Goal: Task Accomplishment & Management: Manage account settings

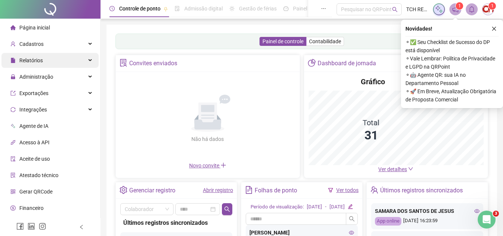
click at [68, 60] on div "Relatórios" at bounding box center [49, 60] width 97 height 15
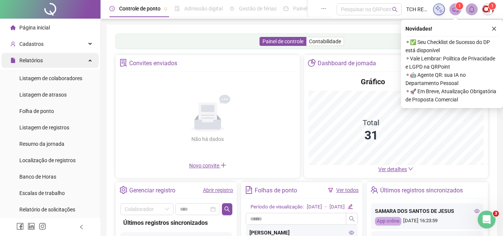
click at [81, 56] on div "Relatórios" at bounding box center [49, 60] width 97 height 15
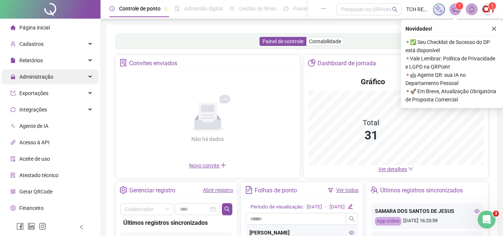
click at [55, 73] on div "Administração" at bounding box center [49, 76] width 97 height 15
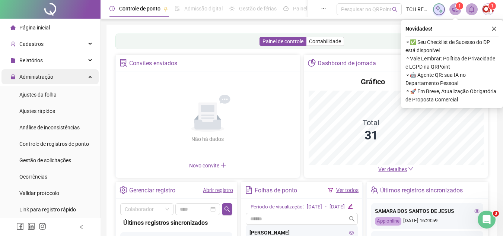
click at [48, 95] on span "Ajustes da folha" at bounding box center [37, 95] width 37 height 6
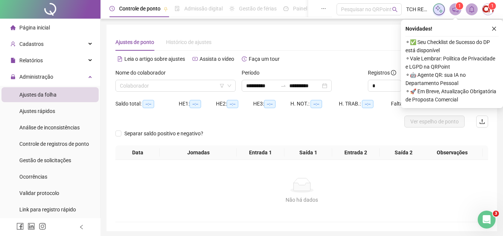
click at [492, 27] on icon "close" at bounding box center [493, 28] width 5 height 5
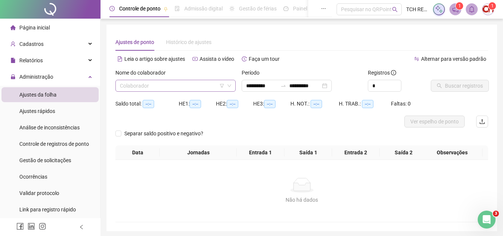
click at [186, 86] on input "search" at bounding box center [172, 85] width 105 height 11
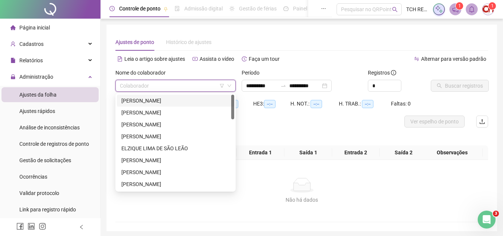
click at [185, 99] on div "[PERSON_NAME]" at bounding box center [175, 100] width 108 height 8
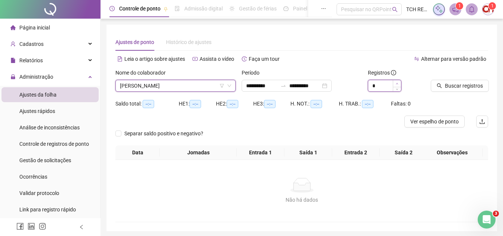
type input "*"
click at [399, 81] on span "Increase Value" at bounding box center [397, 83] width 8 height 7
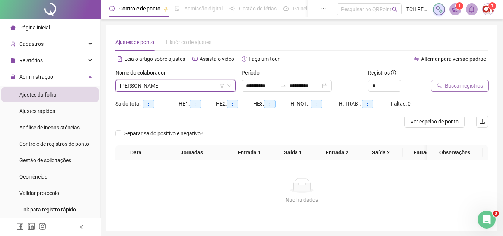
click at [452, 88] on span "Buscar registros" at bounding box center [464, 85] width 38 height 8
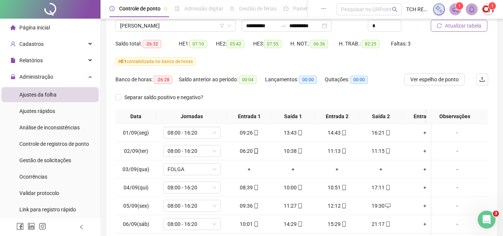
scroll to position [112, 0]
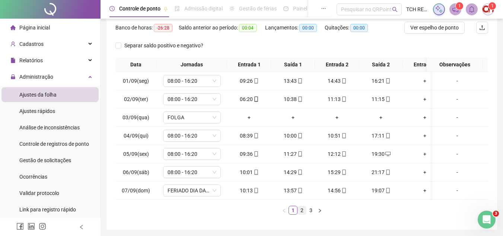
click at [300, 214] on link "2" at bounding box center [302, 210] width 8 height 8
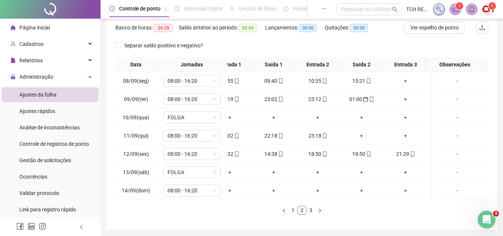
scroll to position [0, 0]
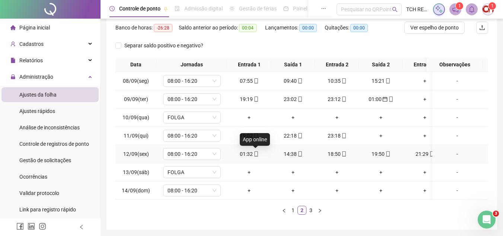
click at [258, 155] on icon "mobile" at bounding box center [255, 153] width 5 height 5
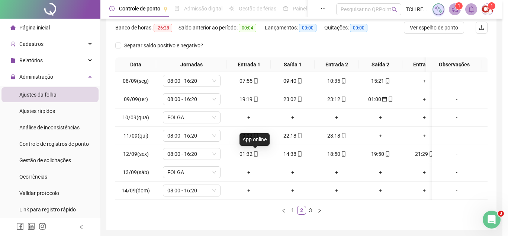
type input "**********"
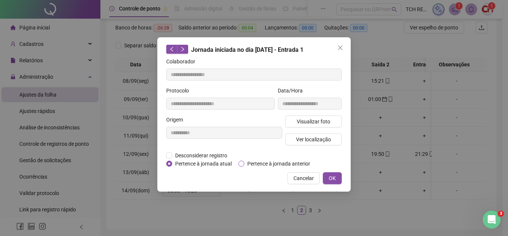
click at [256, 162] on span "Pertence à jornada anterior" at bounding box center [278, 163] width 69 height 8
click at [341, 178] on button "OK" at bounding box center [332, 178] width 19 height 12
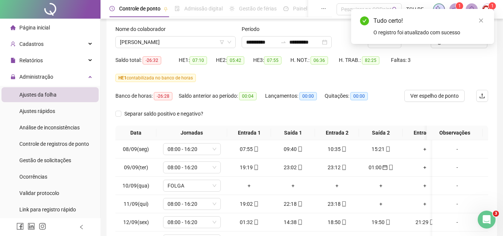
scroll to position [37, 0]
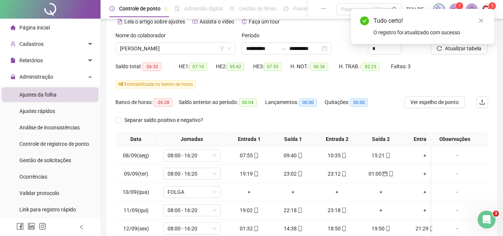
click at [454, 44] on div "Tudo certo! O registro foi atualizado com sucesso" at bounding box center [422, 26] width 143 height 35
click at [448, 52] on span "Atualizar tabela" at bounding box center [463, 48] width 36 height 8
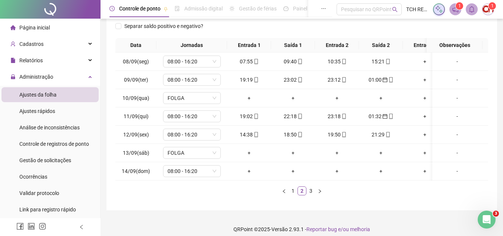
scroll to position [143, 0]
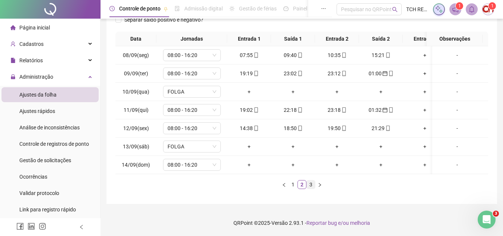
click at [308, 185] on link "3" at bounding box center [311, 184] width 8 height 8
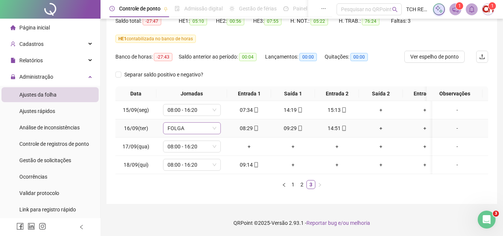
click at [199, 122] on span "FOLGA" at bounding box center [191, 127] width 49 height 11
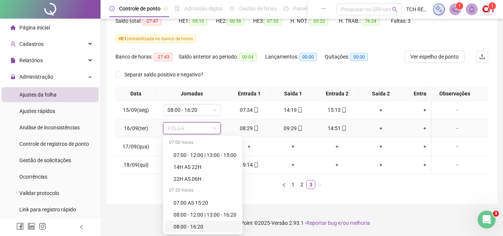
click at [211, 224] on div "08:00 - 16:20" at bounding box center [204, 226] width 63 height 8
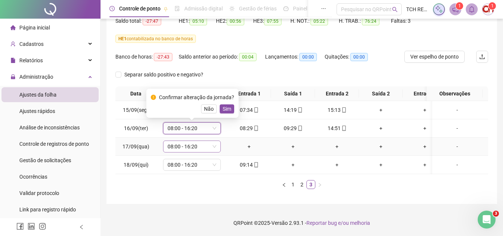
click at [195, 141] on span "08:00 - 16:20" at bounding box center [191, 146] width 49 height 11
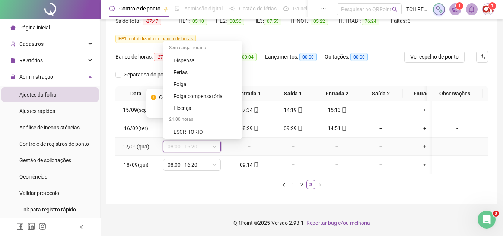
scroll to position [488, 0]
click at [188, 80] on div "Folga" at bounding box center [204, 84] width 63 height 8
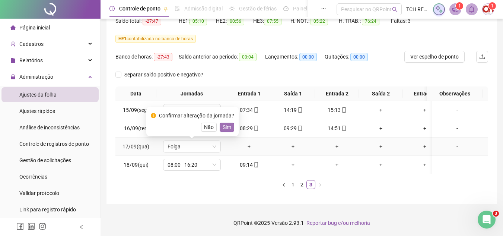
click at [227, 123] on span "Sim" at bounding box center [227, 127] width 9 height 8
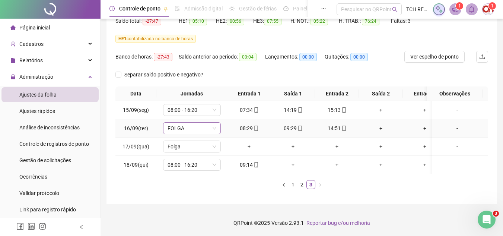
click at [190, 124] on span "FOLGA" at bounding box center [191, 127] width 49 height 11
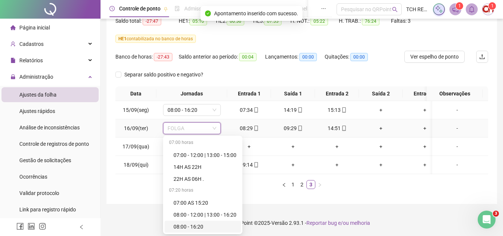
click at [193, 222] on div "08:00 - 16:20" at bounding box center [204, 226] width 63 height 8
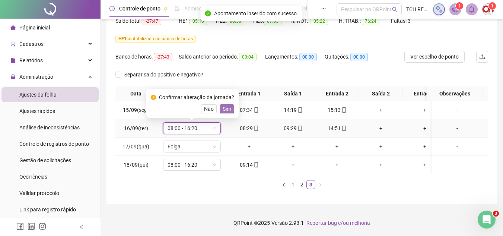
click at [230, 104] on button "Sim" at bounding box center [227, 108] width 15 height 9
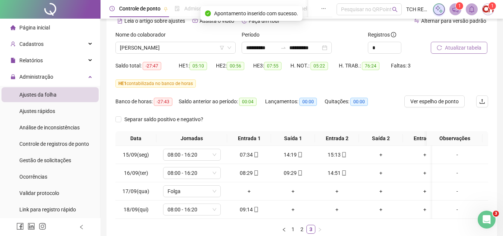
scroll to position [14, 0]
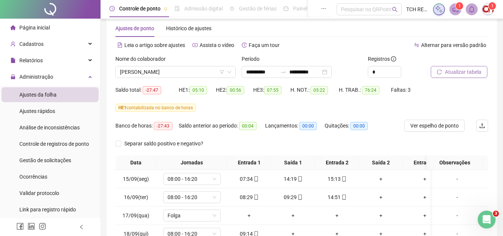
click at [483, 74] on button "Atualizar tabela" at bounding box center [459, 72] width 57 height 12
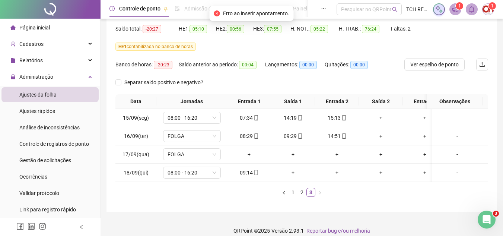
scroll to position [88, 0]
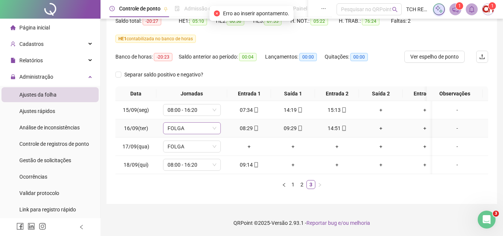
click at [205, 122] on span "FOLGA" at bounding box center [191, 127] width 49 height 11
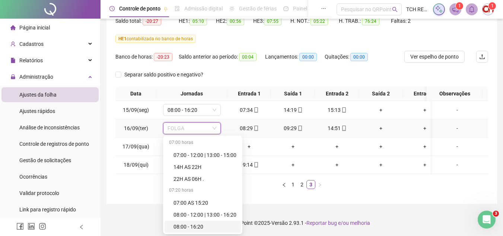
click at [188, 222] on div "08:00 - 16:20" at bounding box center [204, 226] width 63 height 8
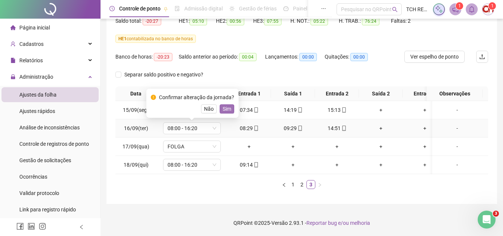
click at [225, 105] on span "Sim" at bounding box center [227, 109] width 9 height 8
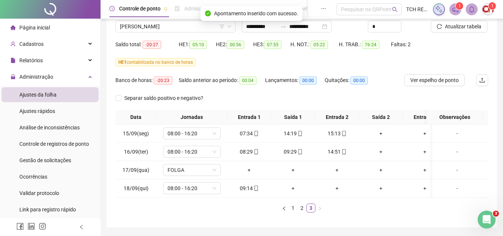
scroll to position [51, 0]
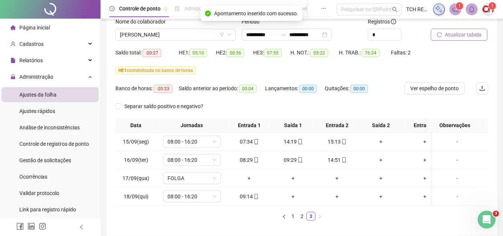
click at [449, 36] on span "Atualizar tabela" at bounding box center [463, 35] width 36 height 8
click at [300, 220] on link "2" at bounding box center [302, 216] width 8 height 8
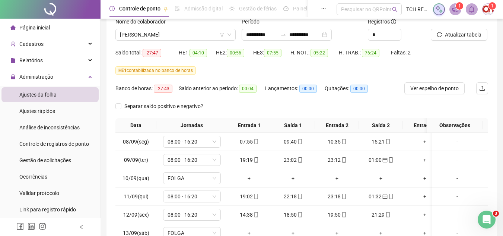
scroll to position [88, 0]
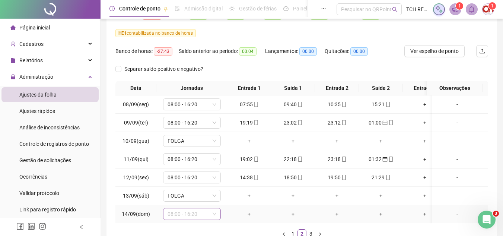
click at [187, 215] on span "08:00 - 16:20" at bounding box center [191, 213] width 49 height 11
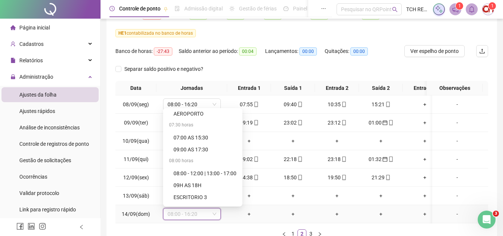
scroll to position [488, 0]
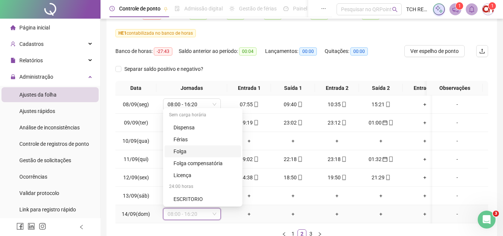
click at [186, 148] on div "Folga" at bounding box center [204, 151] width 63 height 8
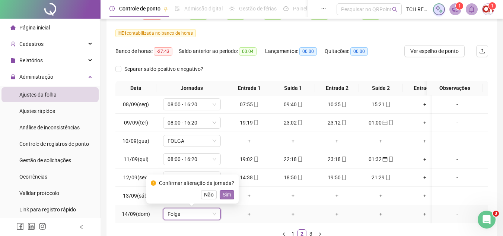
click at [223, 196] on span "Sim" at bounding box center [227, 194] width 9 height 8
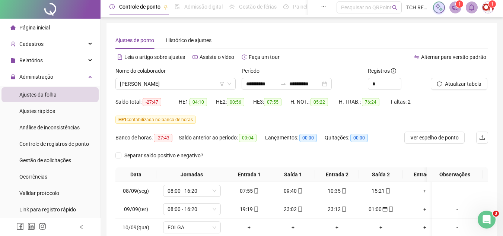
scroll to position [0, 0]
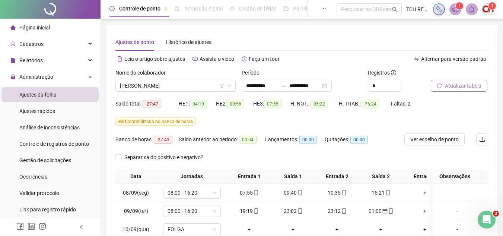
click at [466, 87] on span "Atualizar tabela" at bounding box center [463, 85] width 36 height 8
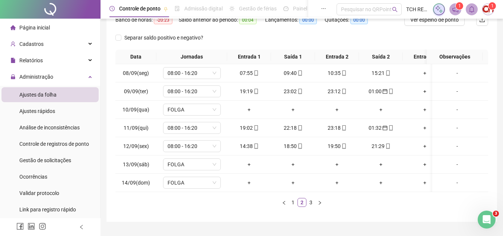
scroll to position [143, 0]
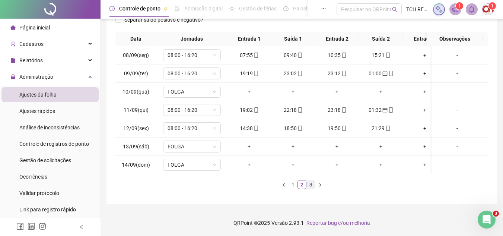
click at [311, 183] on link "3" at bounding box center [311, 184] width 8 height 8
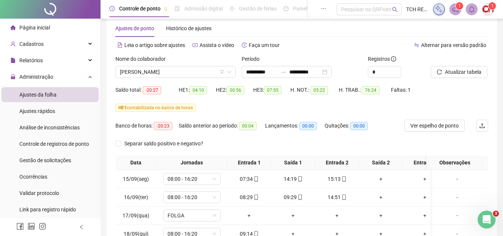
scroll to position [88, 0]
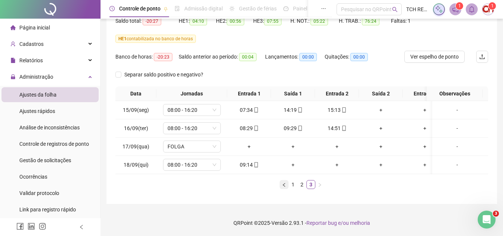
drag, startPoint x: 282, startPoint y: 178, endPoint x: 286, endPoint y: 182, distance: 5.0
click at [283, 179] on div "Data Jornadas Entrada 1 Saída 1 Entrada 2 Saída 2 Entrada 3 Saída 3 Observações…" at bounding box center [301, 137] width 372 height 102
click at [290, 184] on link "1" at bounding box center [293, 184] width 8 height 8
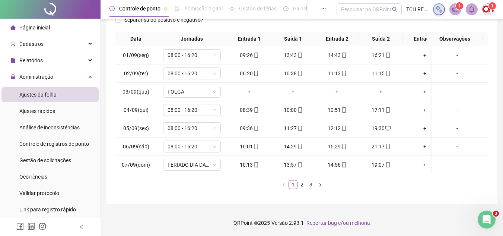
scroll to position [143, 0]
click at [301, 182] on link "2" at bounding box center [302, 184] width 8 height 8
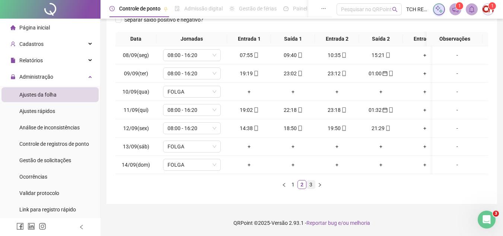
click at [314, 183] on link "3" at bounding box center [311, 184] width 8 height 8
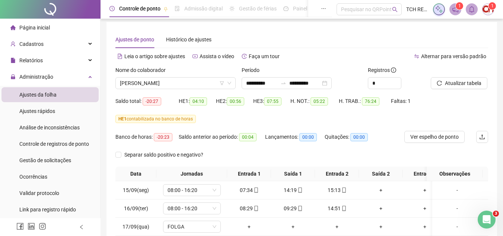
scroll to position [0, 0]
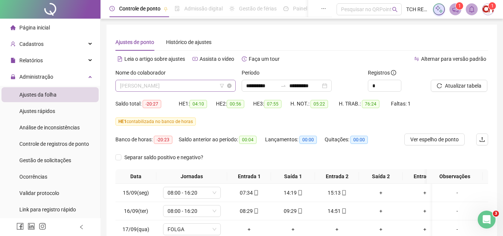
click at [197, 88] on span "[PERSON_NAME]" at bounding box center [175, 85] width 111 height 11
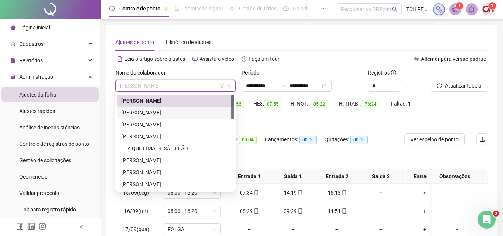
click at [185, 114] on div "[PERSON_NAME]" at bounding box center [175, 112] width 108 height 8
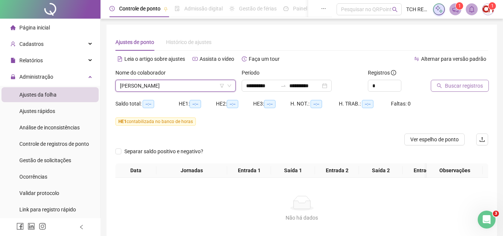
click at [476, 83] on span "Buscar registros" at bounding box center [464, 85] width 38 height 8
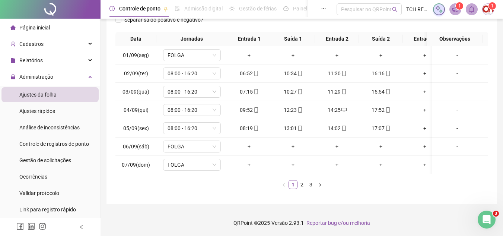
scroll to position [143, 0]
click at [299, 186] on link "2" at bounding box center [302, 184] width 8 height 8
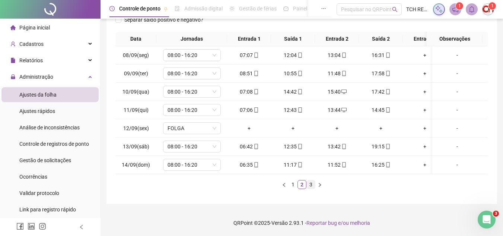
click at [309, 185] on link "3" at bounding box center [311, 184] width 8 height 8
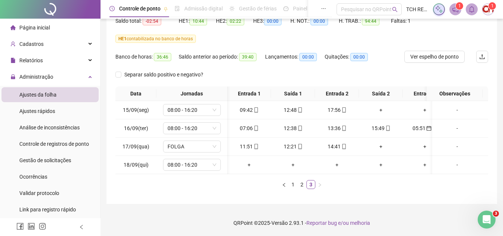
scroll to position [0, 64]
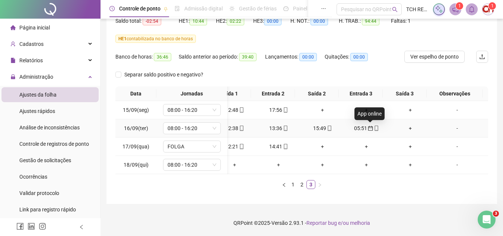
click at [374, 125] on icon "mobile" at bounding box center [375, 127] width 3 height 5
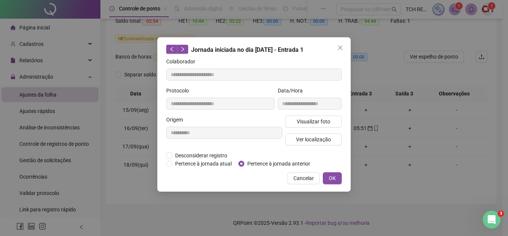
type input "**********"
click at [174, 164] on span "Pertence à jornada atual" at bounding box center [203, 163] width 63 height 8
click at [334, 173] on button "OK" at bounding box center [332, 178] width 19 height 12
click at [329, 176] on span "OK" at bounding box center [332, 178] width 7 height 8
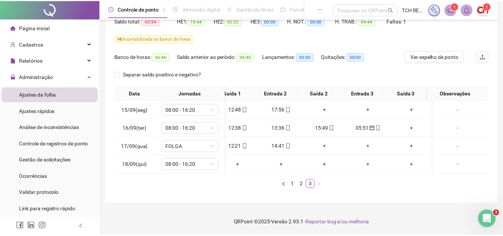
scroll to position [0, 58]
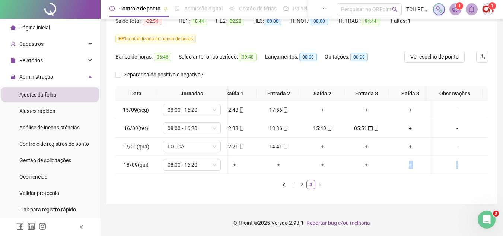
drag, startPoint x: 382, startPoint y: 167, endPoint x: 344, endPoint y: 178, distance: 39.3
click at [344, 178] on div "Data Jornadas Entrada 1 Saída 1 Entrada 2 Saída 2 Entrada 3 Saída 3 Observações…" at bounding box center [301, 137] width 372 height 102
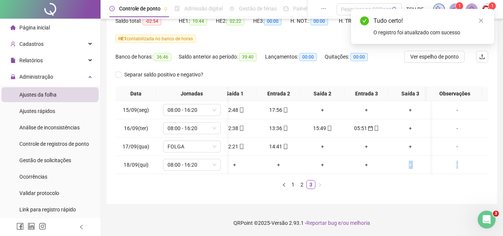
scroll to position [0, 0]
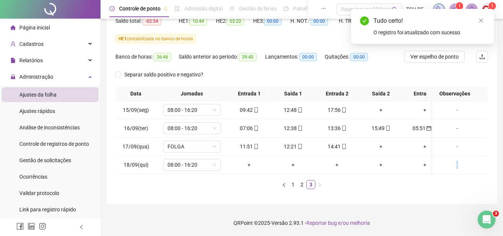
click at [452, 178] on div "Data Jornadas Entrada 1 Saída 1 Entrada 2 Saída 2 Entrada 3 Saída 3 Observações…" at bounding box center [301, 137] width 372 height 102
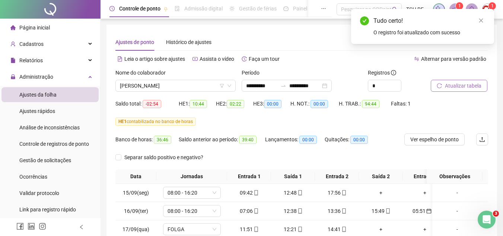
click at [459, 88] on span "Atualizar tabela" at bounding box center [463, 85] width 36 height 8
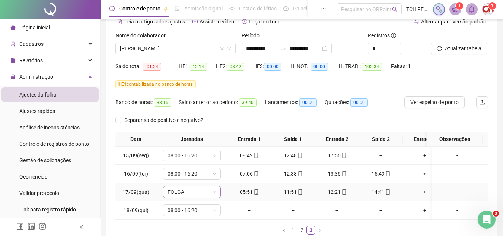
click at [210, 189] on span "FOLGA" at bounding box center [191, 191] width 49 height 11
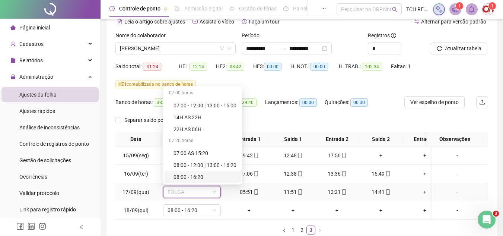
click at [202, 172] on div "08:00 - 16:20" at bounding box center [202, 177] width 76 height 12
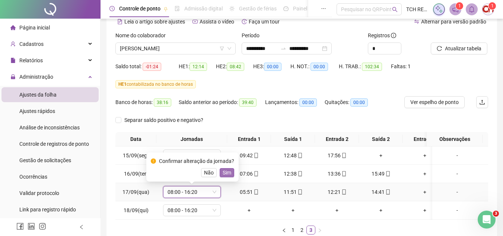
click at [228, 173] on span "Sim" at bounding box center [227, 172] width 9 height 8
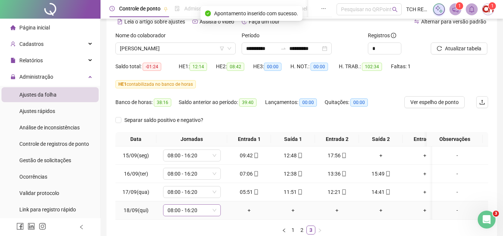
click at [207, 207] on span "08:00 - 16:20" at bounding box center [191, 209] width 49 height 11
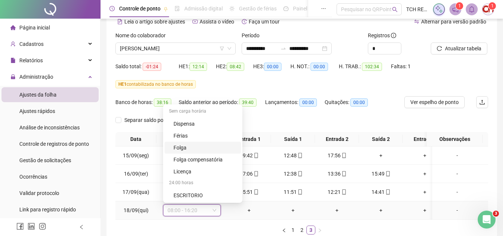
click at [195, 151] on div "Folga" at bounding box center [202, 147] width 76 height 12
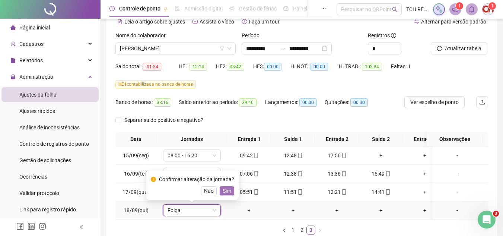
click at [230, 191] on button "Sim" at bounding box center [227, 190] width 15 height 9
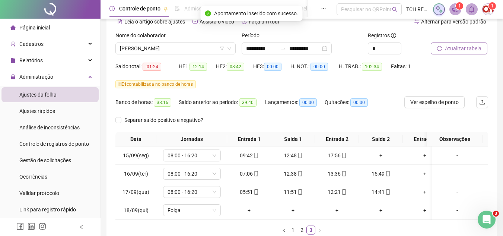
click at [471, 49] on span "Atualizar tabela" at bounding box center [463, 48] width 36 height 8
click at [180, 49] on span "[PERSON_NAME]" at bounding box center [175, 48] width 111 height 11
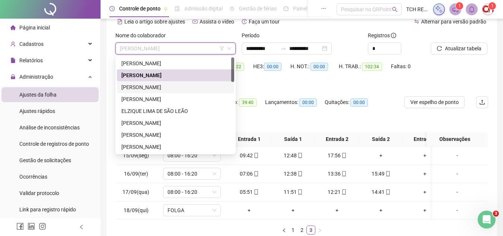
click at [180, 90] on div "[PERSON_NAME]" at bounding box center [175, 87] width 108 height 8
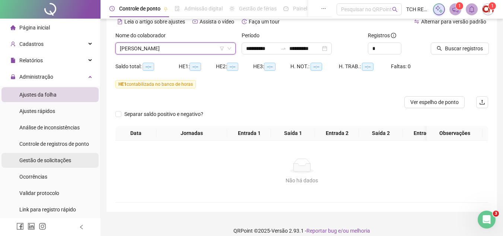
click at [79, 159] on li "Gestão de solicitações" at bounding box center [49, 160] width 97 height 15
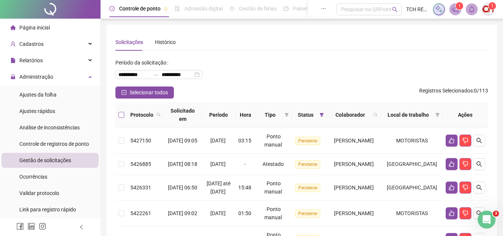
click at [118, 111] on label at bounding box center [121, 115] width 6 height 8
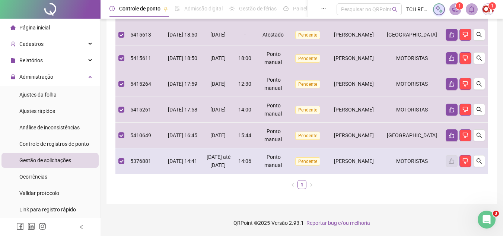
click at [118, 158] on td at bounding box center [121, 161] width 12 height 26
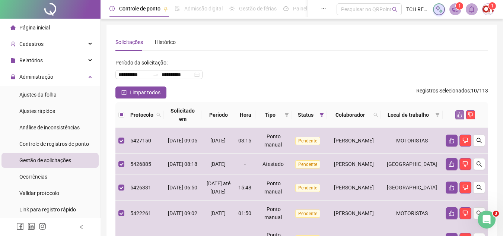
click at [455, 113] on button "button" at bounding box center [459, 114] width 9 height 9
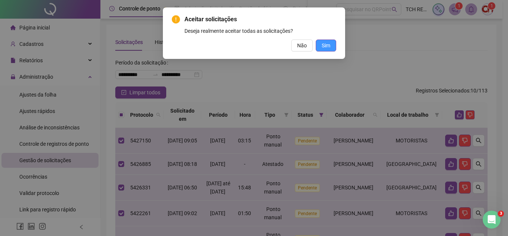
click at [330, 49] on button "Sim" at bounding box center [326, 45] width 20 height 12
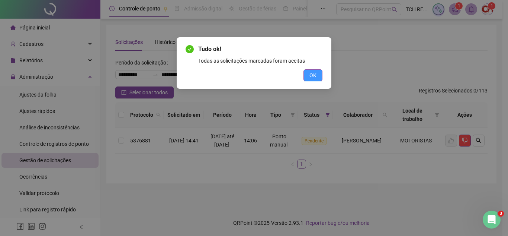
click at [322, 78] on button "OK" at bounding box center [313, 75] width 19 height 12
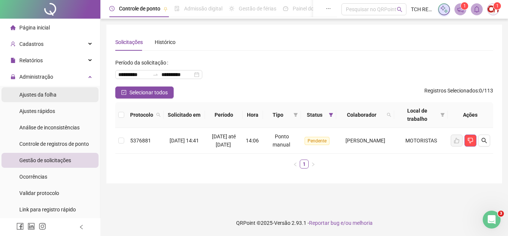
click at [67, 95] on li "Ajustes da folha" at bounding box center [49, 94] width 97 height 15
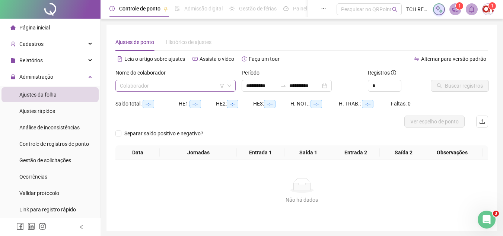
click at [137, 89] on input "search" at bounding box center [172, 85] width 105 height 11
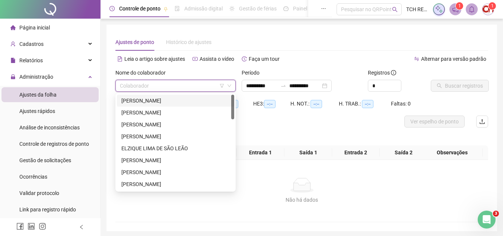
click at [155, 101] on div "[PERSON_NAME]" at bounding box center [175, 100] width 108 height 8
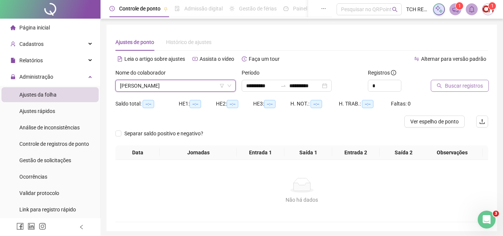
click at [449, 82] on span "Buscar registros" at bounding box center [464, 85] width 38 height 8
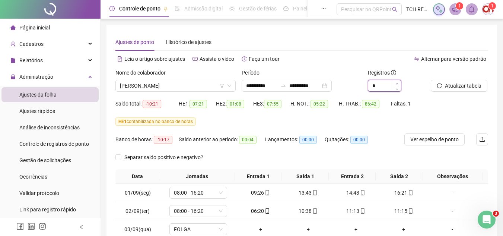
click at [397, 81] on span "Increase Value" at bounding box center [397, 83] width 8 height 7
type input "*"
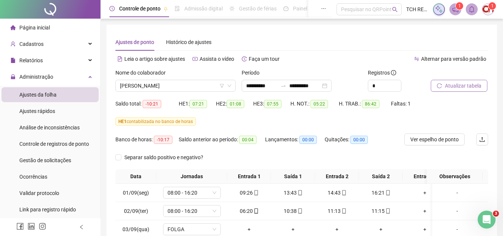
click at [459, 84] on span "Atualizar tabela" at bounding box center [463, 85] width 36 height 8
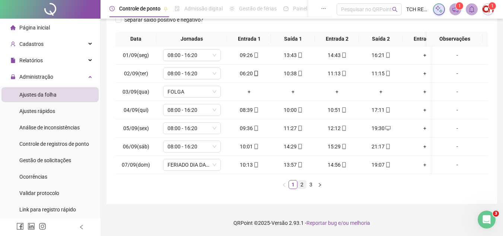
click at [300, 181] on link "2" at bounding box center [302, 184] width 8 height 8
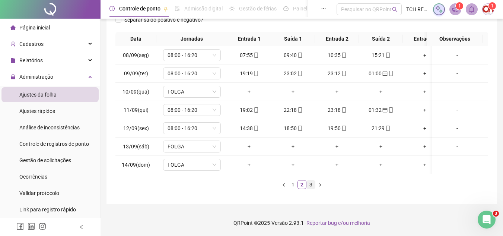
click at [312, 182] on link "3" at bounding box center [311, 184] width 8 height 8
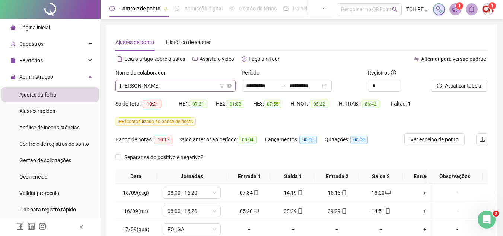
click at [185, 81] on span "[PERSON_NAME]" at bounding box center [175, 85] width 111 height 11
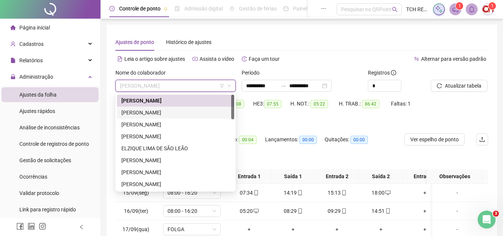
click at [181, 111] on div "[PERSON_NAME]" at bounding box center [175, 112] width 108 height 8
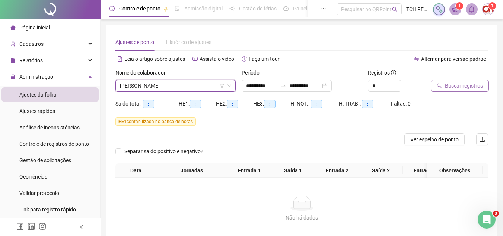
click at [448, 87] on span "Buscar registros" at bounding box center [464, 85] width 38 height 8
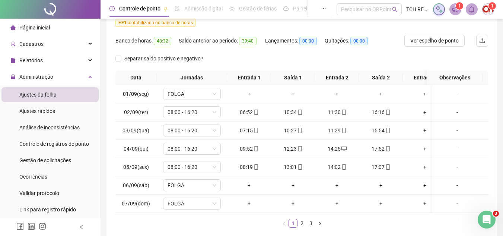
scroll to position [112, 0]
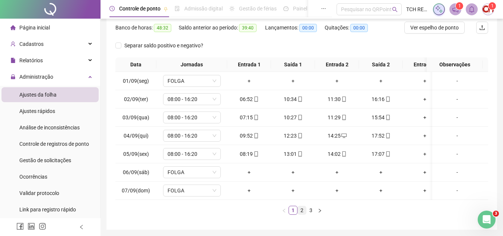
click at [300, 214] on link "2" at bounding box center [302, 210] width 8 height 8
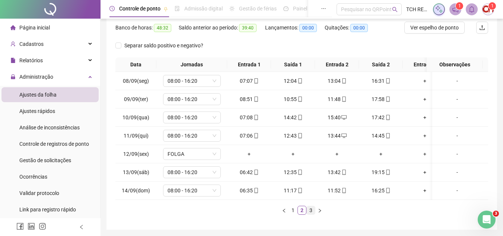
click at [311, 214] on link "3" at bounding box center [311, 210] width 8 height 8
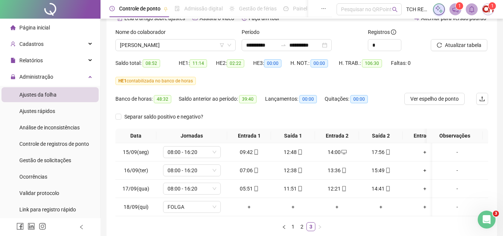
scroll to position [88, 0]
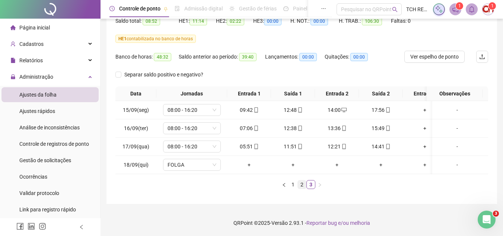
click at [301, 183] on link "2" at bounding box center [302, 184] width 8 height 8
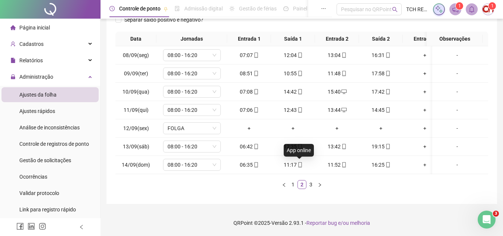
scroll to position [143, 0]
click at [294, 185] on link "1" at bounding box center [293, 184] width 8 height 8
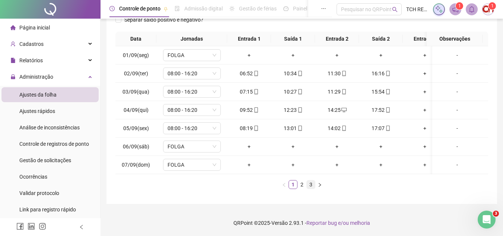
click at [311, 185] on link "3" at bounding box center [311, 184] width 8 height 8
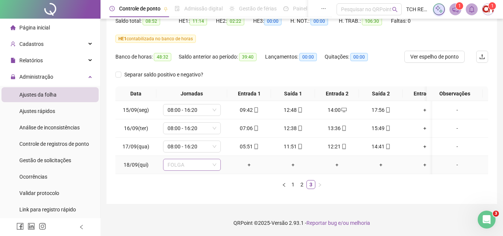
click at [201, 159] on span "FOLGA" at bounding box center [191, 164] width 49 height 11
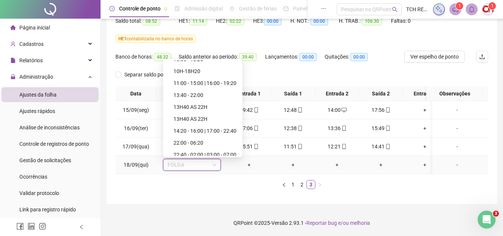
scroll to position [488, 0]
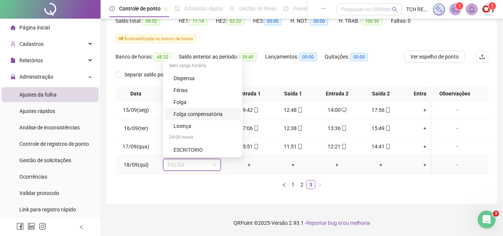
click at [203, 110] on div "Folga compensatória" at bounding box center [204, 114] width 63 height 8
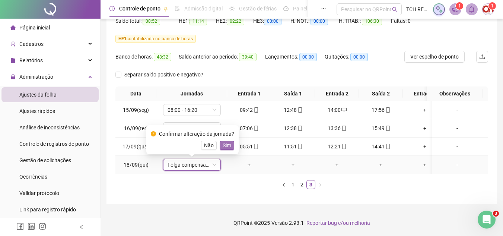
click at [224, 141] on span "Sim" at bounding box center [227, 145] width 9 height 8
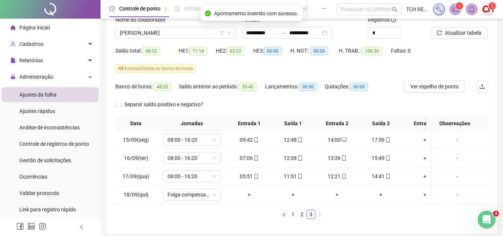
scroll to position [51, 0]
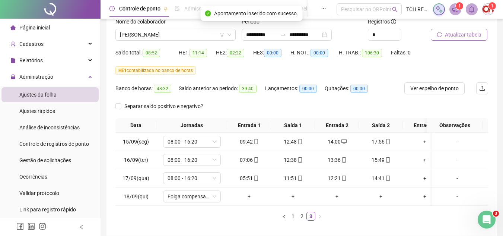
click at [460, 36] on span "Atualizar tabela" at bounding box center [463, 35] width 36 height 8
click at [300, 220] on link "2" at bounding box center [302, 216] width 8 height 8
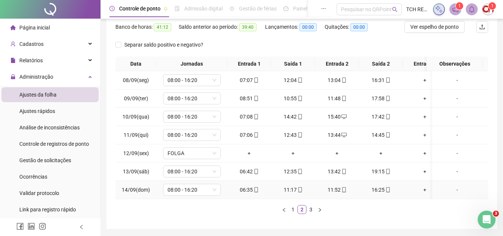
scroll to position [125, 0]
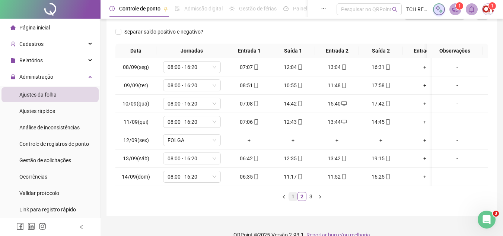
click at [292, 200] on link "1" at bounding box center [293, 196] width 8 height 8
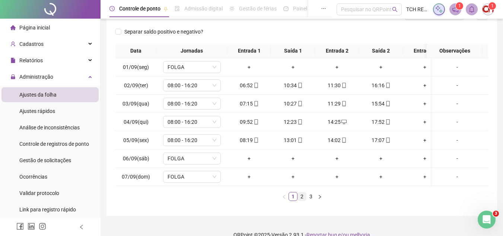
click at [303, 200] on link "2" at bounding box center [302, 196] width 8 height 8
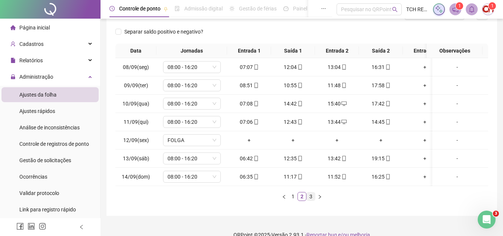
click at [313, 200] on link "3" at bounding box center [311, 196] width 8 height 8
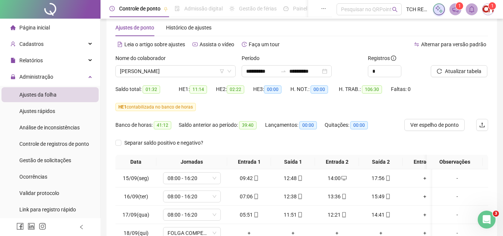
scroll to position [14, 0]
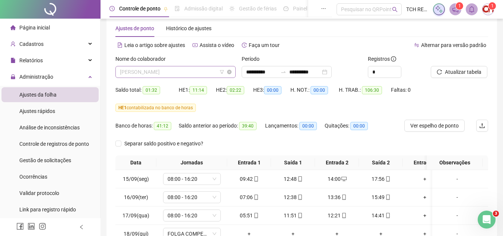
click at [184, 70] on span "[PERSON_NAME]" at bounding box center [175, 71] width 111 height 11
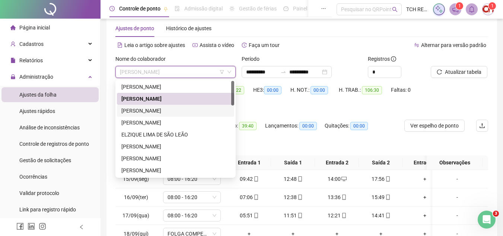
click at [178, 106] on div "[PERSON_NAME]" at bounding box center [175, 111] width 117 height 12
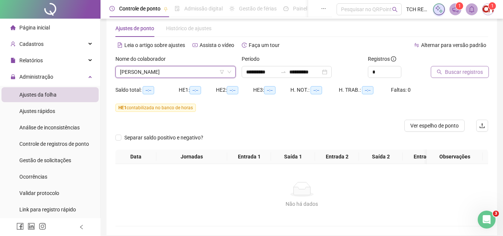
click at [447, 70] on span "Buscar registros" at bounding box center [464, 72] width 38 height 8
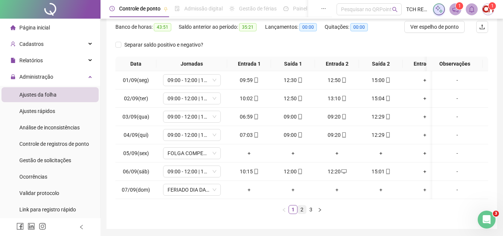
scroll to position [125, 0]
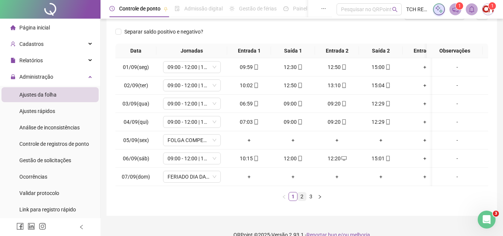
click at [303, 200] on link "2" at bounding box center [302, 196] width 8 height 8
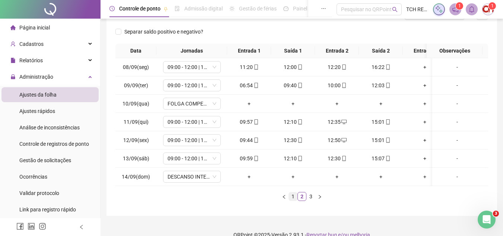
click at [294, 199] on link "1" at bounding box center [293, 196] width 8 height 8
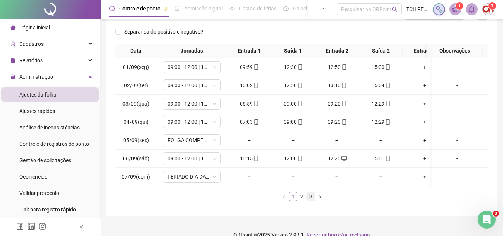
click at [311, 199] on link "3" at bounding box center [311, 196] width 8 height 8
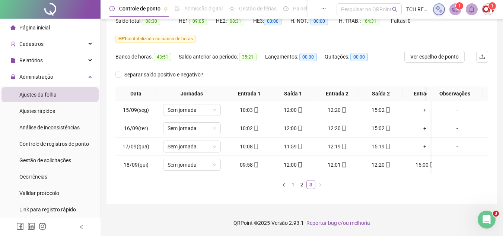
scroll to position [88, 0]
click at [300, 183] on link "2" at bounding box center [302, 184] width 8 height 8
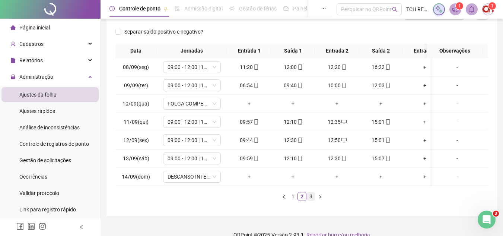
click at [311, 200] on link "3" at bounding box center [311, 196] width 8 height 8
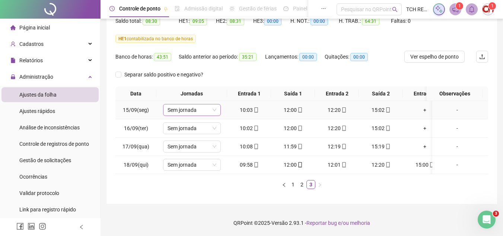
click at [192, 104] on span "Sem jornada" at bounding box center [191, 109] width 49 height 11
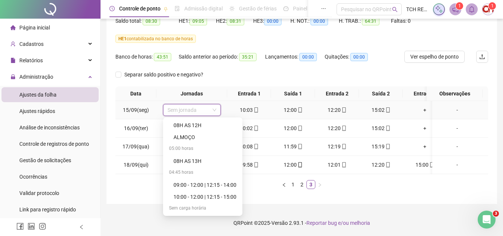
scroll to position [409, 0]
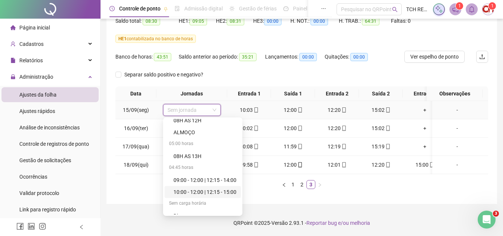
click at [217, 188] on div "10:00 - 12:00 | 12:15 - 15:00" at bounding box center [204, 192] width 63 height 8
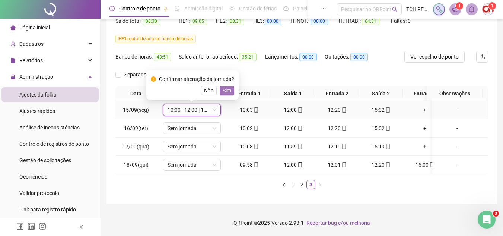
click at [223, 86] on span "Sim" at bounding box center [227, 90] width 9 height 8
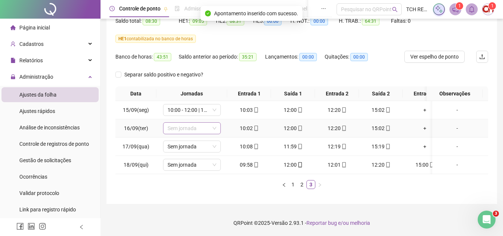
click at [198, 122] on span "Sem jornada" at bounding box center [191, 127] width 49 height 11
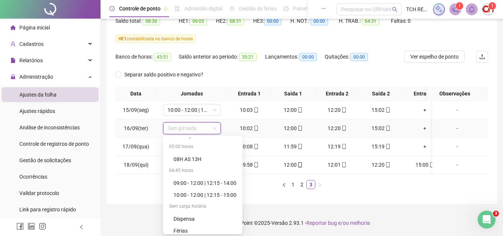
scroll to position [432, 0]
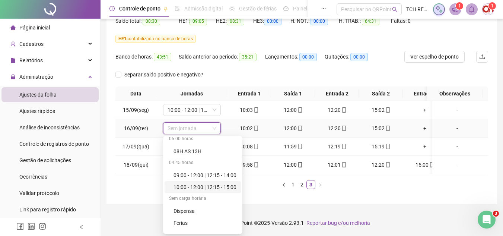
click at [225, 183] on div "10:00 - 12:00 | 12:15 - 15:00" at bounding box center [204, 187] width 63 height 8
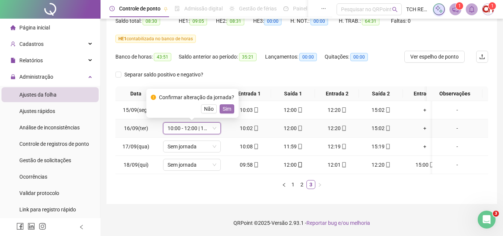
click at [223, 105] on span "Sim" at bounding box center [227, 109] width 9 height 8
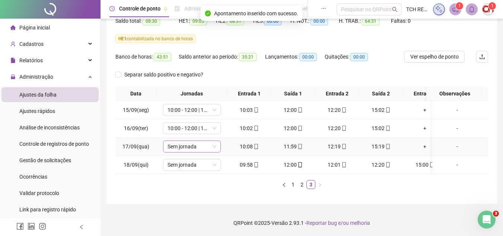
click at [208, 141] on span "Sem jornada" at bounding box center [191, 146] width 49 height 11
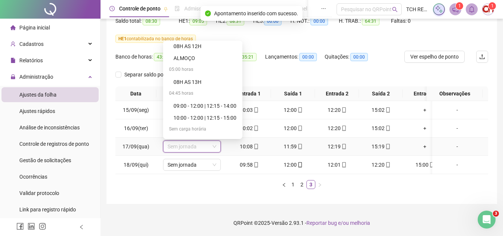
scroll to position [433, 0]
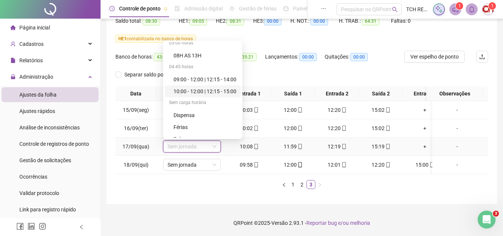
click at [233, 87] on div "10:00 - 12:00 | 12:15 - 15:00" at bounding box center [204, 91] width 63 height 8
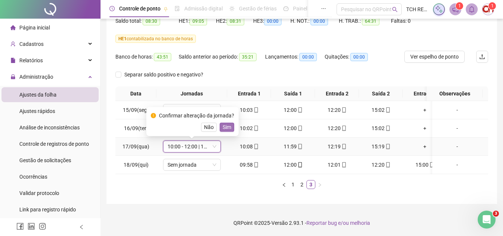
click at [225, 123] on span "Sim" at bounding box center [227, 127] width 9 height 8
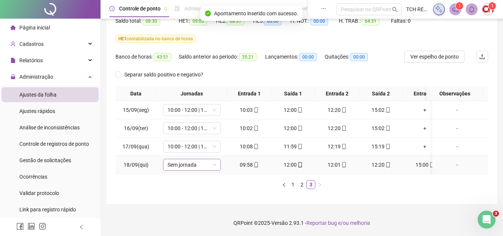
click at [198, 159] on span "Sem jornada" at bounding box center [191, 164] width 49 height 11
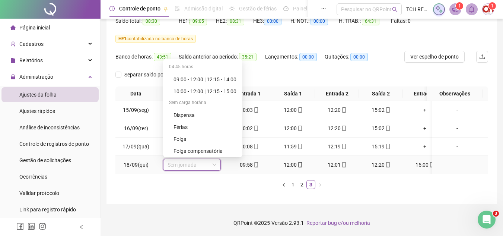
scroll to position [452, 0]
click at [222, 87] on div "10:00 - 12:00 | 12:15 - 15:00" at bounding box center [204, 91] width 63 height 8
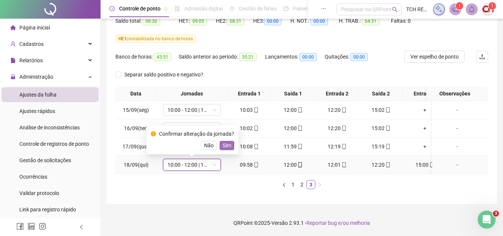
click at [229, 141] on span "Sim" at bounding box center [227, 145] width 9 height 8
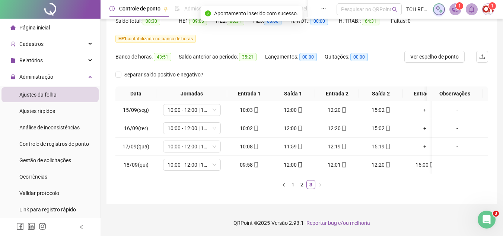
scroll to position [51, 0]
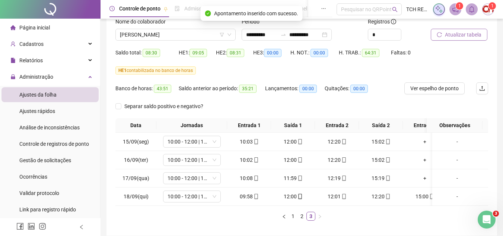
click at [444, 32] on button "Atualizar tabela" at bounding box center [459, 35] width 57 height 12
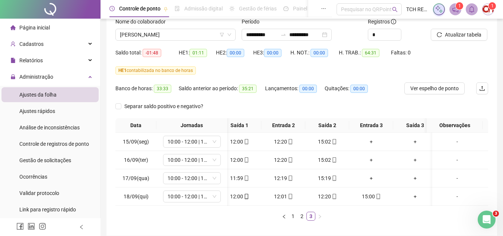
scroll to position [0, 0]
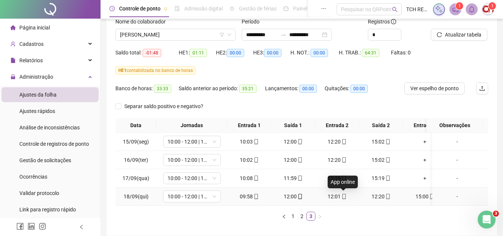
click at [341, 195] on icon "mobile" at bounding box center [343, 196] width 5 height 5
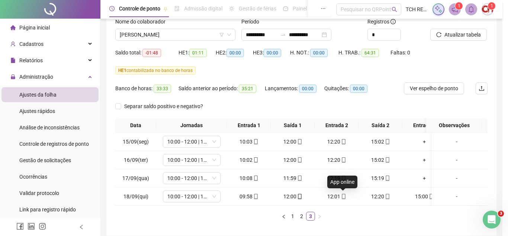
type input "**********"
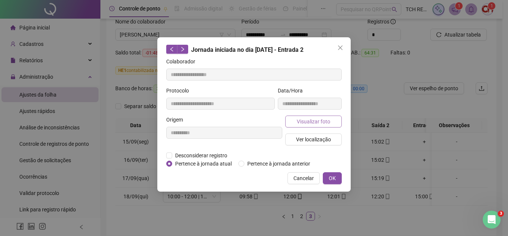
click at [309, 118] on span "Visualizar foto" at bounding box center [313, 121] width 33 height 8
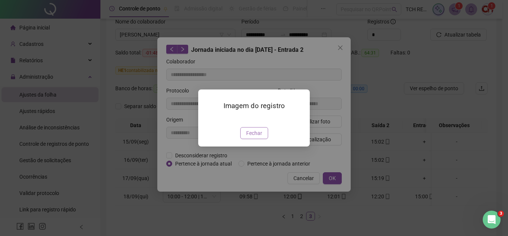
click at [259, 137] on span "Fechar" at bounding box center [254, 133] width 16 height 8
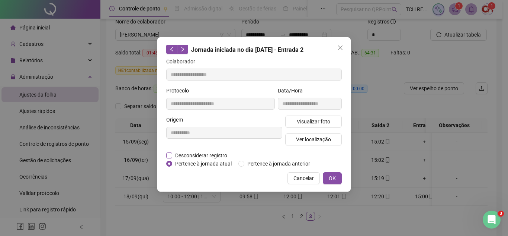
click at [214, 152] on span "Desconsiderar registro" at bounding box center [201, 155] width 58 height 8
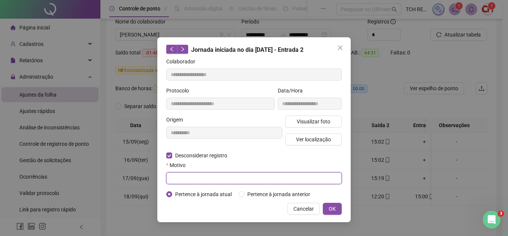
click at [199, 175] on input "text" at bounding box center [254, 178] width 176 height 12
type input "****"
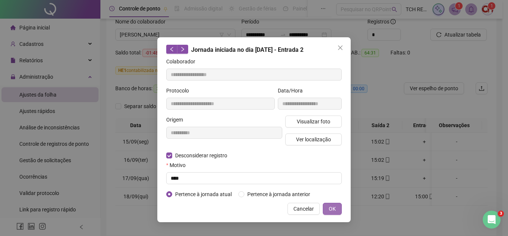
click at [334, 206] on span "OK" at bounding box center [332, 208] width 7 height 8
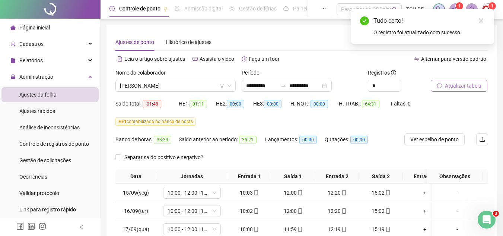
click at [484, 85] on button "Atualizar tabela" at bounding box center [459, 86] width 57 height 12
click at [199, 84] on span "[PERSON_NAME]" at bounding box center [175, 85] width 111 height 11
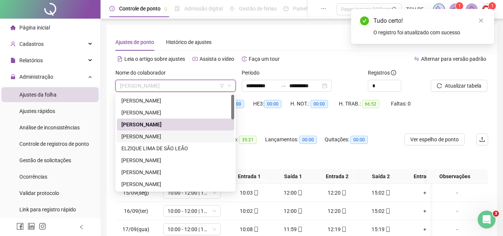
click at [188, 135] on div "[PERSON_NAME]" at bounding box center [175, 136] width 108 height 8
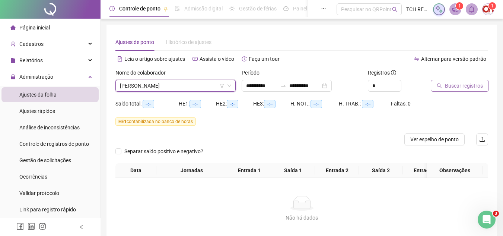
click at [456, 80] on button "Buscar registros" at bounding box center [460, 86] width 58 height 12
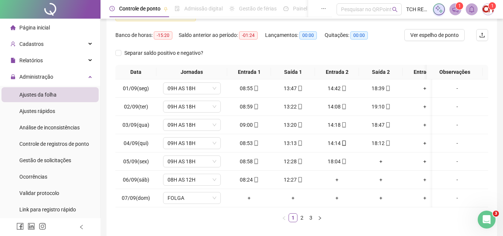
scroll to position [143, 0]
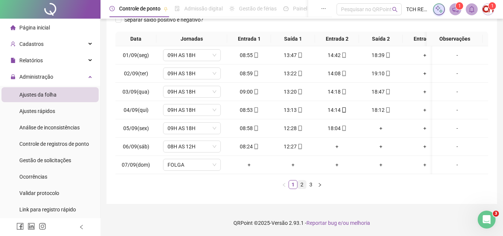
click at [298, 188] on link "2" at bounding box center [302, 184] width 8 height 8
click at [309, 184] on link "3" at bounding box center [311, 184] width 8 height 8
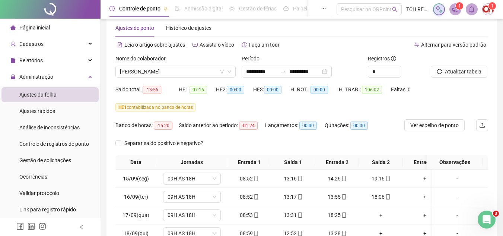
scroll to position [14, 0]
click at [193, 67] on span "[PERSON_NAME]" at bounding box center [175, 71] width 111 height 11
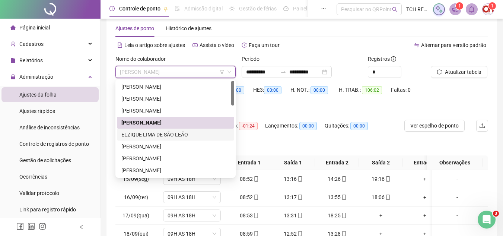
click at [185, 133] on div "ELZIQUE LIMA DE SÃO LEÃO" at bounding box center [175, 134] width 108 height 8
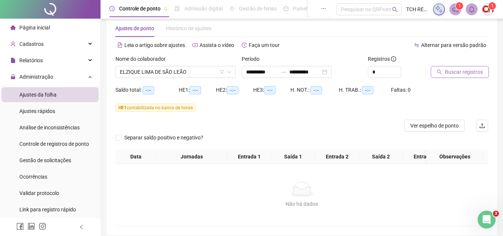
click at [455, 67] on button "Buscar registros" at bounding box center [460, 72] width 58 height 12
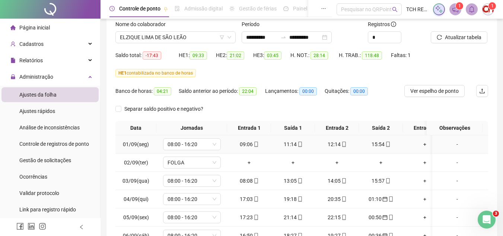
scroll to position [125, 0]
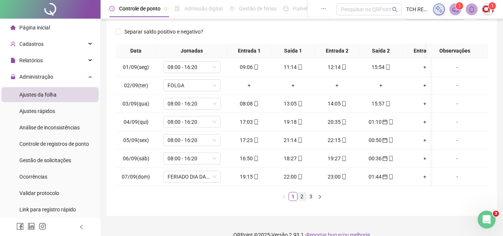
click at [298, 200] on link "2" at bounding box center [302, 196] width 8 height 8
click at [309, 200] on link "3" at bounding box center [311, 196] width 8 height 8
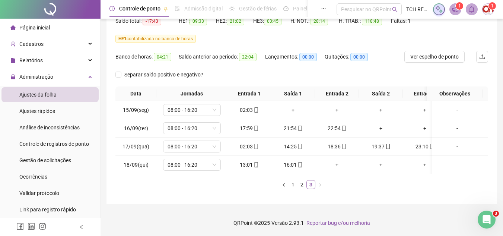
scroll to position [88, 0]
click at [301, 186] on link "2" at bounding box center [302, 184] width 8 height 8
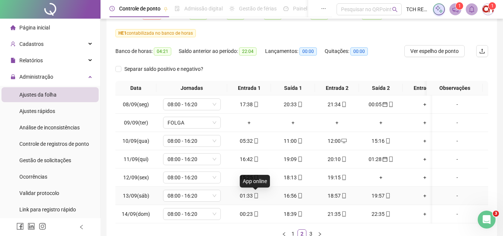
click at [255, 194] on icon "mobile" at bounding box center [255, 195] width 5 height 5
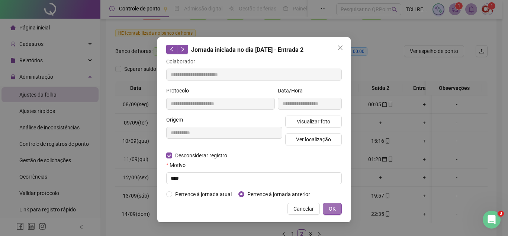
click at [339, 211] on button "OK" at bounding box center [332, 208] width 19 height 12
type input "**********"
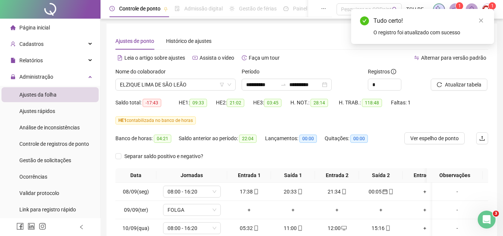
scroll to position [0, 0]
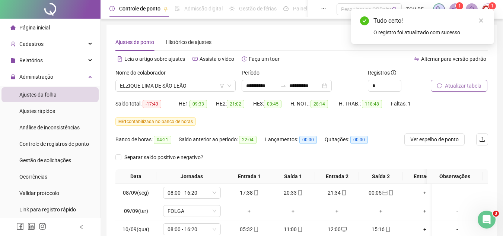
click at [453, 82] on span "Atualizar tabela" at bounding box center [463, 85] width 36 height 8
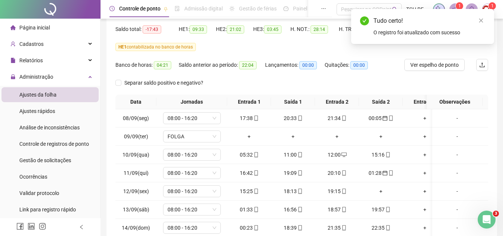
scroll to position [112, 0]
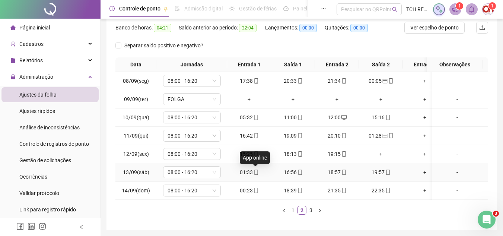
click at [256, 175] on span at bounding box center [256, 172] width 6 height 6
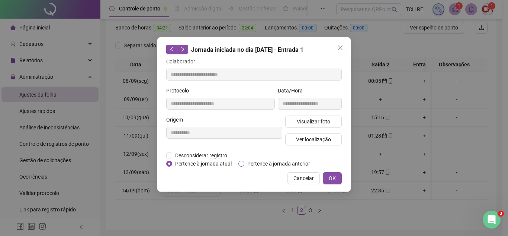
click at [249, 164] on span "Pertence à jornada anterior" at bounding box center [278, 163] width 69 height 8
click at [339, 176] on button "OK" at bounding box center [332, 178] width 19 height 12
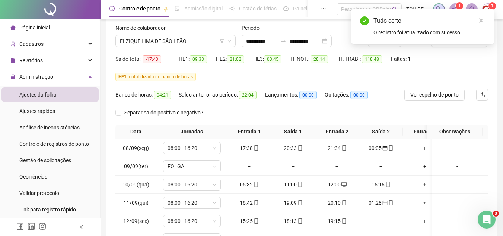
scroll to position [37, 0]
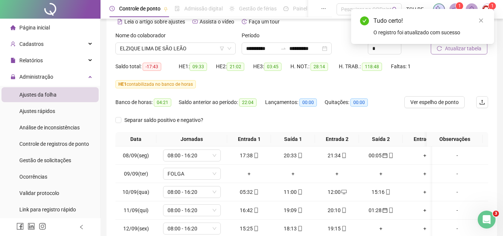
click at [450, 50] on span "Atualizar tabela" at bounding box center [463, 48] width 36 height 8
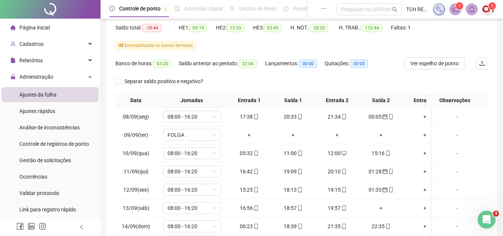
scroll to position [112, 0]
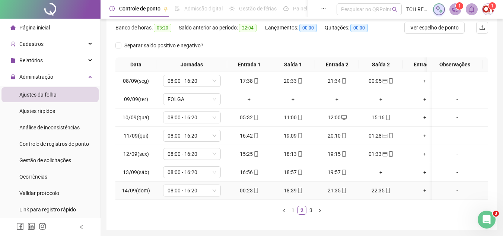
click at [254, 191] on icon "mobile" at bounding box center [255, 190] width 3 height 5
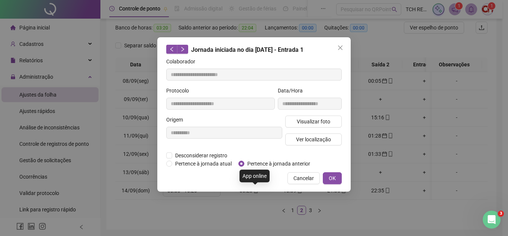
type input "**********"
click at [273, 162] on span "Pertence à jornada anterior" at bounding box center [278, 163] width 69 height 8
click at [336, 182] on button "OK" at bounding box center [332, 178] width 19 height 12
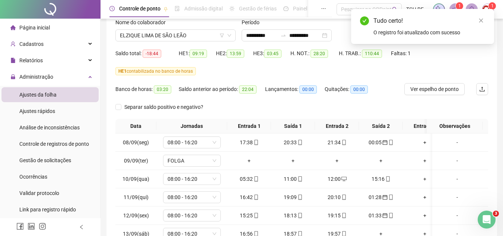
scroll to position [37, 0]
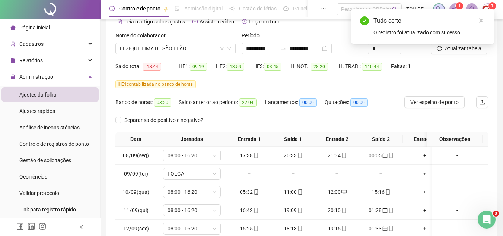
click at [447, 44] on div "Tudo certo! O registro foi atualizado com sucesso" at bounding box center [422, 26] width 143 height 35
click at [450, 44] on div "Tudo certo! O registro foi atualizado com sucesso" at bounding box center [422, 26] width 143 height 35
click at [447, 52] on button "Atualizar tabela" at bounding box center [459, 48] width 57 height 12
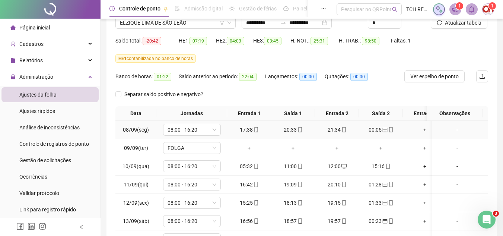
scroll to position [143, 0]
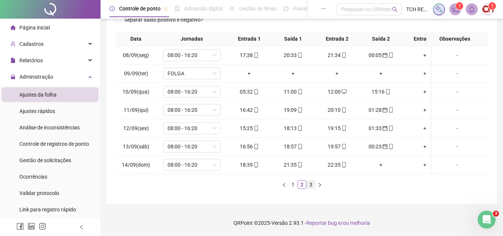
click at [307, 184] on link "3" at bounding box center [311, 184] width 8 height 8
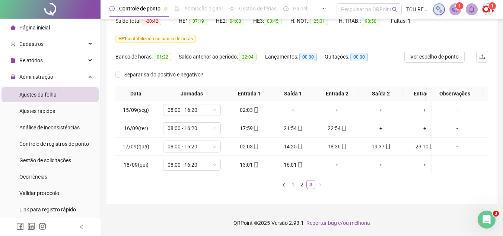
scroll to position [88, 0]
click at [256, 107] on icon "mobile" at bounding box center [255, 109] width 5 height 5
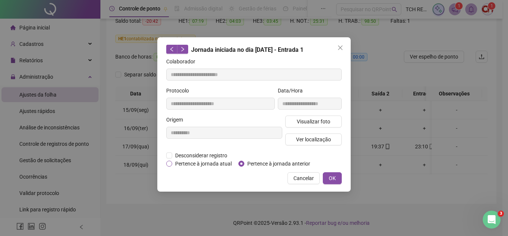
type input "**********"
click at [330, 176] on span "OK" at bounding box center [332, 178] width 7 height 8
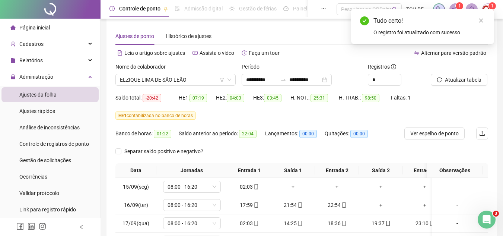
scroll to position [0, 0]
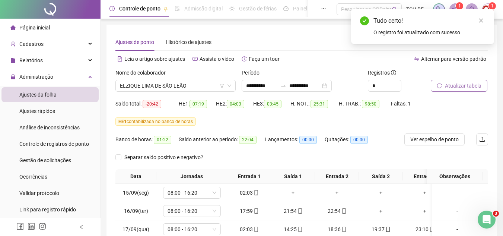
click at [461, 81] on span "Atualizar tabela" at bounding box center [463, 85] width 36 height 8
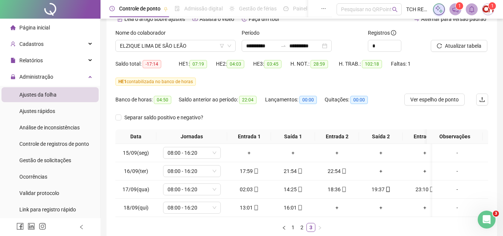
scroll to position [88, 0]
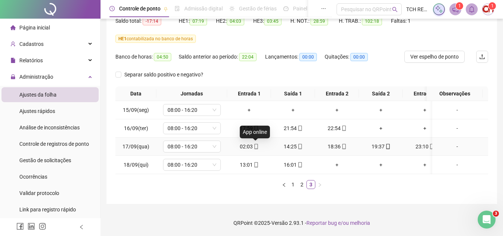
click at [256, 144] on icon "mobile" at bounding box center [255, 146] width 5 height 5
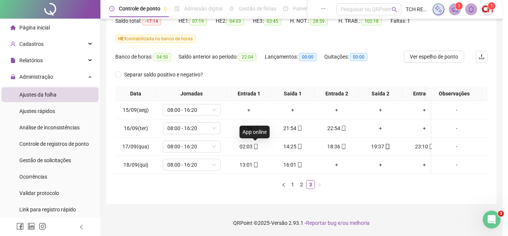
type input "**********"
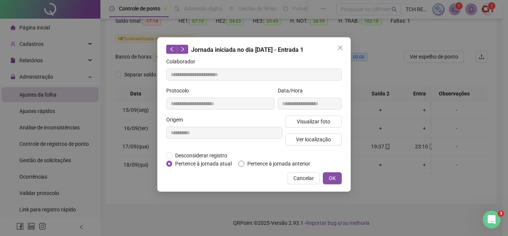
click at [246, 163] on span "Pertence à jornada anterior" at bounding box center [278, 163] width 69 height 8
click at [335, 174] on span "OK" at bounding box center [332, 178] width 7 height 8
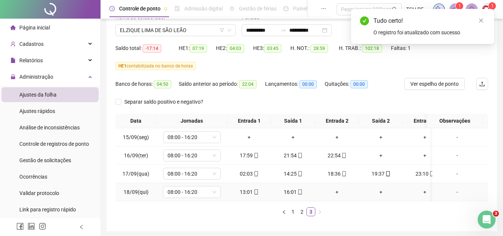
scroll to position [14, 0]
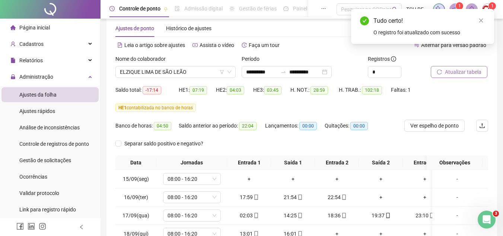
click at [447, 68] on span "Atualizar tabela" at bounding box center [463, 72] width 36 height 8
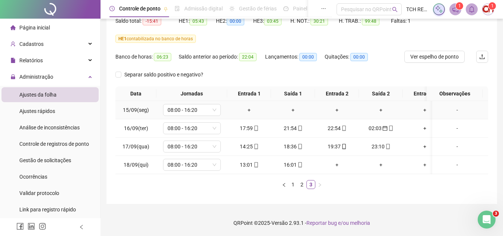
scroll to position [88, 0]
click at [301, 187] on link "2" at bounding box center [302, 184] width 8 height 8
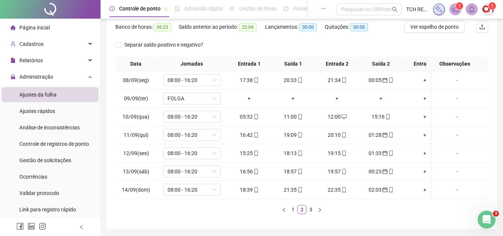
scroll to position [125, 0]
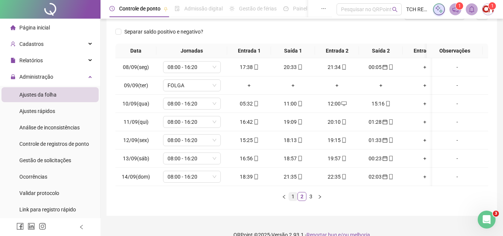
click at [293, 200] on link "1" at bounding box center [293, 196] width 8 height 8
click at [299, 200] on link "2" at bounding box center [302, 196] width 8 height 8
click at [305, 200] on link "2" at bounding box center [302, 196] width 8 height 8
click at [308, 200] on link "3" at bounding box center [311, 196] width 8 height 8
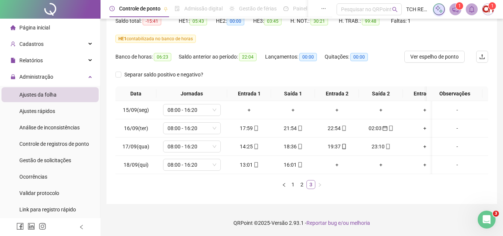
scroll to position [88, 0]
click at [197, 104] on span "08:00 - 16:20" at bounding box center [191, 109] width 49 height 11
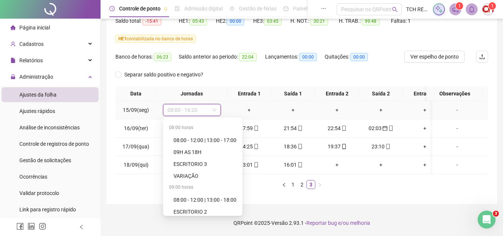
scroll to position [488, 0]
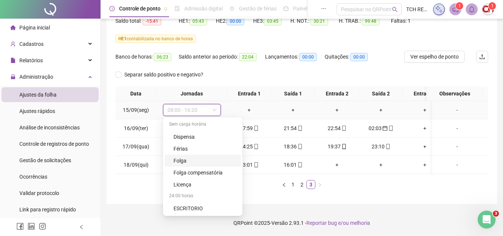
click at [204, 156] on div "Folga" at bounding box center [204, 160] width 63 height 8
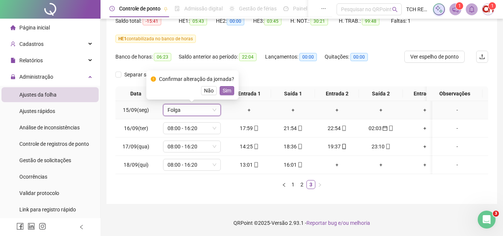
click at [227, 86] on span "Sim" at bounding box center [227, 90] width 9 height 8
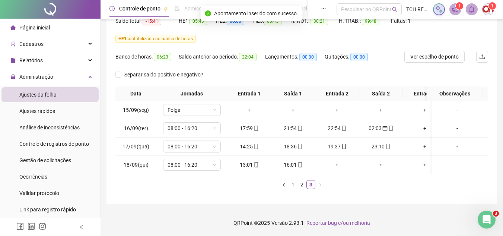
scroll to position [51, 0]
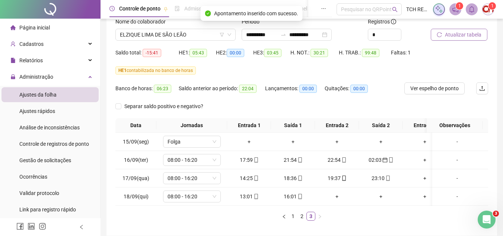
click at [466, 36] on span "Atualizar tabela" at bounding box center [463, 35] width 36 height 8
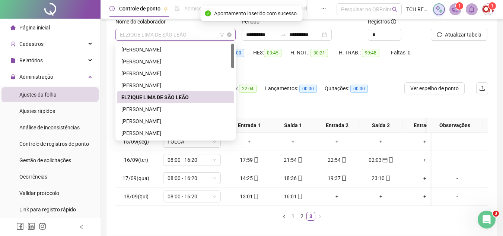
click at [196, 34] on span "ELZIQUE LIMA DE SÃO LEÃO" at bounding box center [175, 34] width 111 height 11
click at [192, 108] on div "[PERSON_NAME]" at bounding box center [175, 109] width 108 height 8
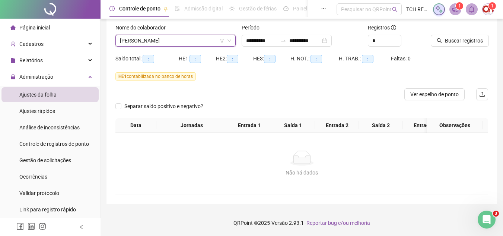
scroll to position [51, 0]
click at [461, 35] on button "Buscar registros" at bounding box center [460, 41] width 58 height 12
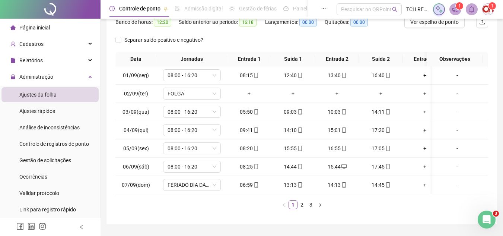
scroll to position [125, 0]
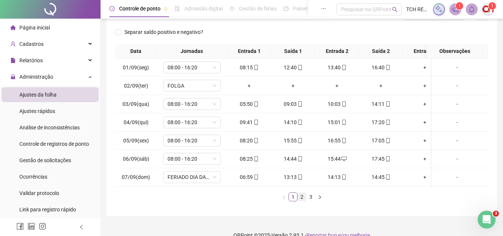
click at [301, 201] on link "2" at bounding box center [302, 196] width 8 height 8
click at [313, 201] on link "3" at bounding box center [311, 196] width 8 height 8
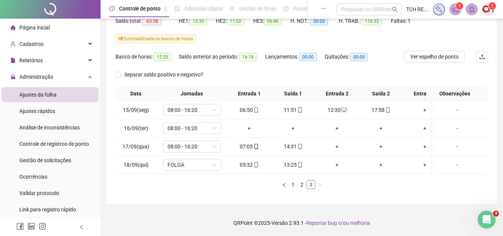
scroll to position [88, 0]
click at [197, 122] on span "08:00 - 16:20" at bounding box center [191, 127] width 49 height 11
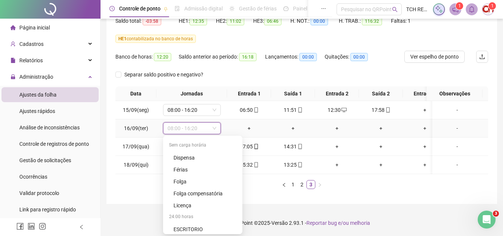
scroll to position [488, 0]
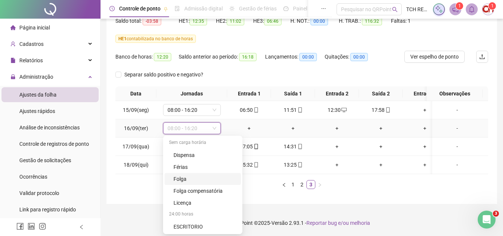
click at [194, 175] on div "Folga" at bounding box center [204, 179] width 63 height 8
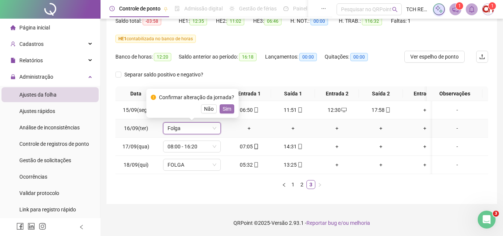
click at [223, 105] on span "Sim" at bounding box center [227, 109] width 9 height 8
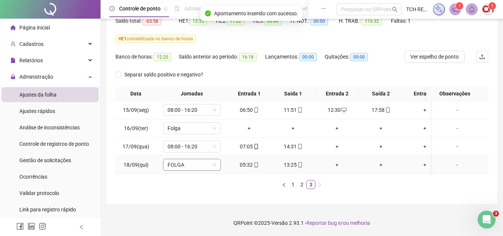
click at [203, 160] on span "FOLGA" at bounding box center [191, 164] width 49 height 11
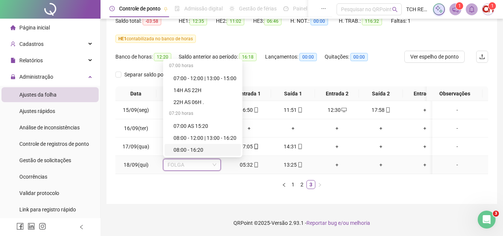
click at [185, 146] on div "08:00 - 16:20" at bounding box center [204, 150] width 63 height 8
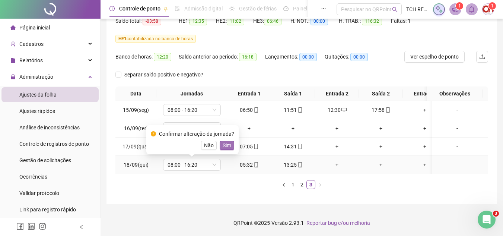
click at [224, 141] on span "Sim" at bounding box center [227, 145] width 9 height 8
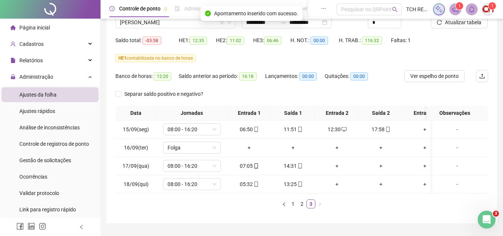
scroll to position [51, 0]
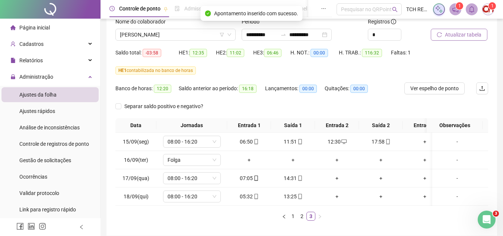
click at [460, 36] on span "Atualizar tabela" at bounding box center [463, 35] width 36 height 8
click at [298, 220] on link "2" at bounding box center [302, 216] width 8 height 8
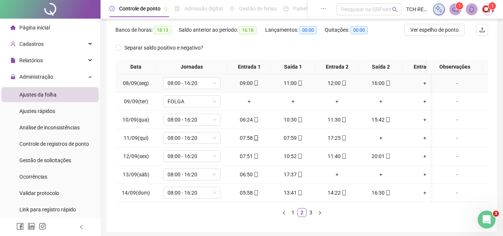
scroll to position [125, 0]
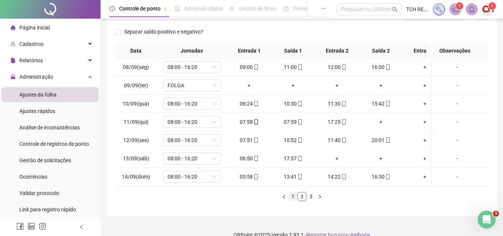
click at [293, 197] on li "1" at bounding box center [292, 196] width 9 height 9
click at [302, 200] on link "2" at bounding box center [302, 196] width 8 height 8
click at [310, 200] on link "3" at bounding box center [311, 196] width 8 height 8
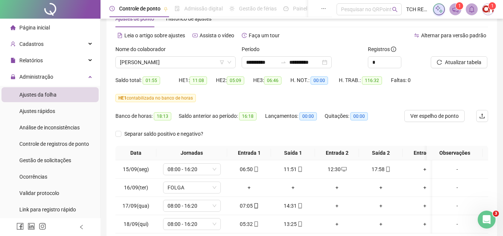
scroll to position [14, 0]
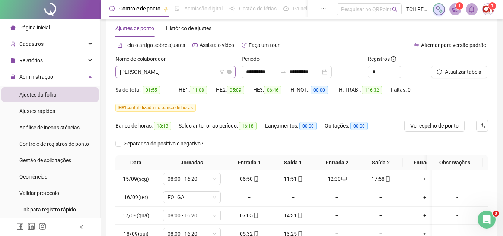
click at [197, 71] on span "[PERSON_NAME]" at bounding box center [175, 71] width 111 height 11
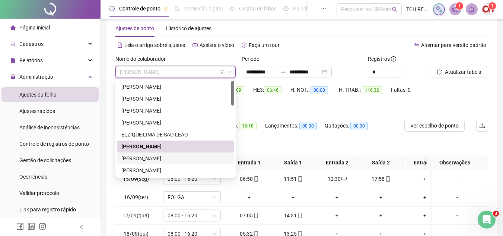
click at [179, 156] on div "[PERSON_NAME]" at bounding box center [175, 158] width 108 height 8
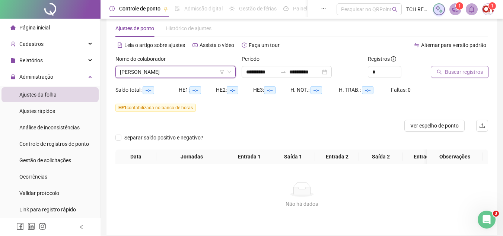
click at [446, 73] on span "Buscar registros" at bounding box center [464, 72] width 38 height 8
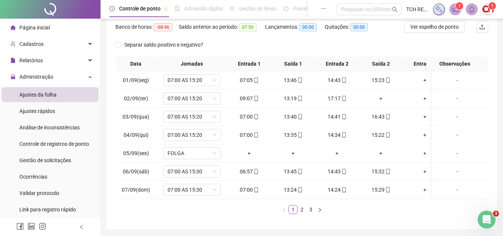
scroll to position [125, 0]
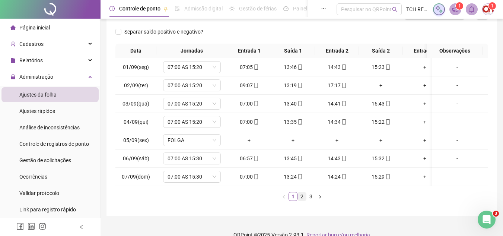
click at [301, 200] on link "2" at bounding box center [302, 196] width 8 height 8
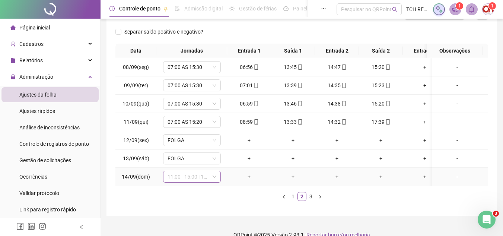
click at [196, 178] on span "11:00 - 15:00 | 16:00 - 19:20" at bounding box center [191, 176] width 49 height 11
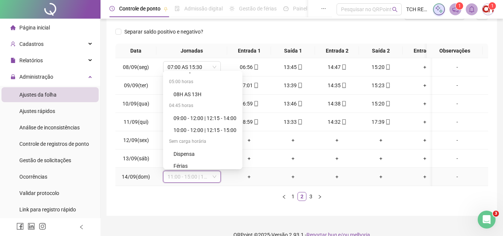
scroll to position [488, 0]
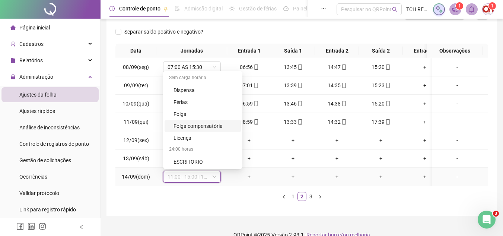
click at [213, 122] on div "Folga compensatória" at bounding box center [204, 126] width 63 height 8
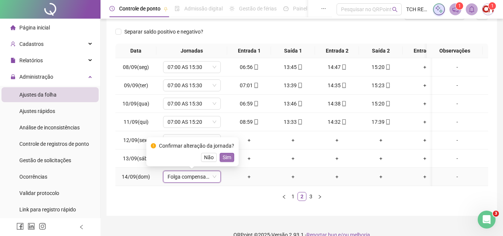
click at [227, 159] on span "Sim" at bounding box center [227, 157] width 9 height 8
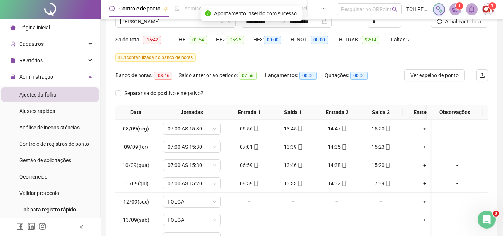
scroll to position [51, 0]
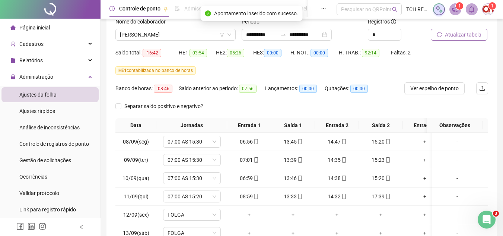
click at [462, 35] on span "Atualizar tabela" at bounding box center [463, 35] width 36 height 8
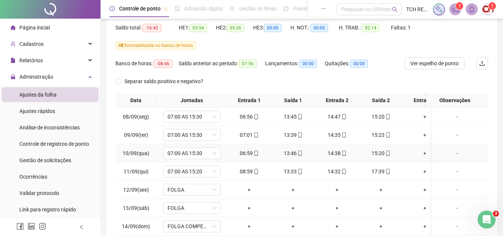
scroll to position [125, 0]
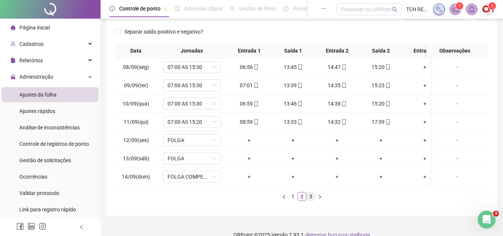
click at [310, 200] on link "3" at bounding box center [311, 196] width 8 height 8
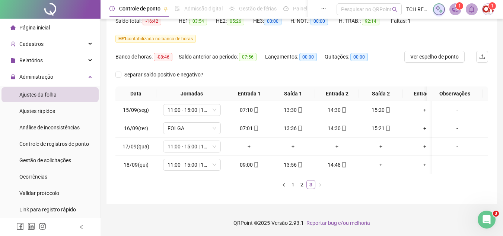
scroll to position [88, 0]
click at [204, 122] on span "FOLGA" at bounding box center [191, 127] width 49 height 11
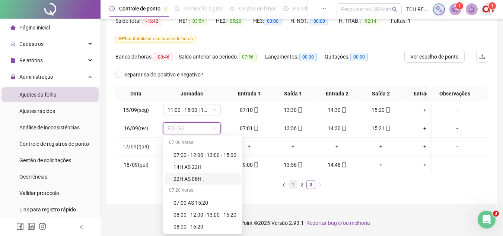
click at [295, 185] on link "1" at bounding box center [293, 184] width 8 height 8
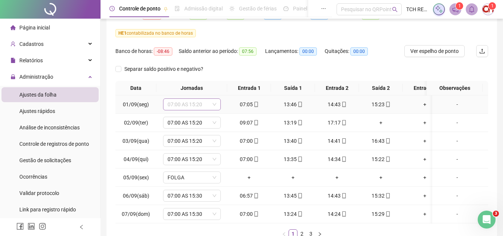
click at [195, 102] on span "07:00 AS 15:20" at bounding box center [191, 104] width 49 height 11
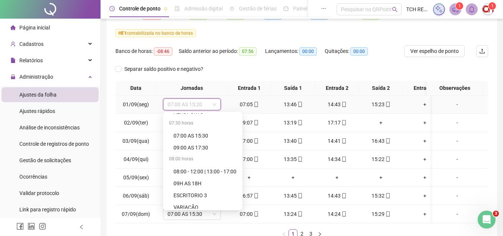
scroll to position [260, 0]
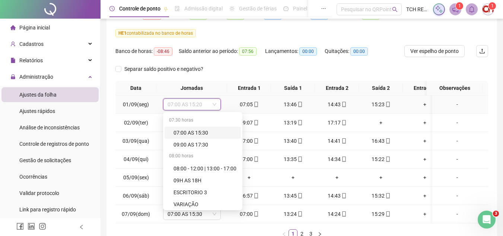
click at [202, 134] on div "07:00 AS 15:30" at bounding box center [204, 132] width 63 height 8
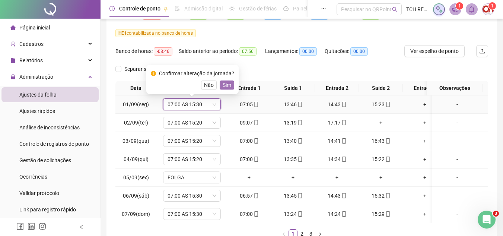
click at [227, 84] on span "Sim" at bounding box center [227, 85] width 9 height 8
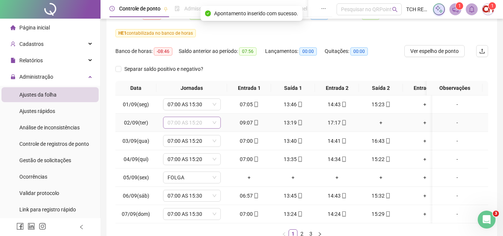
click at [185, 123] on span "07:00 AS 15:20" at bounding box center [191, 122] width 49 height 11
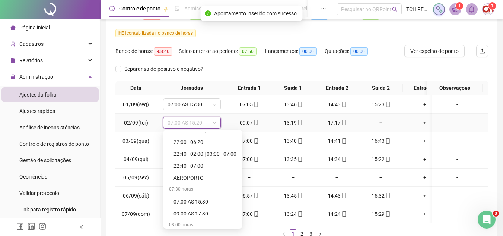
scroll to position [223, 0]
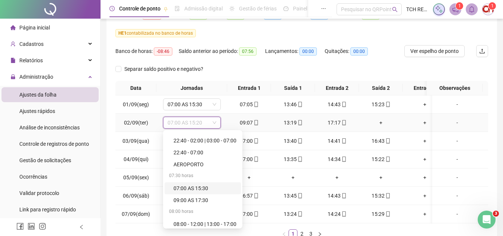
click at [191, 187] on div "07:00 AS 15:30" at bounding box center [204, 188] width 63 height 8
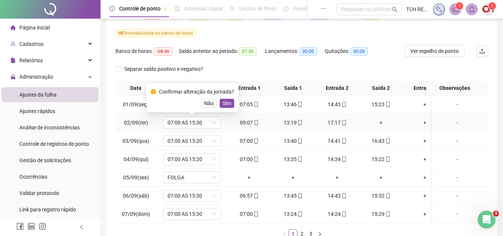
drag, startPoint x: 226, startPoint y: 106, endPoint x: 222, endPoint y: 114, distance: 9.2
click at [226, 106] on span "Sim" at bounding box center [227, 103] width 9 height 8
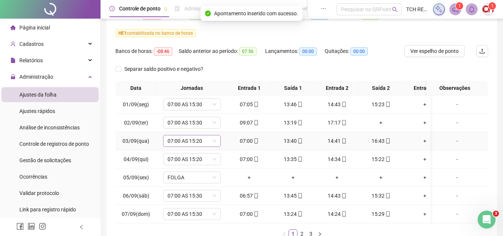
click at [191, 137] on span "07:00 AS 15:20" at bounding box center [191, 140] width 49 height 11
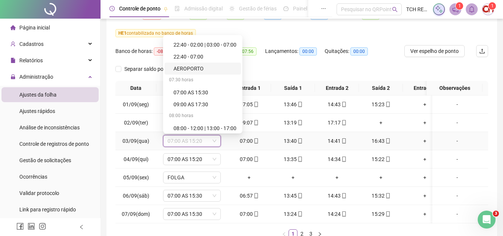
scroll to position [234, 0]
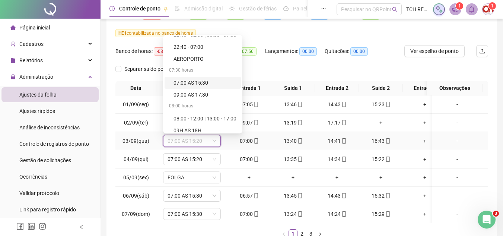
click at [200, 84] on div "07:00 AS 15:30" at bounding box center [204, 83] width 63 height 8
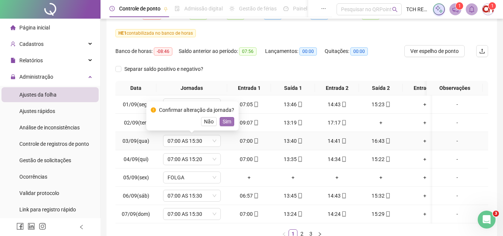
click at [223, 122] on span "Sim" at bounding box center [227, 121] width 9 height 8
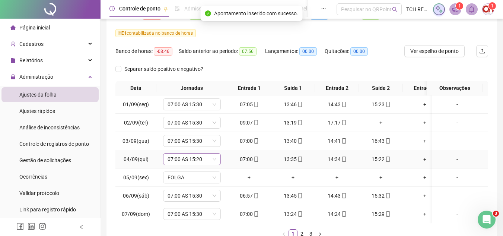
click at [209, 157] on span "07:00 AS 15:20" at bounding box center [191, 158] width 49 height 11
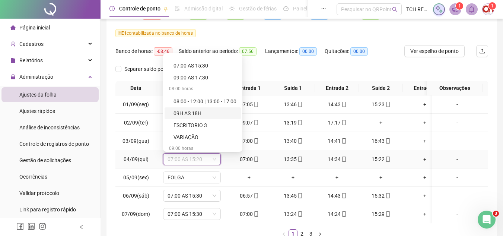
scroll to position [260, 0]
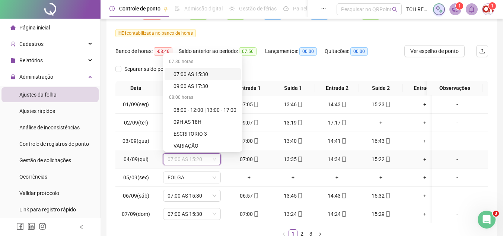
click at [201, 71] on div "07:00 AS 15:30" at bounding box center [204, 74] width 63 height 8
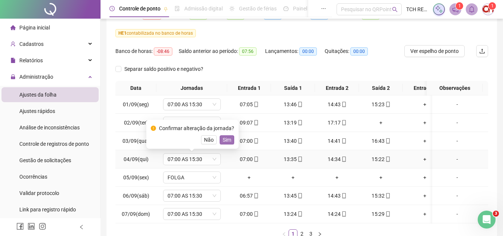
click at [230, 137] on button "Sim" at bounding box center [227, 139] width 15 height 9
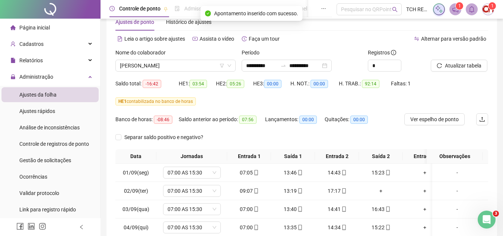
scroll to position [14, 0]
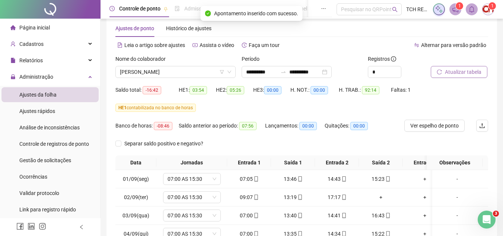
click at [460, 71] on span "Atualizar tabela" at bounding box center [463, 72] width 36 height 8
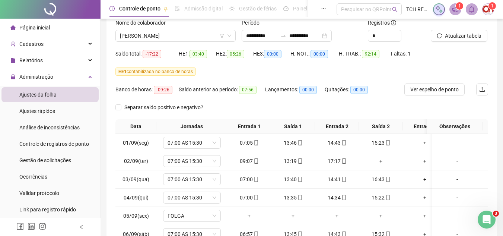
scroll to position [143, 0]
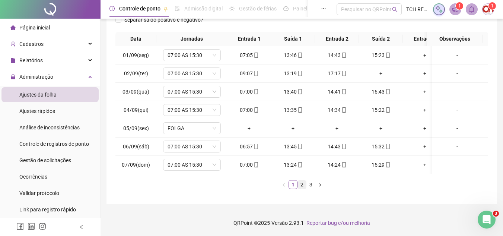
click at [302, 186] on link "2" at bounding box center [302, 184] width 8 height 8
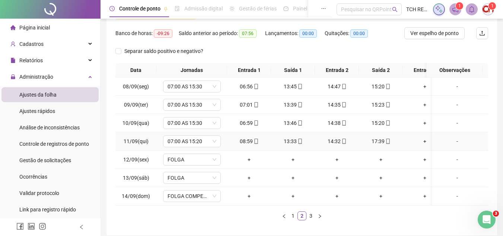
scroll to position [106, 0]
click at [211, 136] on span "07:00 AS 15:20" at bounding box center [191, 141] width 49 height 11
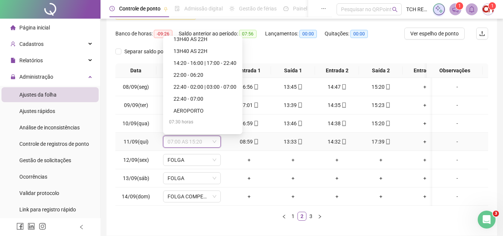
scroll to position [223, 0]
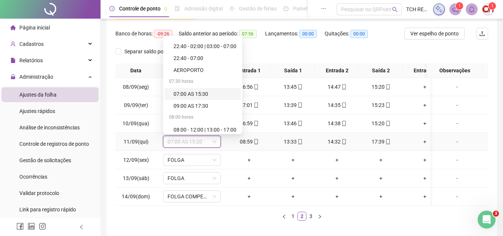
click at [201, 93] on div "07:00 AS 15:30" at bounding box center [204, 94] width 63 height 8
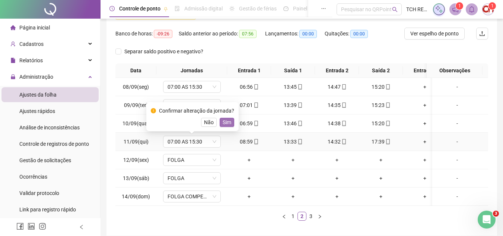
click at [227, 122] on span "Sim" at bounding box center [227, 122] width 9 height 8
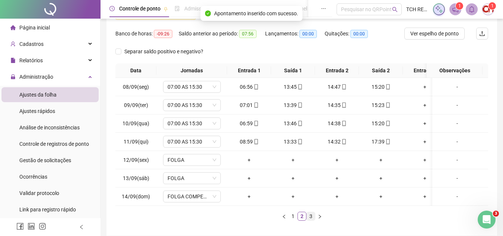
click at [311, 220] on link "3" at bounding box center [311, 216] width 8 height 8
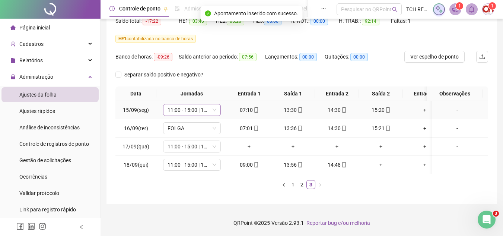
click at [198, 105] on span "11:00 - 15:00 | 16:00 - 19:20" at bounding box center [191, 109] width 49 height 11
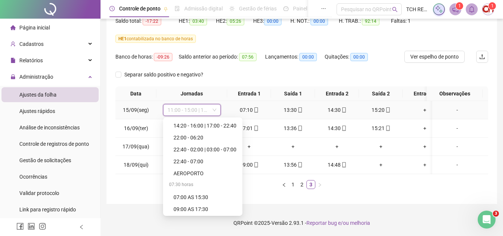
scroll to position [223, 0]
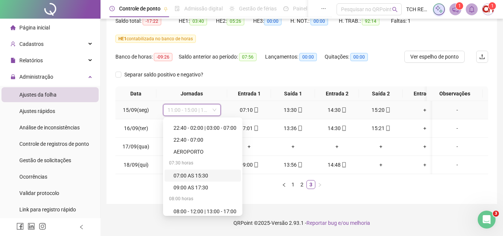
click at [202, 171] on div "07:00 AS 15:30" at bounding box center [204, 175] width 63 height 8
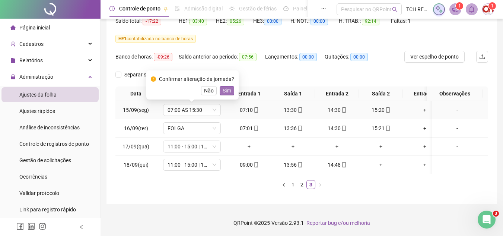
click at [226, 86] on span "Sim" at bounding box center [227, 90] width 9 height 8
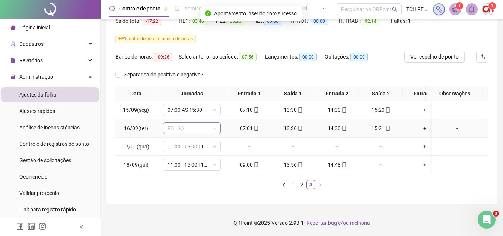
click at [204, 122] on span "FOLGA" at bounding box center [191, 127] width 49 height 11
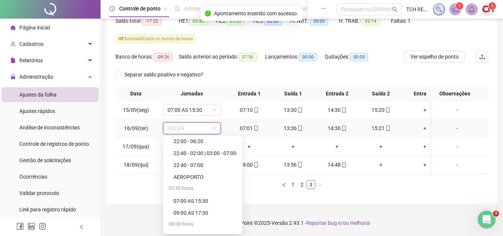
scroll to position [260, 0]
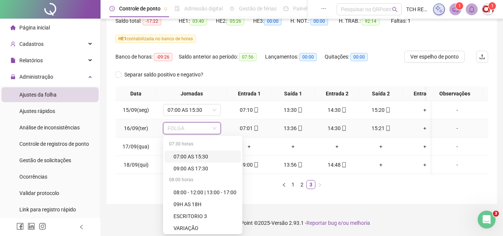
click at [206, 152] on div "07:00 AS 15:30" at bounding box center [204, 156] width 63 height 8
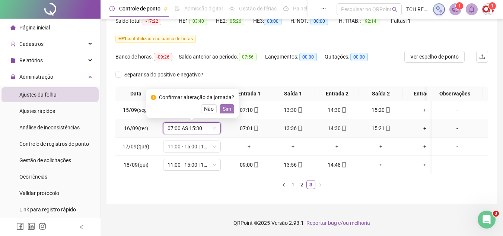
click at [226, 105] on span "Sim" at bounding box center [227, 109] width 9 height 8
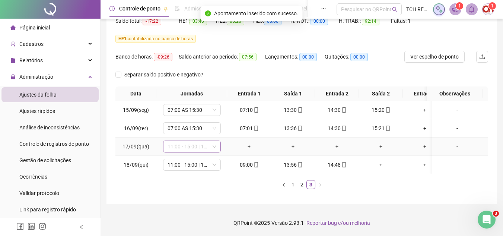
click at [200, 143] on span "11:00 - 15:00 | 16:00 - 19:20" at bounding box center [191, 146] width 49 height 11
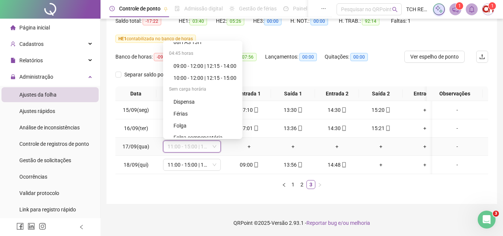
scroll to position [484, 0]
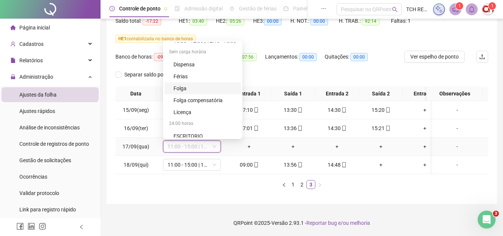
click at [189, 84] on div "Folga" at bounding box center [204, 88] width 63 height 8
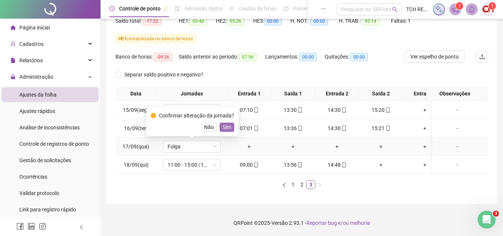
click at [227, 123] on span "Sim" at bounding box center [227, 127] width 9 height 8
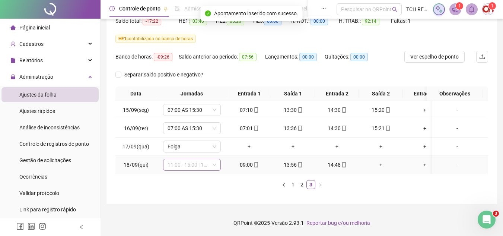
click at [196, 160] on span "11:00 - 15:00 | 16:00 - 19:20" at bounding box center [191, 164] width 49 height 11
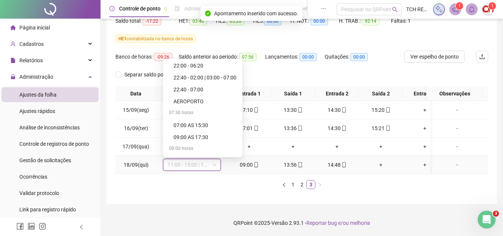
scroll to position [223, 0]
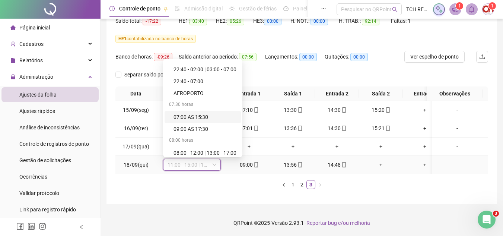
click at [207, 113] on div "07:00 AS 15:30" at bounding box center [204, 117] width 63 height 8
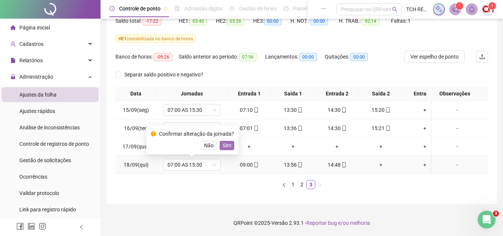
click at [228, 141] on span "Sim" at bounding box center [227, 145] width 9 height 8
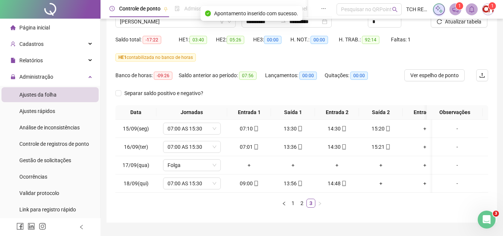
scroll to position [51, 0]
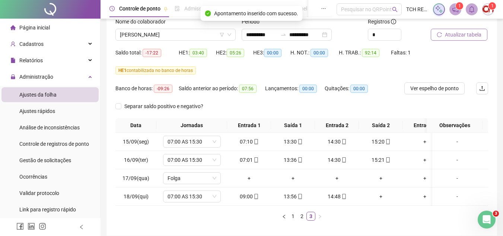
click at [464, 38] on span "Atualizar tabela" at bounding box center [463, 35] width 36 height 8
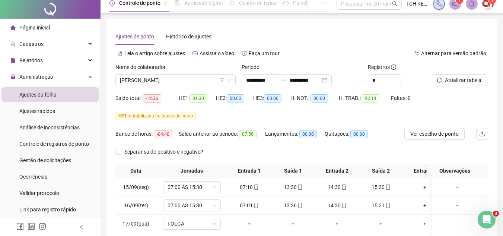
scroll to position [0, 0]
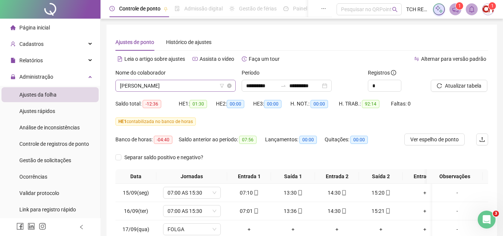
click at [163, 80] on div "[PERSON_NAME]" at bounding box center [175, 86] width 120 height 12
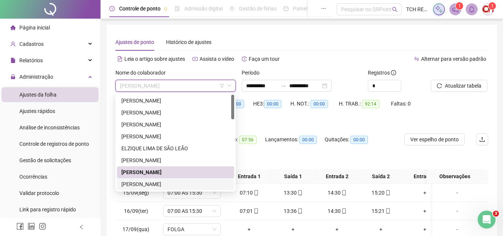
click at [171, 178] on div "[PERSON_NAME]" at bounding box center [175, 184] width 117 height 12
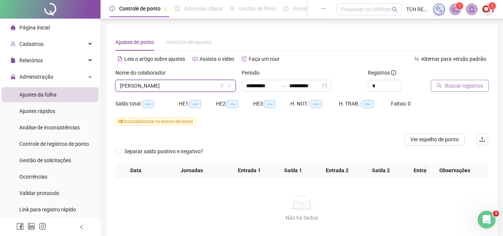
click at [449, 83] on span "Buscar registros" at bounding box center [464, 85] width 38 height 8
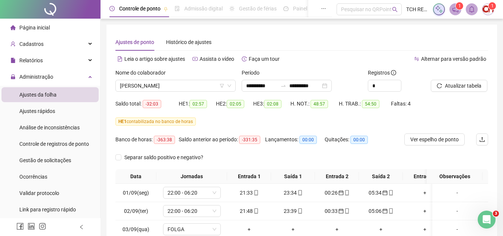
scroll to position [143, 0]
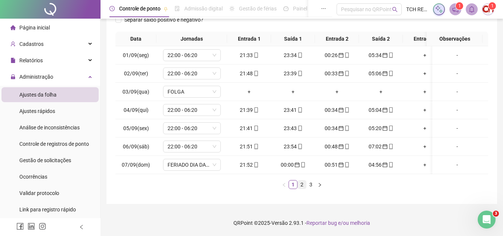
click at [303, 184] on link "2" at bounding box center [302, 184] width 8 height 8
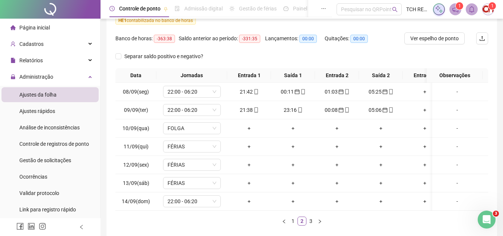
scroll to position [106, 0]
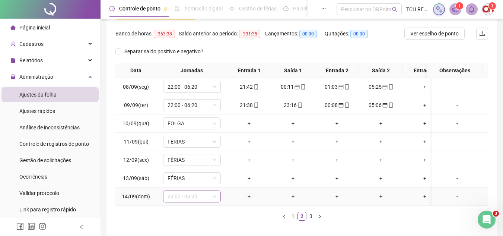
click at [198, 194] on span "22:00 - 06:20" at bounding box center [191, 196] width 49 height 11
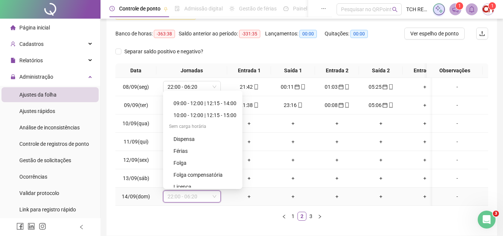
scroll to position [488, 0]
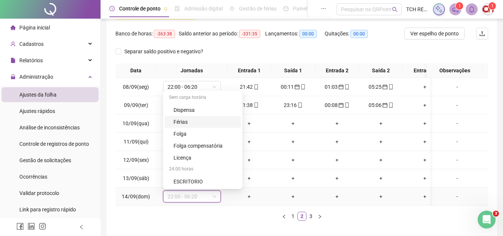
click at [199, 124] on div "Férias" at bounding box center [204, 122] width 63 height 8
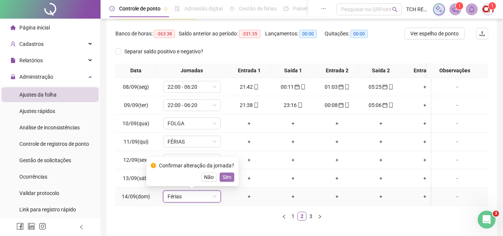
click at [230, 177] on button "Sim" at bounding box center [227, 176] width 15 height 9
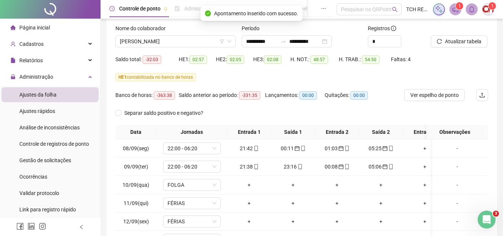
scroll to position [31, 0]
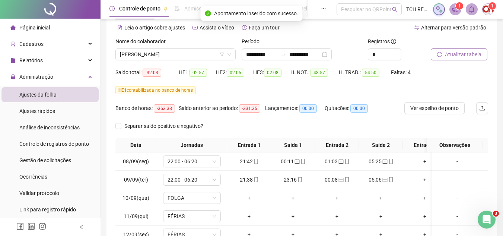
click at [455, 49] on button "Atualizar tabela" at bounding box center [459, 54] width 57 height 12
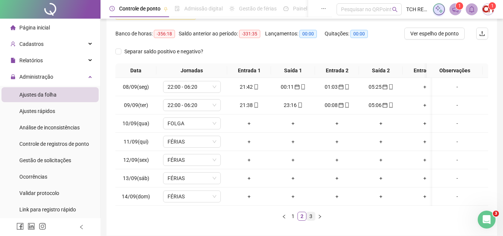
click at [310, 220] on link "3" at bounding box center [311, 216] width 8 height 8
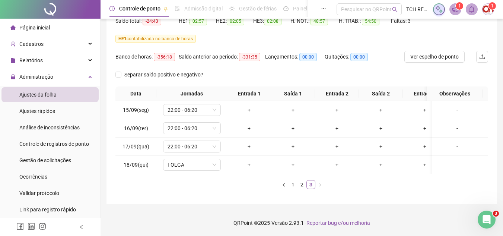
scroll to position [88, 0]
click at [198, 104] on span "22:00 - 06:20" at bounding box center [191, 109] width 49 height 11
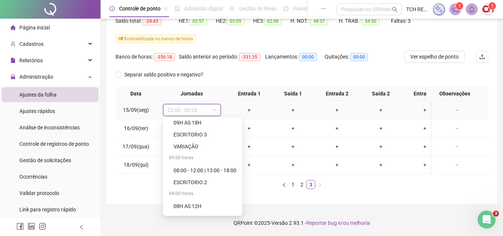
scroll to position [488, 0]
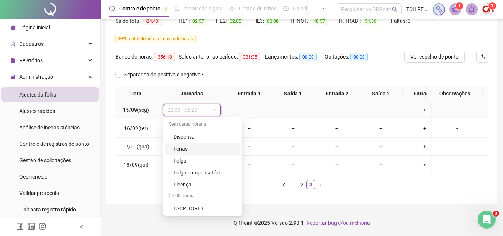
click at [187, 144] on div "Férias" at bounding box center [204, 148] width 63 height 8
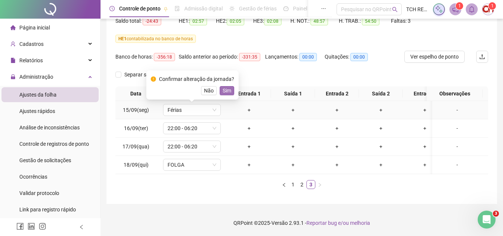
click at [223, 86] on span "Sim" at bounding box center [227, 90] width 9 height 8
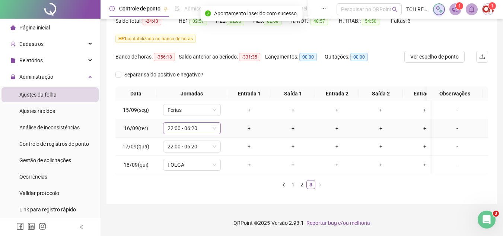
click at [193, 122] on span "22:00 - 06:20" at bounding box center [191, 127] width 49 height 11
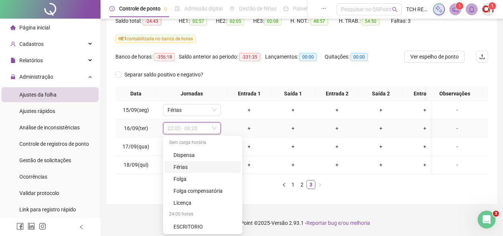
click at [185, 163] on div "Férias" at bounding box center [204, 167] width 63 height 8
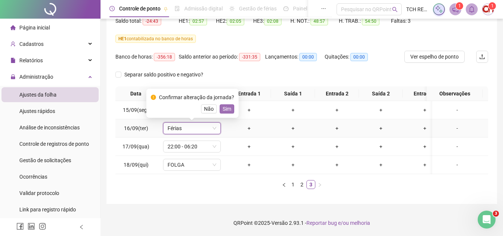
click at [228, 105] on span "Sim" at bounding box center [227, 109] width 9 height 8
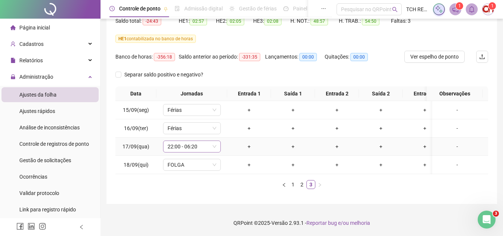
click at [205, 142] on span "22:00 - 06:20" at bounding box center [191, 146] width 49 height 11
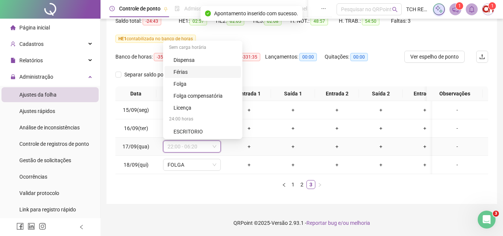
click at [207, 68] on div "Férias" at bounding box center [204, 72] width 63 height 8
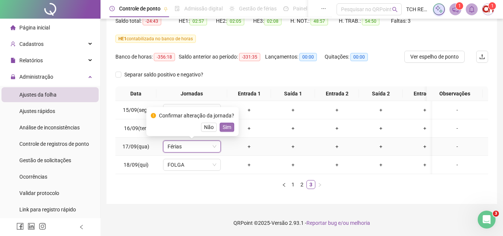
click at [224, 123] on span "Sim" at bounding box center [227, 127] width 9 height 8
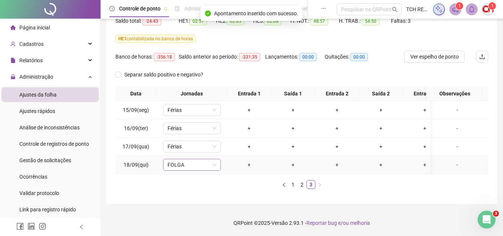
click at [203, 160] on span "FOLGA" at bounding box center [191, 164] width 49 height 11
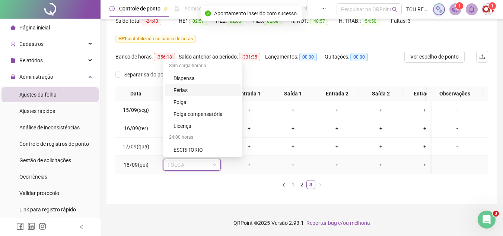
click at [196, 86] on div "Férias" at bounding box center [204, 90] width 63 height 8
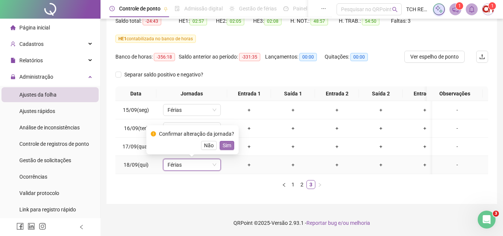
click at [225, 141] on span "Sim" at bounding box center [227, 145] width 9 height 8
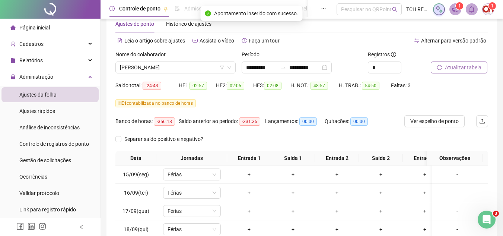
scroll to position [14, 0]
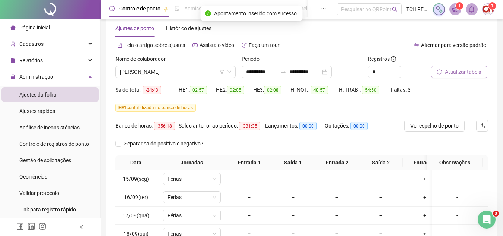
click at [464, 68] on span "Atualizar tabela" at bounding box center [463, 72] width 36 height 8
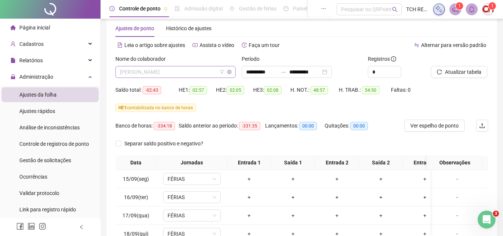
click at [179, 71] on span "[PERSON_NAME]" at bounding box center [175, 71] width 111 height 11
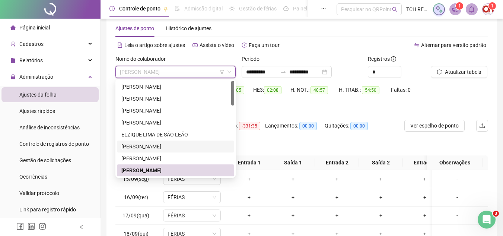
scroll to position [37, 0]
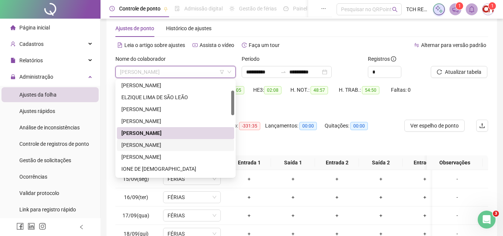
click at [178, 146] on div "[PERSON_NAME]" at bounding box center [175, 145] width 108 height 8
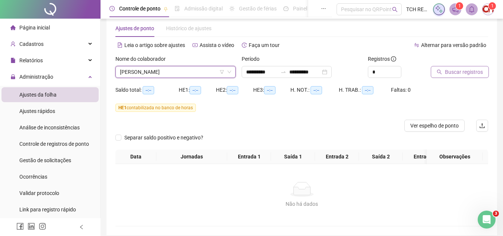
click at [454, 68] on span "Buscar registros" at bounding box center [464, 72] width 38 height 8
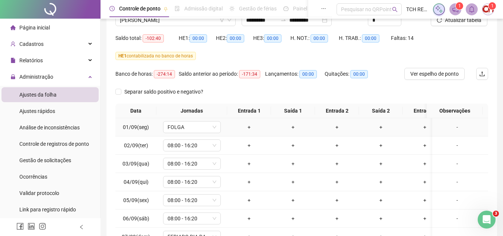
scroll to position [14, 0]
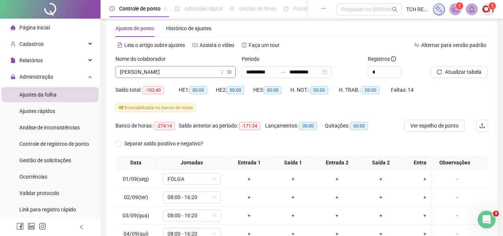
click at [178, 71] on span "[PERSON_NAME]" at bounding box center [175, 71] width 111 height 11
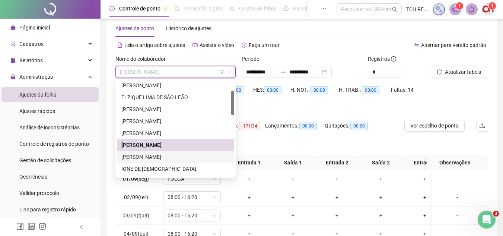
click at [160, 159] on div "[PERSON_NAME]" at bounding box center [175, 157] width 108 height 8
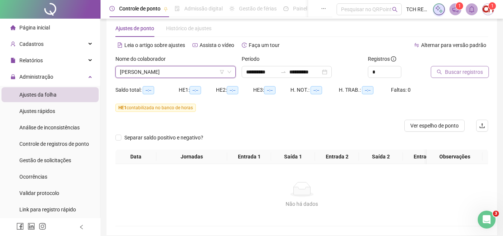
click at [469, 75] on span "Buscar registros" at bounding box center [464, 72] width 38 height 8
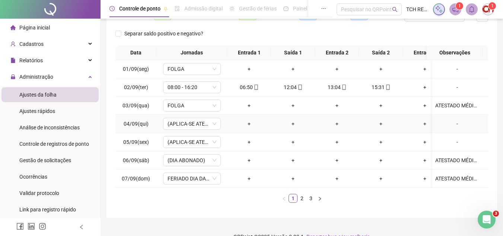
scroll to position [125, 0]
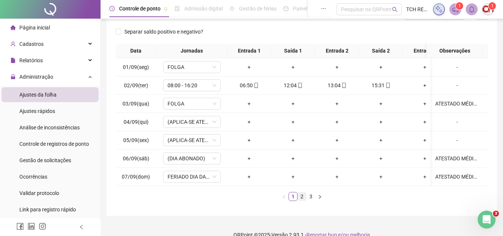
click at [301, 200] on link "2" at bounding box center [302, 196] width 8 height 8
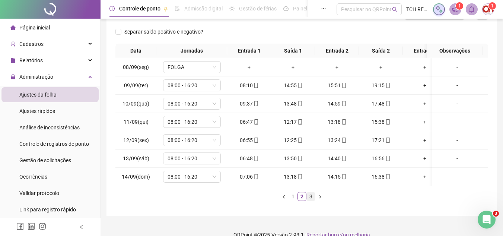
click at [309, 200] on link "3" at bounding box center [311, 196] width 8 height 8
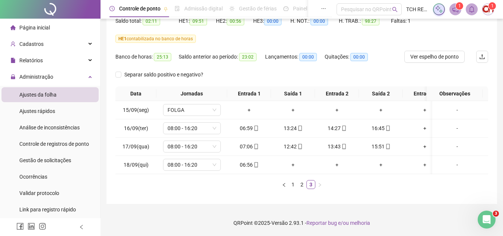
scroll to position [14, 0]
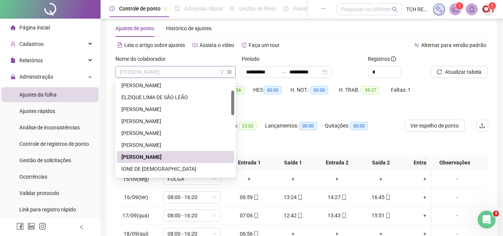
click at [202, 70] on span "[PERSON_NAME]" at bounding box center [175, 71] width 111 height 11
click at [185, 170] on div "IONE DE [DEMOGRAPHIC_DATA]" at bounding box center [175, 168] width 108 height 8
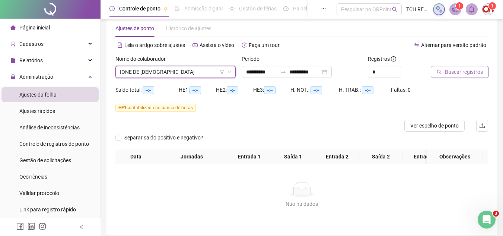
click at [448, 69] on span "Buscar registros" at bounding box center [464, 72] width 38 height 8
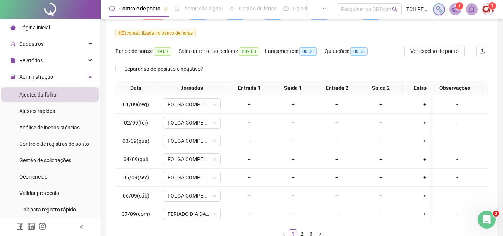
scroll to position [143, 0]
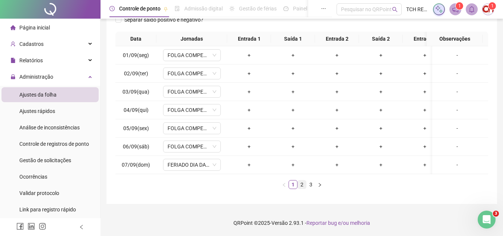
click at [302, 185] on link "2" at bounding box center [302, 184] width 8 height 8
click at [309, 183] on link "3" at bounding box center [311, 184] width 8 height 8
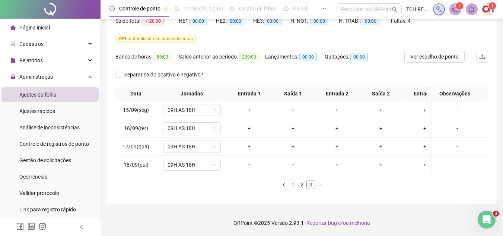
scroll to position [88, 0]
click at [300, 182] on link "2" at bounding box center [302, 184] width 8 height 8
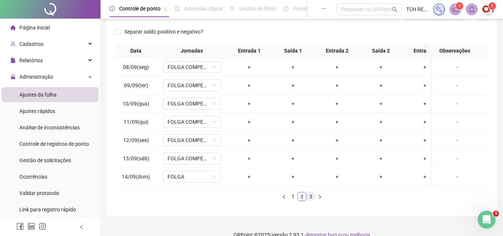
click at [311, 199] on link "3" at bounding box center [311, 196] width 8 height 8
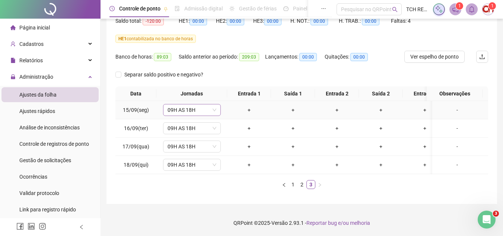
click at [192, 104] on span "09H AS 18H" at bounding box center [191, 109] width 49 height 11
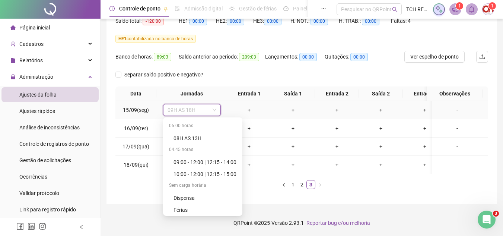
scroll to position [488, 0]
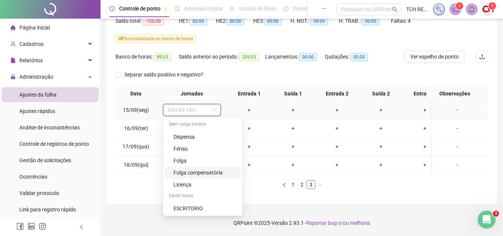
click at [214, 169] on div "Folga compensatória" at bounding box center [204, 172] width 63 height 8
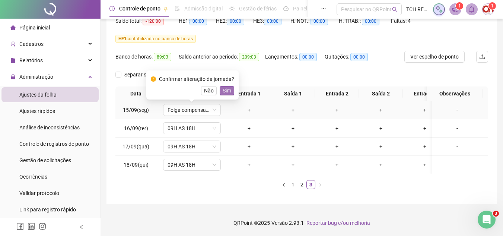
click at [224, 86] on span "Sim" at bounding box center [227, 90] width 9 height 8
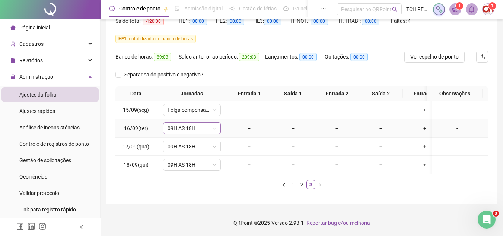
click at [198, 122] on span "09H AS 18H" at bounding box center [191, 127] width 49 height 11
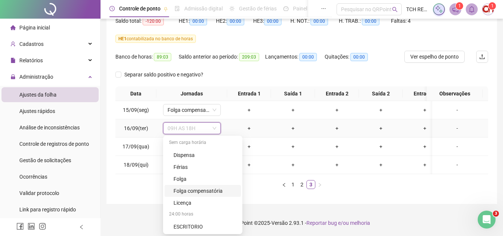
click at [214, 186] on div "Folga compensatória" at bounding box center [204, 190] width 63 height 8
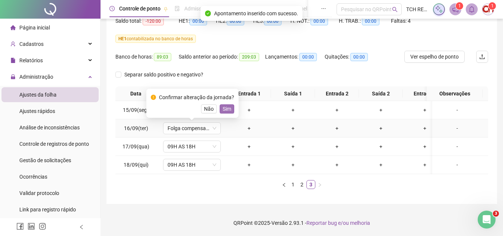
click at [228, 105] on span "Sim" at bounding box center [227, 109] width 9 height 8
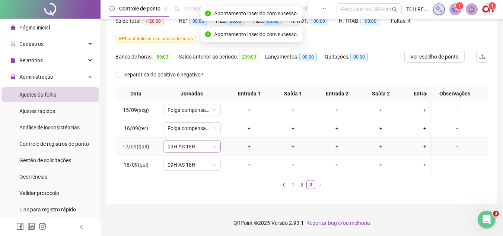
click at [205, 141] on span "09H AS 18H" at bounding box center [191, 146] width 49 height 11
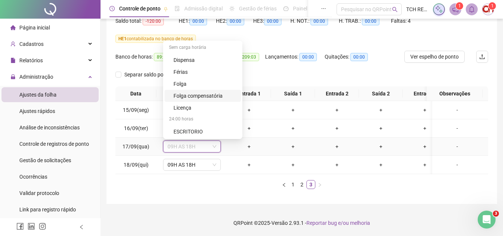
click at [207, 92] on div "Folga compensatória" at bounding box center [204, 96] width 63 height 8
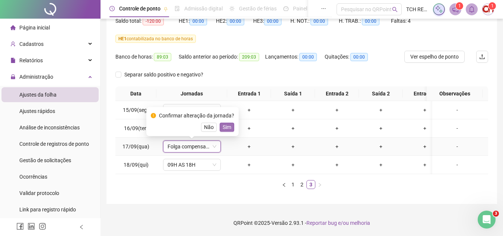
click at [223, 123] on span "Sim" at bounding box center [227, 127] width 9 height 8
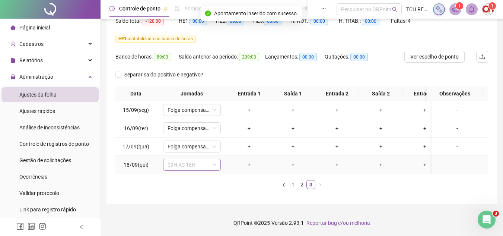
click at [205, 159] on div "09H AS 18H" at bounding box center [192, 165] width 58 height 12
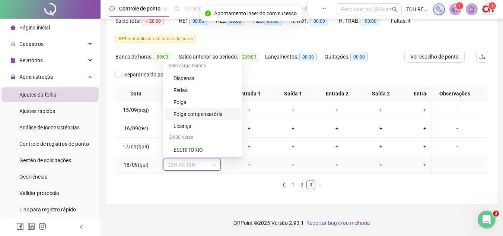
click at [203, 110] on div "Folga compensatória" at bounding box center [204, 114] width 63 height 8
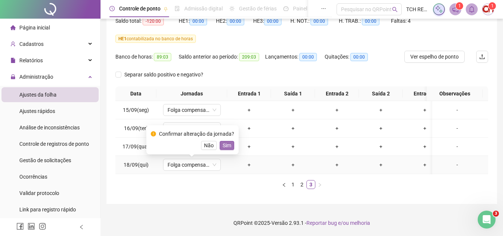
click at [224, 141] on span "Sim" at bounding box center [227, 145] width 9 height 8
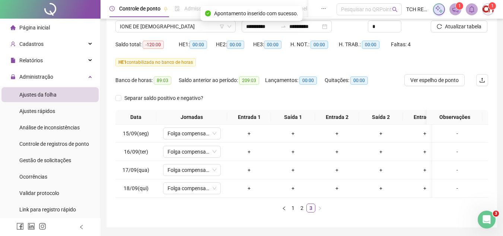
scroll to position [51, 0]
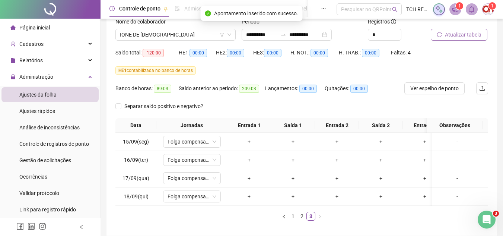
click at [470, 34] on span "Atualizar tabela" at bounding box center [463, 35] width 36 height 8
click at [196, 38] on span "IONE DE [DEMOGRAPHIC_DATA]" at bounding box center [175, 34] width 111 height 11
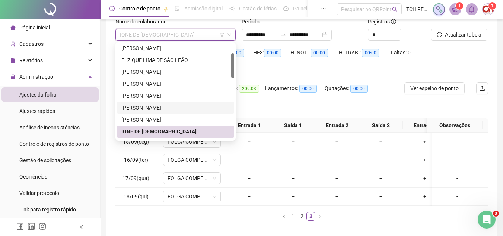
scroll to position [74, 0]
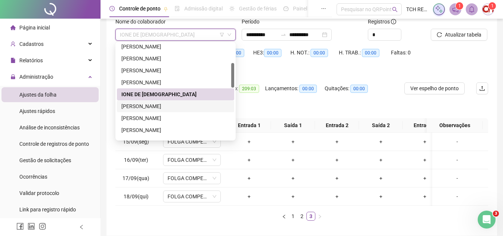
click at [176, 105] on div "[PERSON_NAME]" at bounding box center [175, 106] width 108 height 8
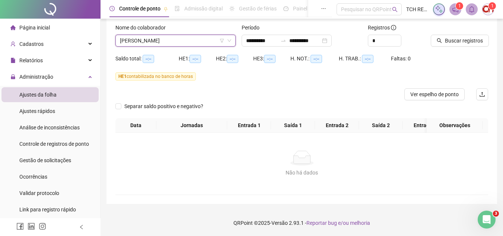
scroll to position [51, 0]
click at [461, 35] on button "Buscar registros" at bounding box center [460, 41] width 58 height 12
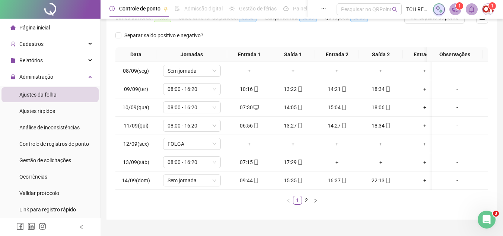
scroll to position [125, 0]
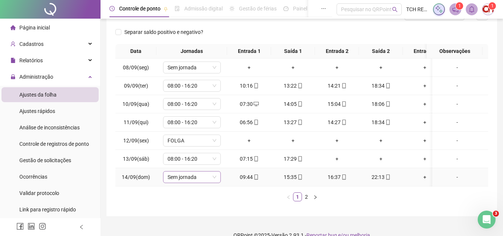
click at [183, 178] on span "Sem jornada" at bounding box center [191, 176] width 49 height 11
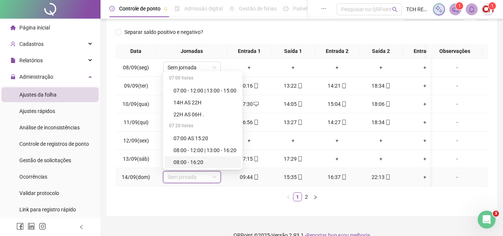
click at [198, 158] on div "08:00 - 16:20" at bounding box center [204, 162] width 63 height 8
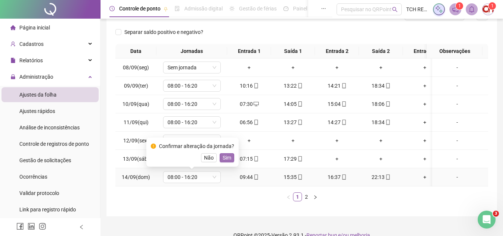
click at [226, 156] on span "Sim" at bounding box center [227, 157] width 9 height 8
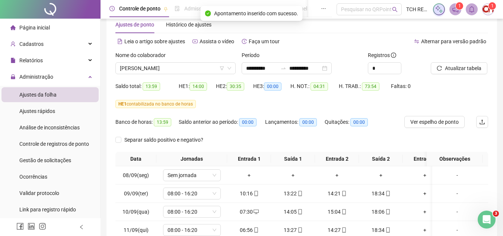
scroll to position [13, 0]
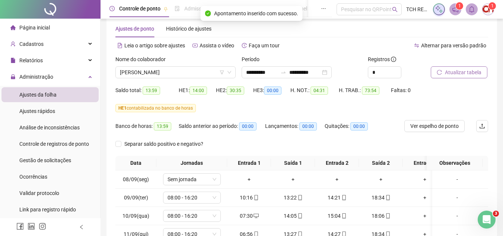
click at [458, 68] on span "Atualizar tabela" at bounding box center [463, 72] width 36 height 8
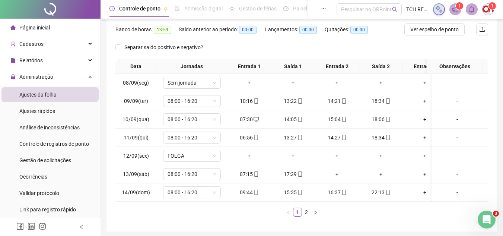
scroll to position [125, 0]
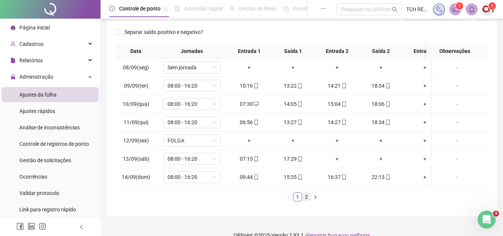
click at [306, 201] on link "2" at bounding box center [306, 196] width 8 height 8
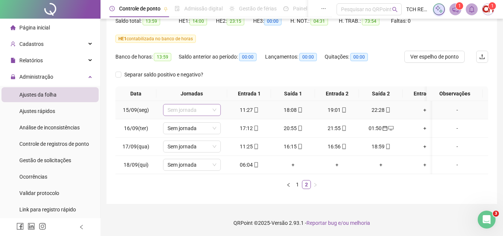
click at [181, 104] on span "Sem jornada" at bounding box center [191, 109] width 49 height 11
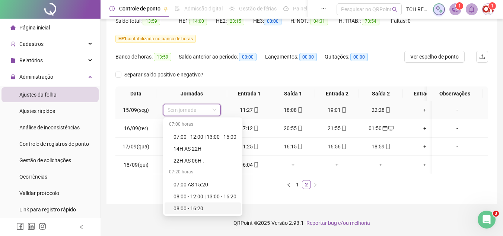
click at [200, 204] on div "08:00 - 16:20" at bounding box center [204, 208] width 63 height 8
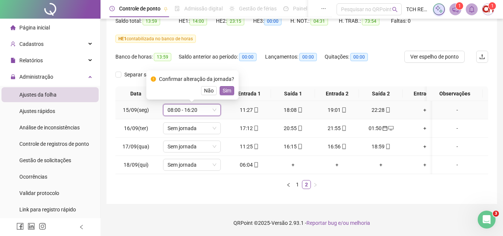
click at [227, 86] on span "Sim" at bounding box center [227, 90] width 9 height 8
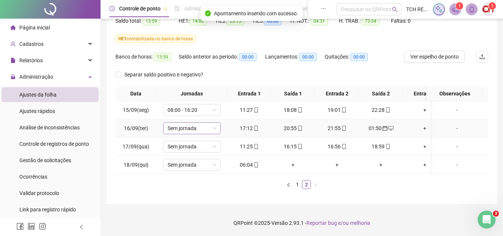
click at [210, 122] on span "Sem jornada" at bounding box center [191, 127] width 49 height 11
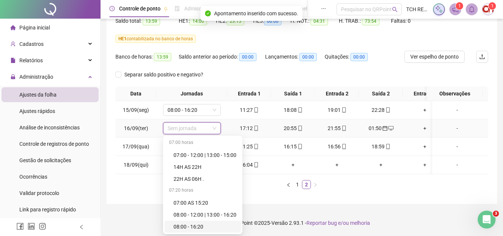
click at [196, 224] on div "08:00 - 16:20" at bounding box center [204, 226] width 63 height 8
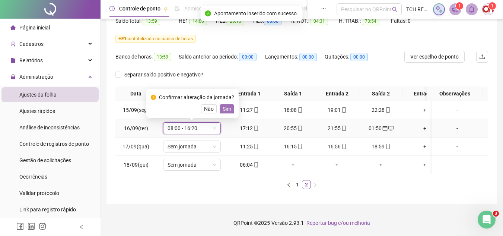
click at [224, 105] on span "Sim" at bounding box center [227, 109] width 9 height 8
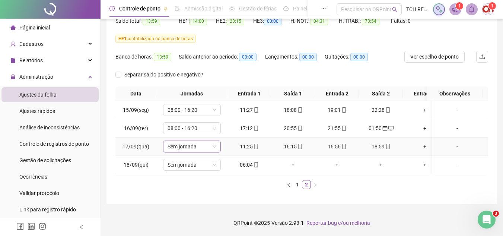
click at [204, 140] on div "Sem jornada" at bounding box center [192, 146] width 58 height 12
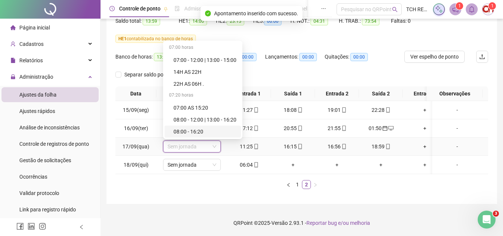
click at [198, 127] on div "08:00 - 16:20" at bounding box center [204, 131] width 63 height 8
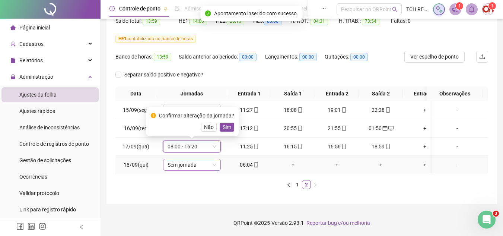
click at [203, 160] on span "Sem jornada" at bounding box center [191, 164] width 49 height 11
click at [218, 182] on ul "1 2" at bounding box center [301, 184] width 372 height 9
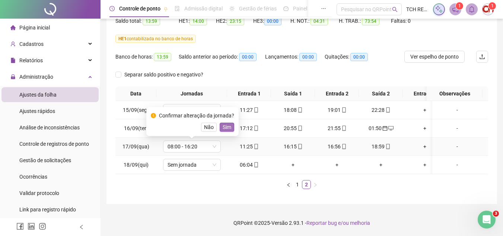
click at [228, 123] on span "Sim" at bounding box center [227, 127] width 9 height 8
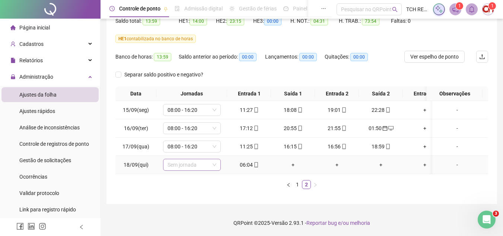
click at [194, 159] on span "Sem jornada" at bounding box center [191, 164] width 49 height 11
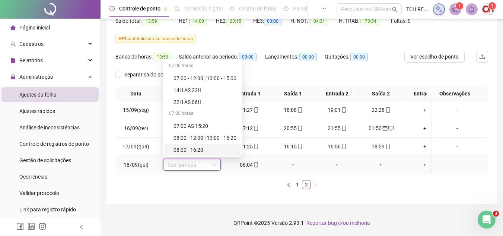
click at [215, 146] on div "08:00 - 16:20" at bounding box center [204, 150] width 63 height 8
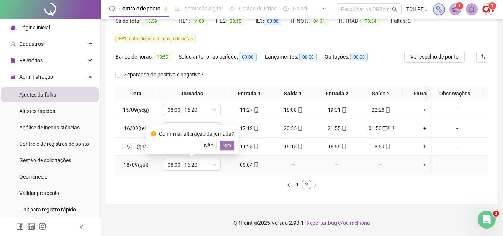
click at [223, 141] on span "Sim" at bounding box center [227, 145] width 9 height 8
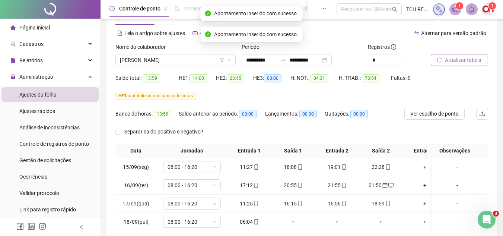
scroll to position [14, 0]
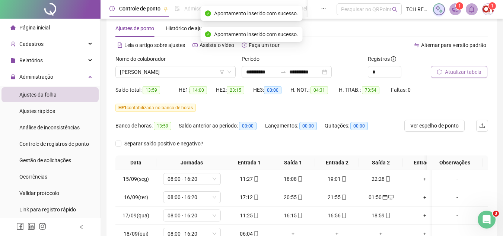
click at [435, 72] on button "Atualizar tabela" at bounding box center [459, 72] width 57 height 12
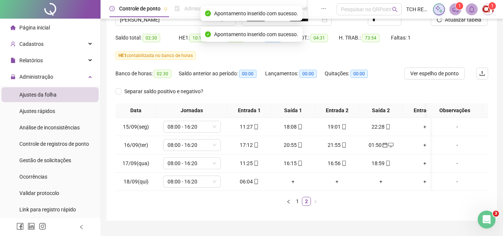
scroll to position [88, 0]
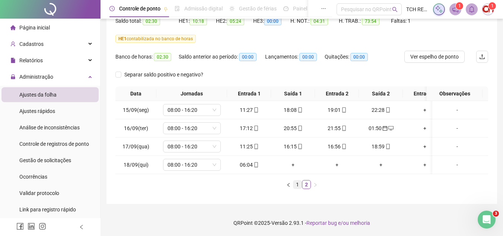
click at [295, 184] on link "1" at bounding box center [297, 184] width 8 height 8
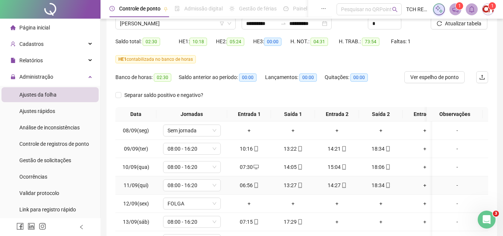
scroll to position [14, 0]
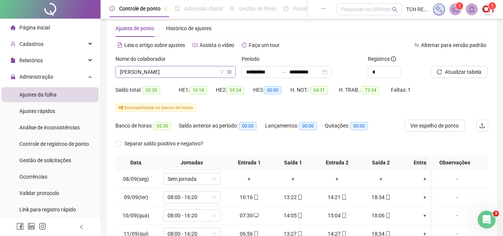
click at [196, 70] on span "[PERSON_NAME]" at bounding box center [175, 71] width 111 height 11
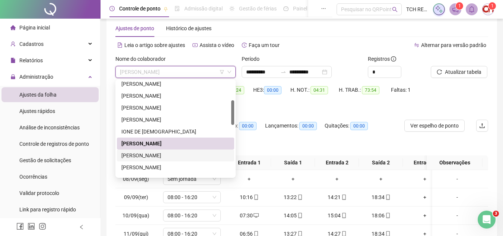
click at [192, 149] on div "[PERSON_NAME]" at bounding box center [175, 155] width 117 height 12
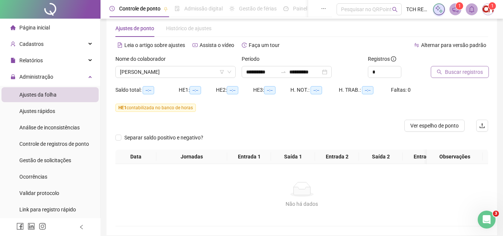
click at [457, 68] on span "Buscar registros" at bounding box center [464, 72] width 38 height 8
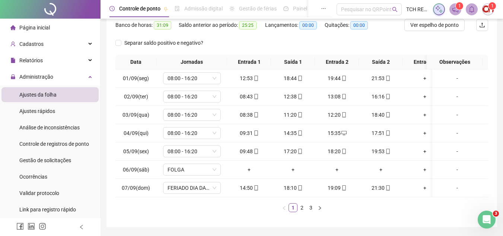
scroll to position [125, 0]
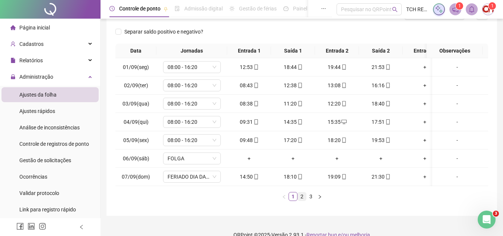
click at [300, 200] on link "2" at bounding box center [302, 196] width 8 height 8
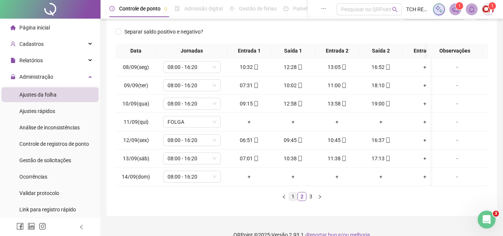
click at [291, 199] on link "1" at bounding box center [293, 196] width 8 height 8
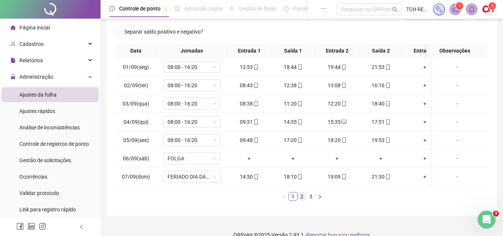
click at [302, 200] on link "2" at bounding box center [302, 196] width 8 height 8
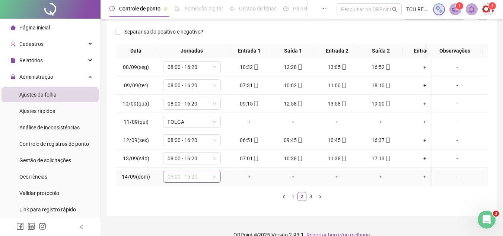
click at [212, 172] on span "08:00 - 16:20" at bounding box center [191, 176] width 49 height 11
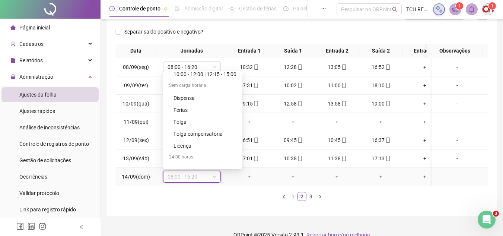
scroll to position [488, 0]
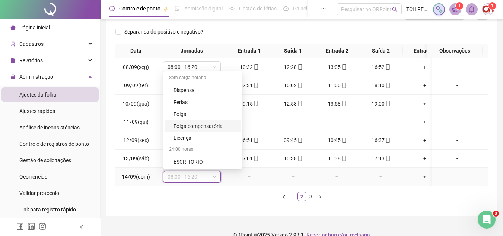
click at [209, 125] on div "Folga compensatória" at bounding box center [204, 126] width 63 height 8
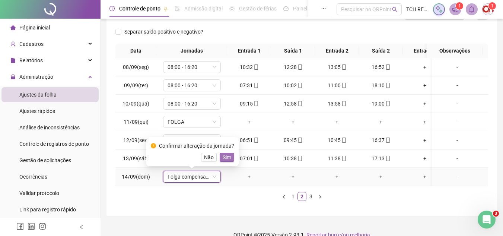
click at [228, 155] on span "Sim" at bounding box center [227, 157] width 9 height 8
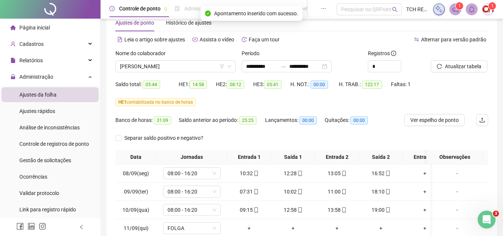
scroll to position [14, 0]
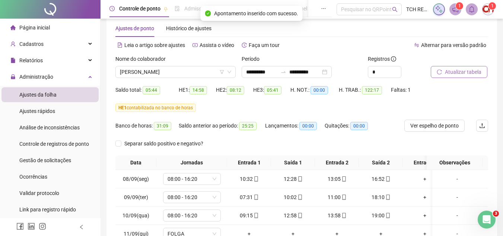
click at [456, 68] on span "Atualizar tabela" at bounding box center [463, 72] width 36 height 8
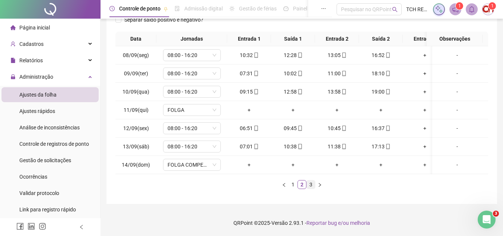
click at [309, 187] on link "3" at bounding box center [311, 184] width 8 height 8
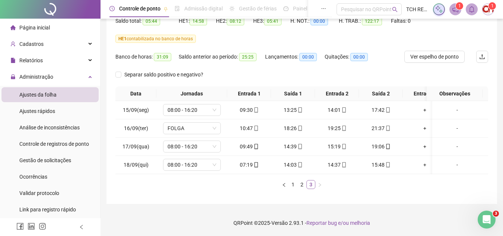
scroll to position [88, 0]
click at [186, 124] on span "FOLGA" at bounding box center [191, 127] width 49 height 11
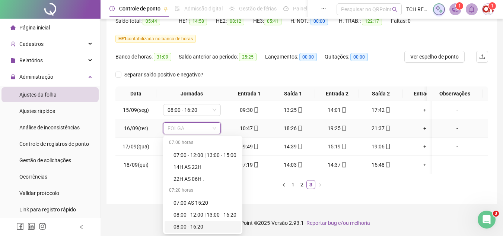
click at [209, 222] on div "08:00 - 16:20" at bounding box center [204, 226] width 63 height 8
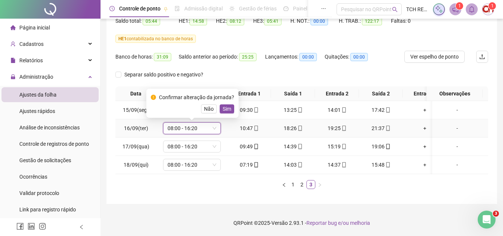
click at [226, 98] on div "Confirmar alteração da jornada? Não Sim" at bounding box center [192, 103] width 83 height 20
click at [226, 105] on span "Sim" at bounding box center [227, 109] width 9 height 8
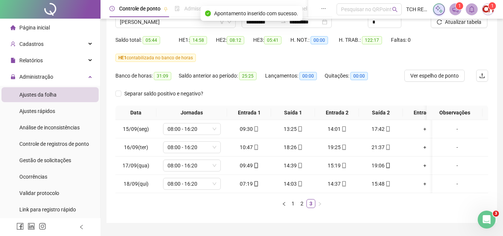
scroll to position [51, 0]
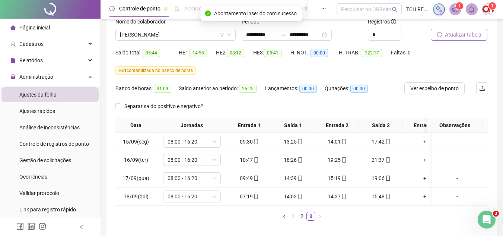
click at [454, 37] on span "Atualizar tabela" at bounding box center [463, 35] width 36 height 8
click at [174, 29] on div "[PERSON_NAME]" at bounding box center [175, 35] width 120 height 12
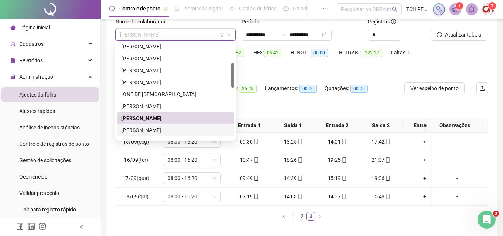
click at [158, 125] on div "[PERSON_NAME]" at bounding box center [175, 130] width 117 height 12
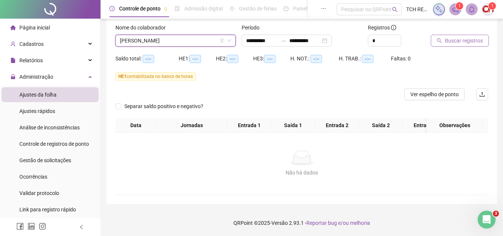
click at [458, 36] on span "Buscar registros" at bounding box center [464, 40] width 38 height 8
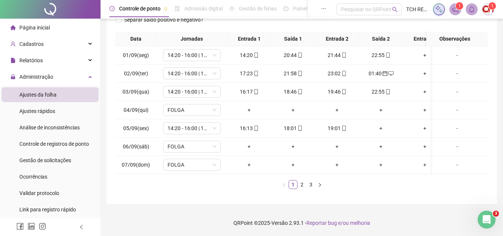
scroll to position [143, 0]
click at [304, 185] on link "2" at bounding box center [302, 184] width 8 height 8
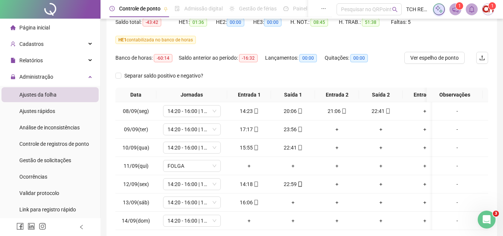
scroll to position [112, 0]
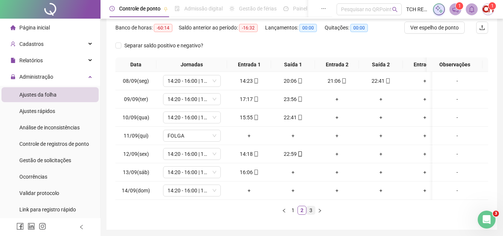
click at [307, 214] on link "3" at bounding box center [311, 210] width 8 height 8
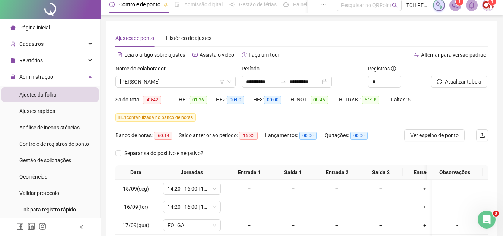
scroll to position [0, 0]
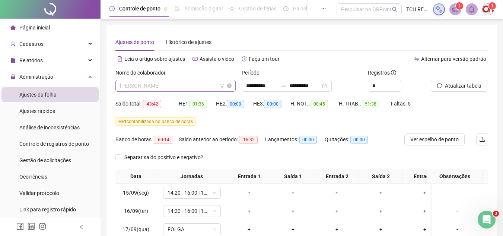
click at [180, 81] on span "[PERSON_NAME]" at bounding box center [175, 85] width 111 height 11
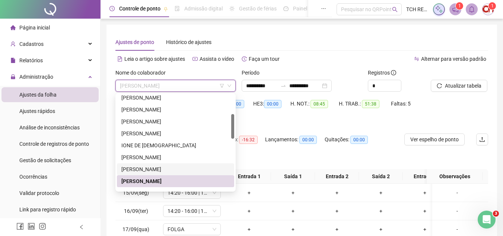
scroll to position [112, 0]
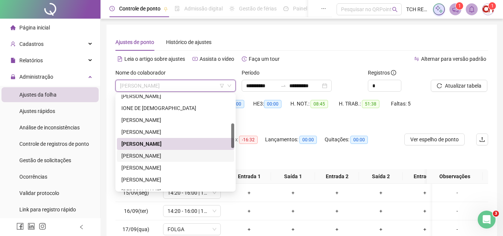
click at [180, 160] on div "[PERSON_NAME]" at bounding box center [175, 156] width 117 height 12
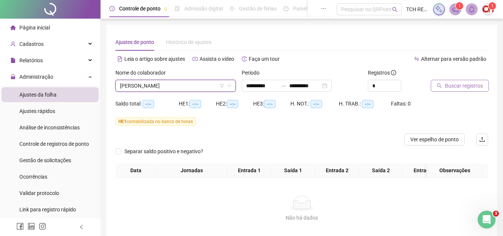
click at [478, 83] on span "Buscar registros" at bounding box center [464, 85] width 38 height 8
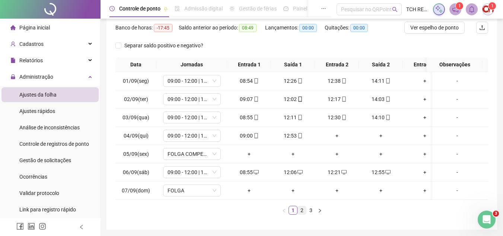
click at [304, 212] on link "2" at bounding box center [302, 210] width 8 height 8
click at [309, 214] on link "3" at bounding box center [311, 210] width 8 height 8
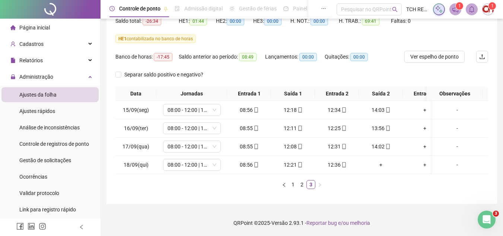
scroll to position [88, 0]
click at [301, 185] on link "2" at bounding box center [302, 184] width 8 height 8
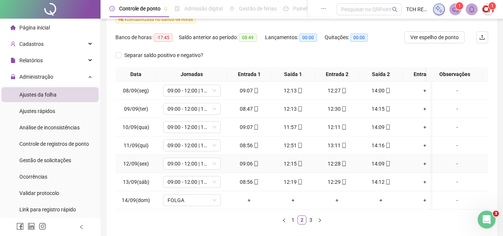
scroll to position [125, 0]
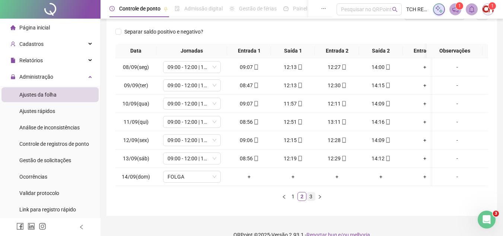
click at [312, 200] on link "3" at bounding box center [311, 196] width 8 height 8
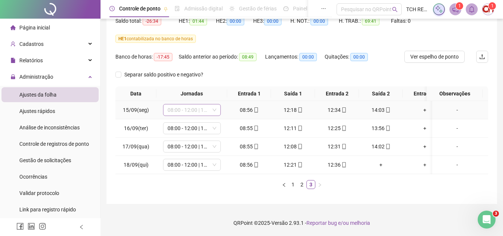
click at [190, 104] on span "08:00 - 12:00 | 13:00 - 18:00" at bounding box center [191, 109] width 49 height 11
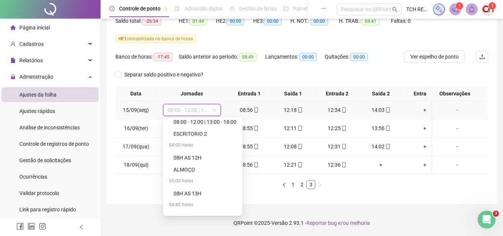
scroll to position [409, 0]
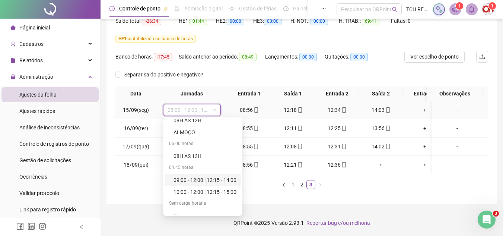
click at [210, 176] on div "09:00 - 12:00 | 12:15 - 14:00" at bounding box center [204, 180] width 63 height 8
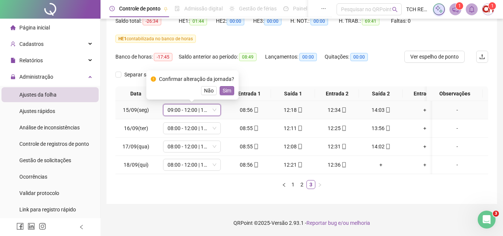
click at [227, 87] on span "Sim" at bounding box center [227, 90] width 9 height 8
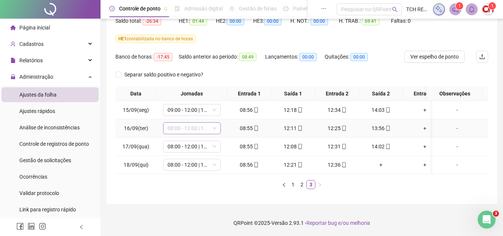
click at [197, 122] on span "08:00 - 12:00 | 13:00 - 18:00" at bounding box center [191, 127] width 49 height 11
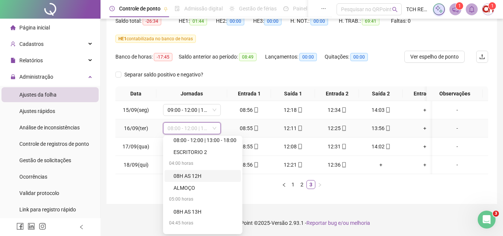
scroll to position [447, 0]
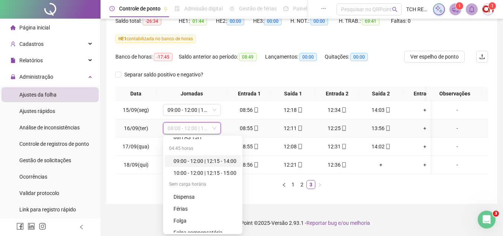
click at [202, 159] on div "09:00 - 12:00 | 12:15 - 14:00" at bounding box center [202, 161] width 76 height 12
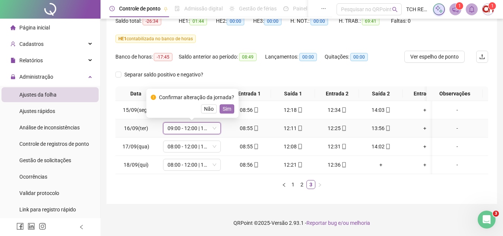
click at [224, 105] on span "Sim" at bounding box center [227, 109] width 9 height 8
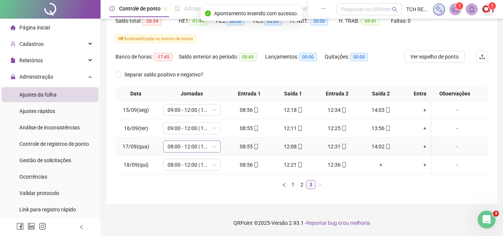
click at [193, 141] on span "08:00 - 12:00 | 13:00 - 18:00" at bounding box center [191, 146] width 49 height 11
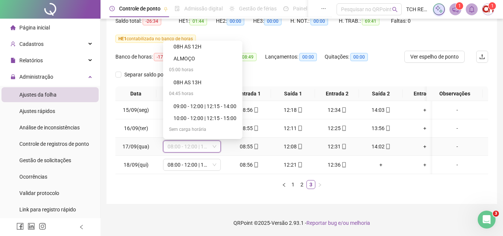
scroll to position [409, 0]
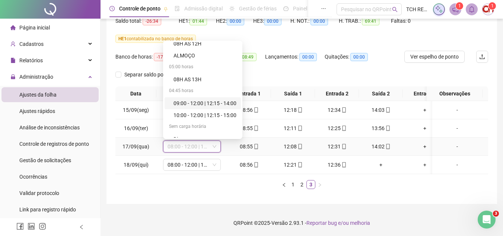
click at [204, 99] on div "09:00 - 12:00 | 12:15 - 14:00" at bounding box center [204, 103] width 63 height 8
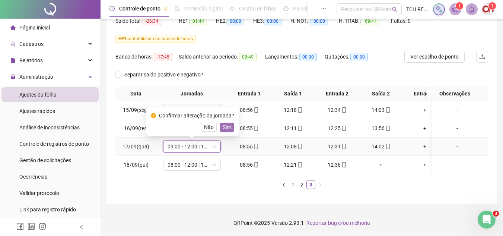
click at [230, 123] on button "Sim" at bounding box center [227, 126] width 15 height 9
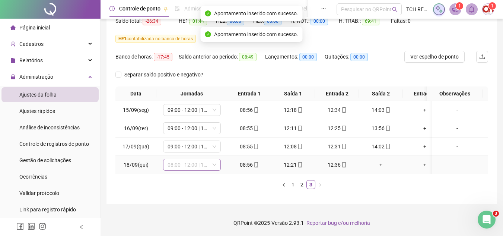
click at [201, 159] on span "08:00 - 12:00 | 13:00 - 18:00" at bounding box center [191, 164] width 49 height 11
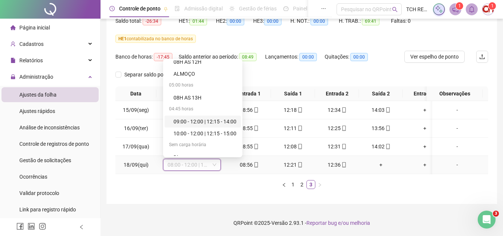
click at [205, 117] on div "09:00 - 12:00 | 12:15 - 14:00" at bounding box center [204, 121] width 63 height 8
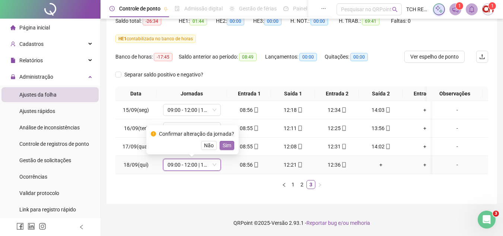
click at [227, 142] on span "Sim" at bounding box center [227, 145] width 9 height 8
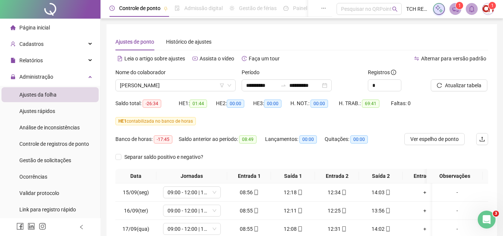
scroll to position [0, 0]
click at [459, 86] on span "Atualizar tabela" at bounding box center [463, 85] width 36 height 8
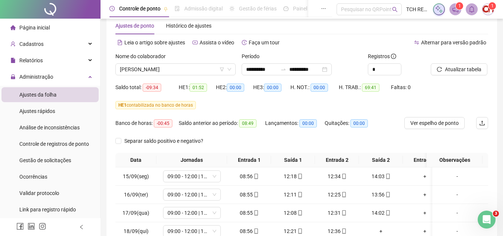
scroll to position [14, 0]
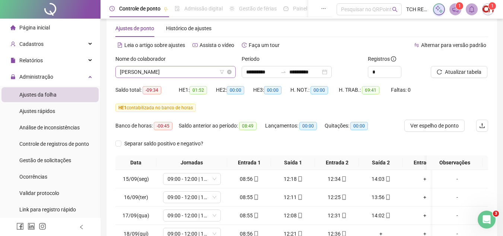
click at [204, 71] on span "[PERSON_NAME]" at bounding box center [175, 71] width 111 height 11
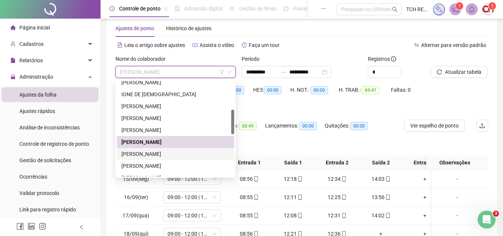
click at [185, 152] on div "[PERSON_NAME]" at bounding box center [175, 154] width 108 height 8
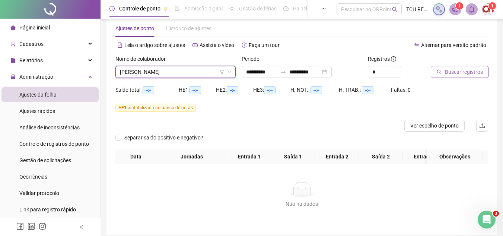
click at [447, 76] on button "Buscar registros" at bounding box center [460, 72] width 58 height 12
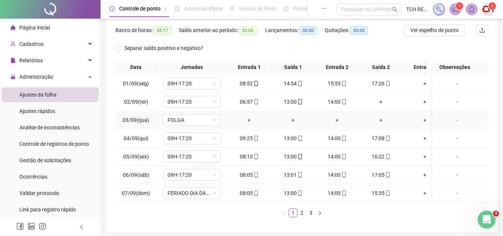
scroll to position [125, 0]
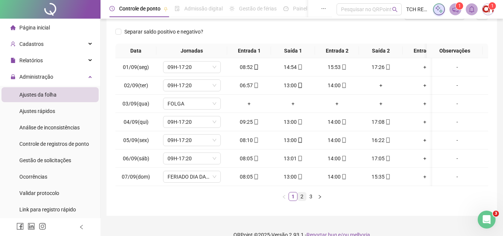
click at [300, 200] on link "2" at bounding box center [302, 196] width 8 height 8
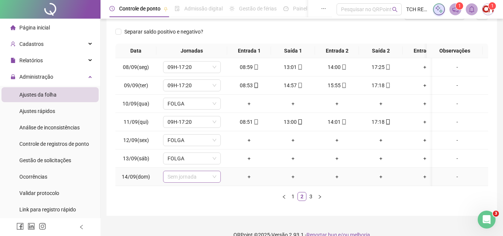
click at [186, 180] on span "Sem jornada" at bounding box center [191, 176] width 49 height 11
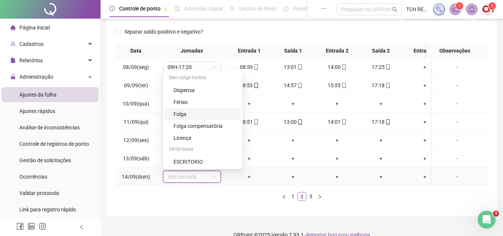
scroll to position [143, 0]
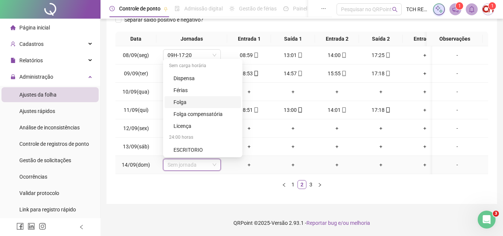
click at [185, 98] on div "Folga" at bounding box center [204, 102] width 63 height 8
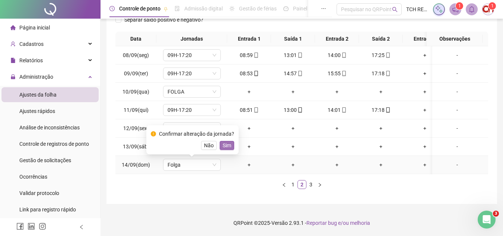
click at [224, 141] on span "Sim" at bounding box center [227, 145] width 9 height 8
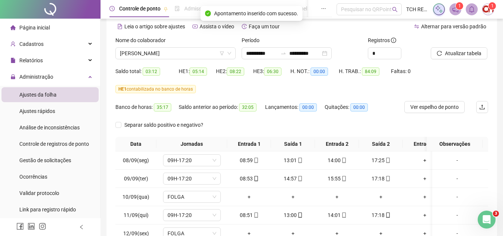
scroll to position [31, 0]
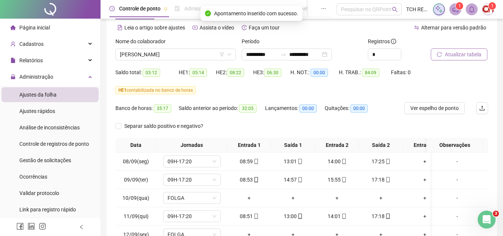
click at [461, 54] on span "Atualizar tabela" at bounding box center [463, 54] width 36 height 8
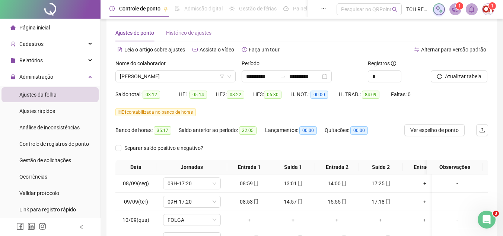
scroll to position [0, 0]
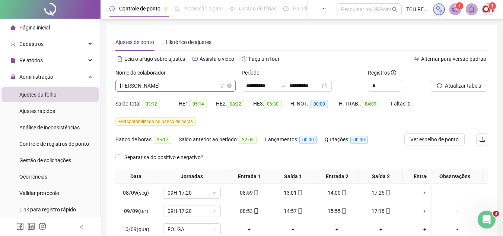
click at [202, 83] on span "[PERSON_NAME]" at bounding box center [175, 85] width 111 height 11
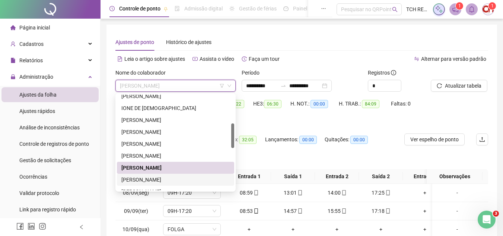
click at [167, 181] on div "[PERSON_NAME]" at bounding box center [175, 179] width 108 height 8
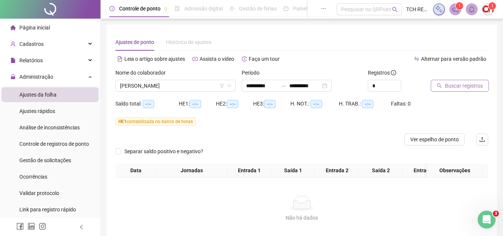
click at [438, 88] on button "Buscar registros" at bounding box center [460, 86] width 58 height 12
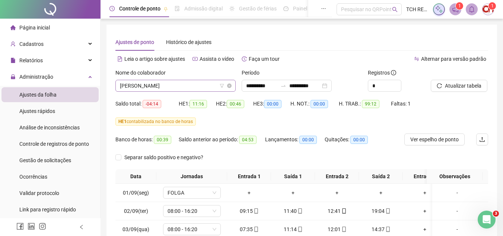
click at [194, 83] on span "[PERSON_NAME]" at bounding box center [175, 85] width 111 height 11
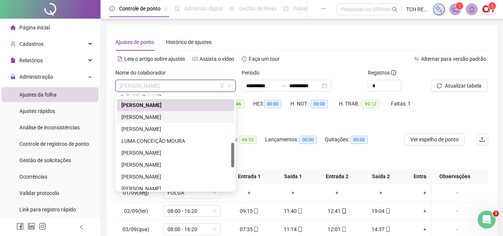
scroll to position [149, 0]
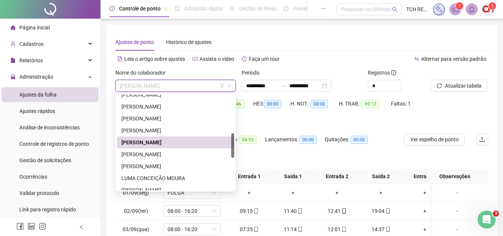
click at [182, 137] on div "[PERSON_NAME]" at bounding box center [175, 142] width 117 height 12
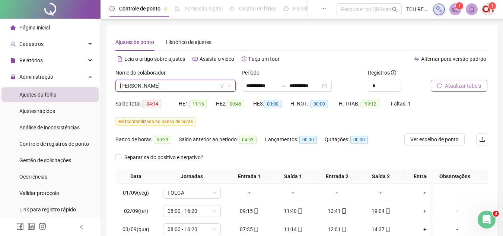
click at [446, 86] on span "Atualizar tabela" at bounding box center [463, 85] width 36 height 8
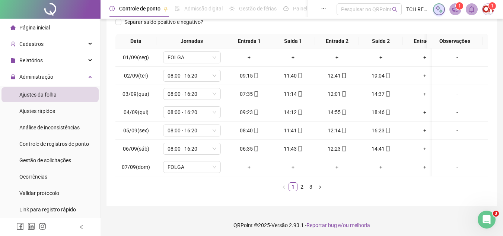
scroll to position [143, 0]
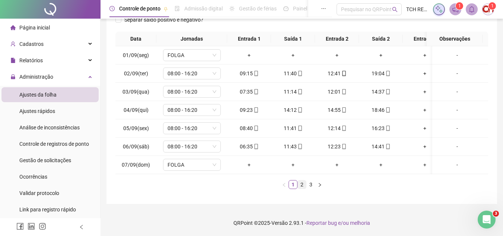
click at [303, 182] on link "2" at bounding box center [302, 184] width 8 height 8
click at [309, 183] on link "3" at bounding box center [311, 184] width 8 height 8
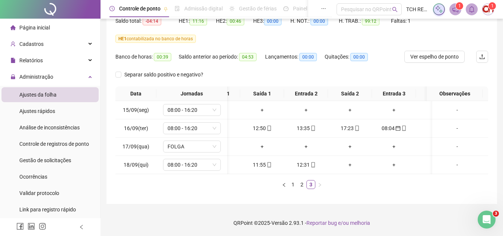
scroll to position [0, 39]
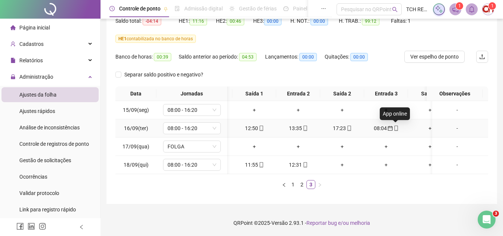
click at [397, 125] on icon "mobile" at bounding box center [395, 127] width 5 height 5
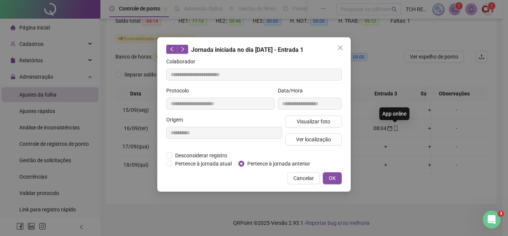
type input "**********"
click at [214, 166] on span "Pertence à jornada atual" at bounding box center [203, 163] width 63 height 8
click at [341, 181] on button "OK" at bounding box center [332, 178] width 19 height 12
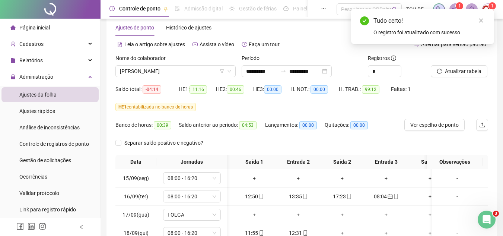
scroll to position [14, 0]
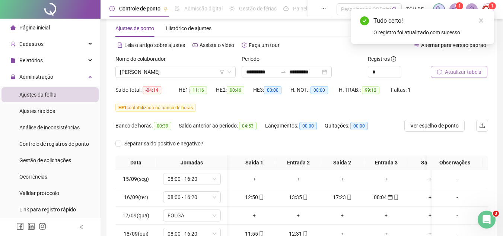
click at [456, 71] on span "Atualizar tabela" at bounding box center [463, 72] width 36 height 8
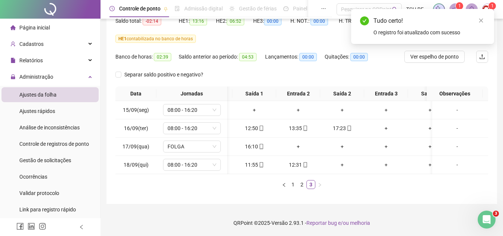
scroll to position [0, 0]
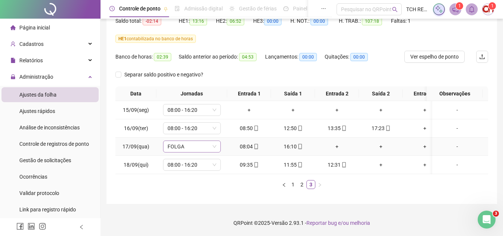
click at [198, 141] on span "FOLGA" at bounding box center [191, 146] width 49 height 11
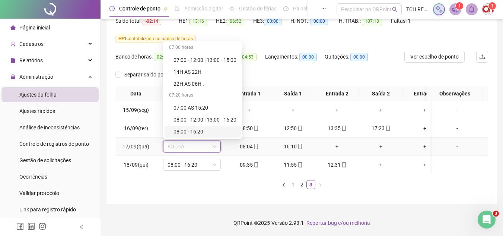
click at [203, 127] on div "08:00 - 16:20" at bounding box center [204, 131] width 63 height 8
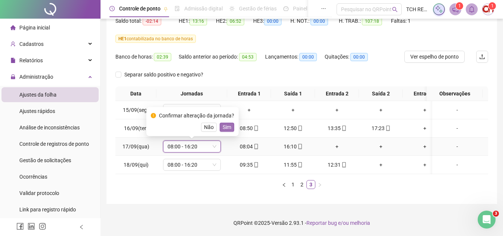
click at [224, 123] on span "Sim" at bounding box center [227, 127] width 9 height 8
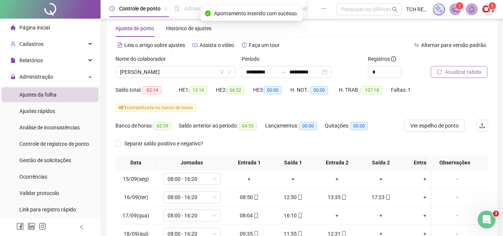
click at [473, 68] on span "Atualizar tabela" at bounding box center [463, 72] width 36 height 8
click at [194, 178] on span "08:00 - 16:20" at bounding box center [191, 178] width 49 height 11
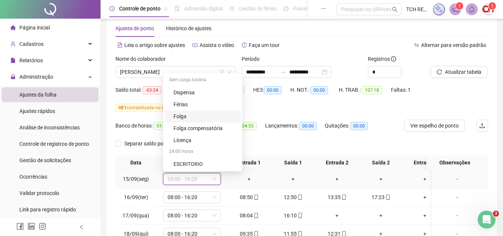
click at [199, 118] on div "Folga" at bounding box center [204, 116] width 63 height 8
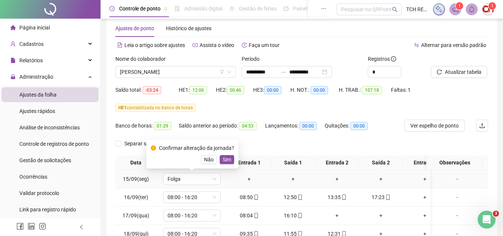
drag, startPoint x: 223, startPoint y: 161, endPoint x: 279, endPoint y: 149, distance: 57.4
click at [225, 160] on span "Sim" at bounding box center [227, 159] width 9 height 8
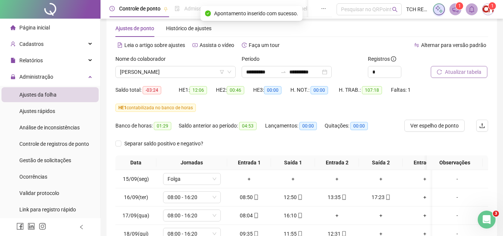
click at [466, 73] on span "Atualizar tabela" at bounding box center [463, 72] width 36 height 8
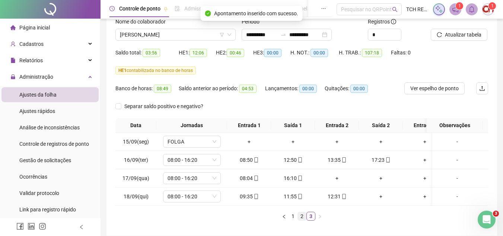
click at [304, 226] on div "Data Jornadas Entrada 1 Saída 1 Entrada 2 Saída 2 Entrada 3 Saída 3 Observações…" at bounding box center [301, 172] width 372 height 108
click at [303, 220] on link "2" at bounding box center [302, 216] width 8 height 8
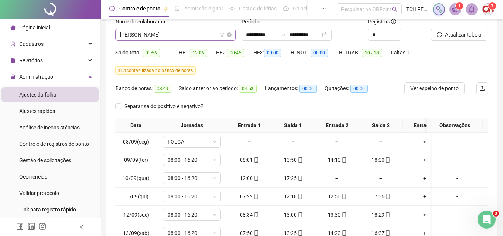
click at [195, 33] on span "[PERSON_NAME]" at bounding box center [175, 34] width 111 height 11
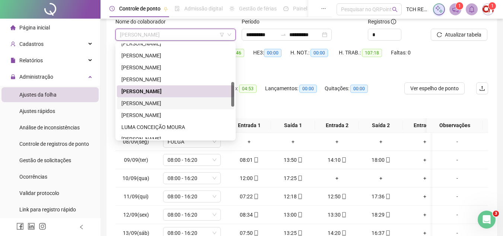
click at [179, 98] on div "[PERSON_NAME]" at bounding box center [175, 103] width 117 height 12
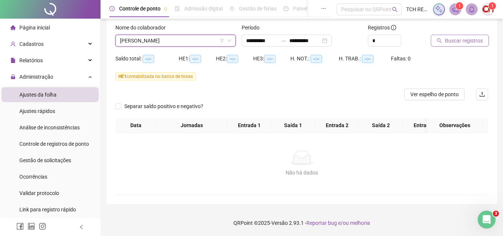
click at [457, 36] on span "Buscar registros" at bounding box center [464, 40] width 38 height 8
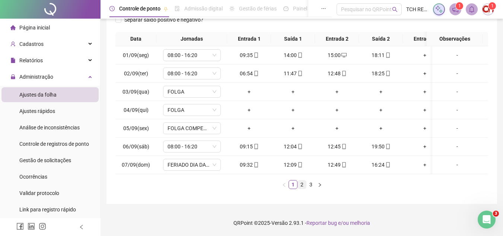
click at [302, 182] on link "2" at bounding box center [302, 184] width 8 height 8
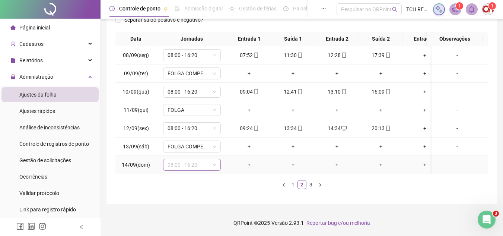
click at [203, 159] on span "08:00 - 16:20" at bounding box center [191, 164] width 49 height 11
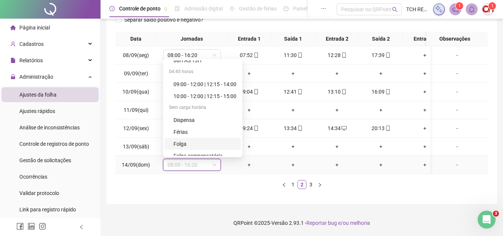
click at [183, 138] on div "Folga" at bounding box center [202, 144] width 76 height 12
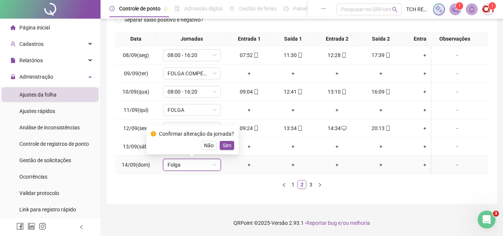
drag, startPoint x: 228, startPoint y: 140, endPoint x: 247, endPoint y: 137, distance: 19.3
click at [228, 141] on span "Sim" at bounding box center [227, 145] width 9 height 8
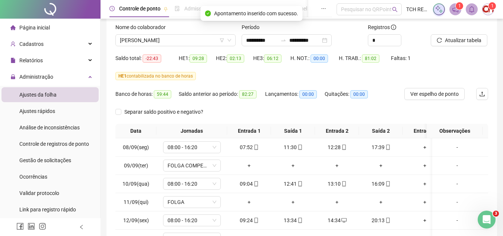
scroll to position [31, 0]
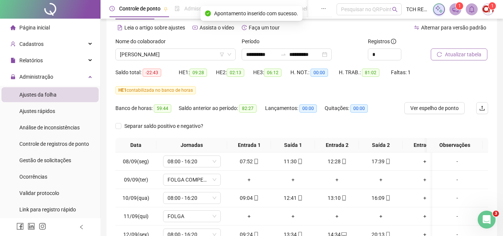
click at [454, 52] on span "Atualizar tabela" at bounding box center [463, 54] width 36 height 8
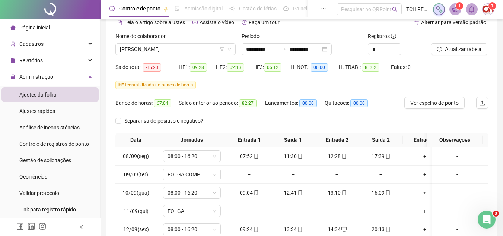
scroll to position [106, 0]
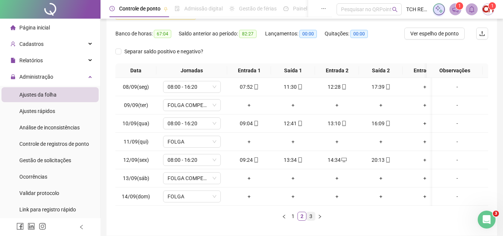
click at [311, 220] on link "3" at bounding box center [311, 216] width 8 height 8
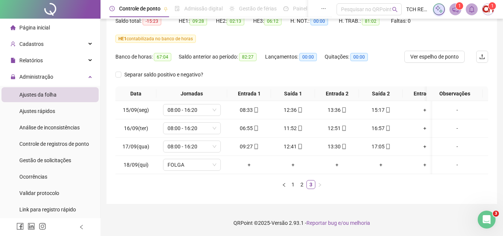
scroll to position [88, 0]
click at [302, 183] on link "2" at bounding box center [302, 184] width 8 height 8
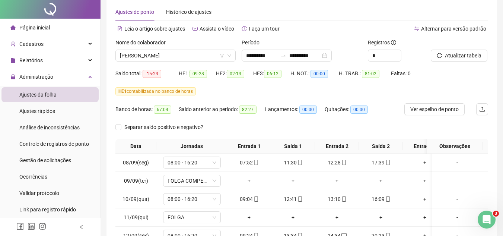
scroll to position [0, 0]
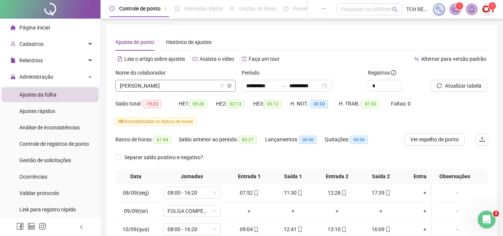
click at [181, 87] on span "[PERSON_NAME]" at bounding box center [175, 85] width 111 height 11
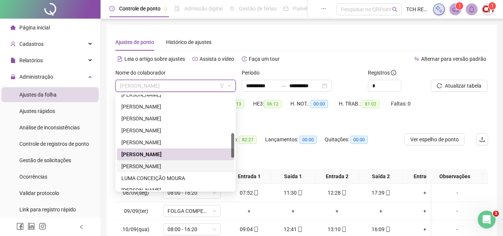
click at [180, 170] on div "[PERSON_NAME]" at bounding box center [175, 166] width 117 height 12
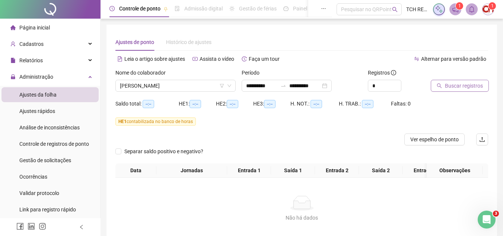
click at [458, 91] on button "Buscar registros" at bounding box center [460, 86] width 58 height 12
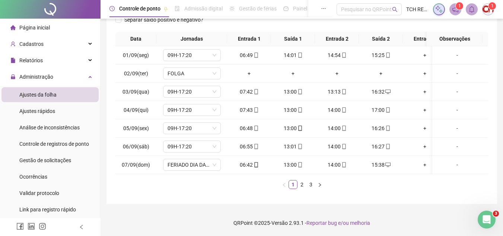
scroll to position [143, 0]
click at [298, 183] on link "2" at bounding box center [302, 184] width 8 height 8
click at [310, 184] on link "3" at bounding box center [311, 184] width 8 height 8
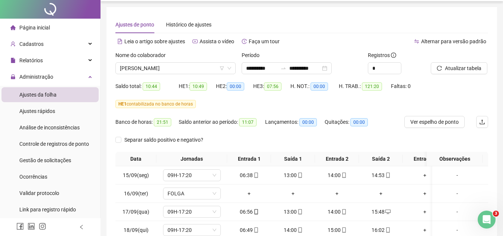
scroll to position [0, 0]
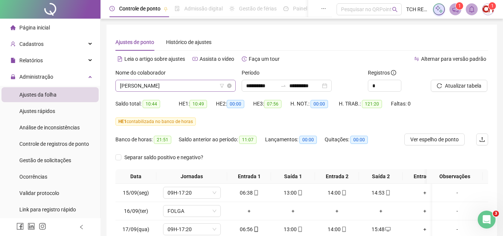
click at [190, 82] on span "[PERSON_NAME]" at bounding box center [175, 85] width 111 height 11
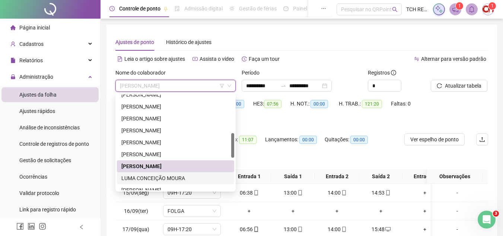
drag, startPoint x: 192, startPoint y: 179, endPoint x: 212, endPoint y: 167, distance: 22.8
click at [192, 178] on div "LUMA CONCEIÇÃO MOURA" at bounding box center [175, 178] width 108 height 8
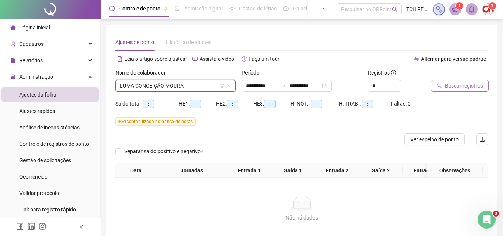
click at [466, 83] on span "Buscar registros" at bounding box center [464, 85] width 38 height 8
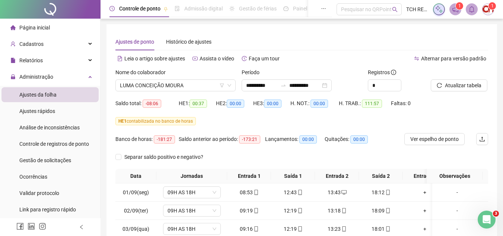
scroll to position [143, 0]
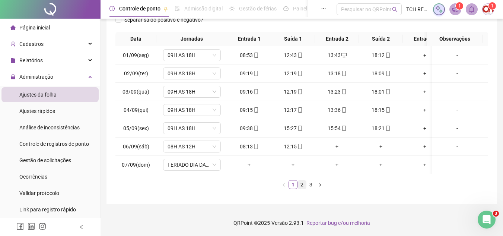
click at [299, 185] on link "2" at bounding box center [302, 184] width 8 height 8
click at [311, 185] on link "3" at bounding box center [311, 184] width 8 height 8
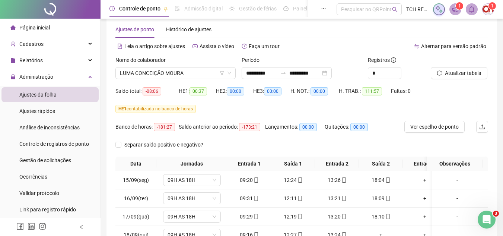
scroll to position [0, 0]
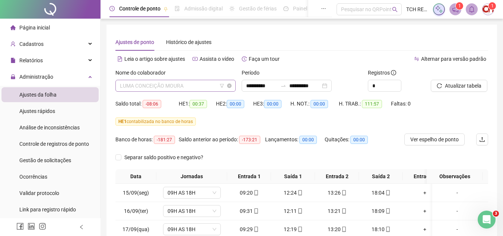
click at [193, 86] on span "LUMA CONCEIÇÃO MOURA" at bounding box center [175, 85] width 111 height 11
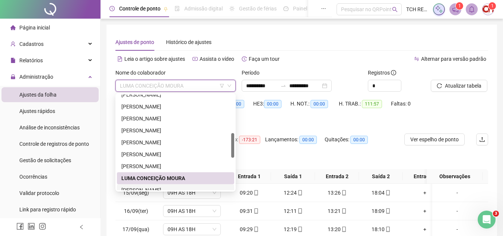
click at [182, 188] on div "[PERSON_NAME]" at bounding box center [175, 190] width 108 height 8
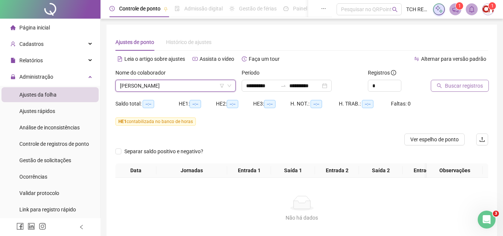
click at [443, 88] on button "Buscar registros" at bounding box center [460, 86] width 58 height 12
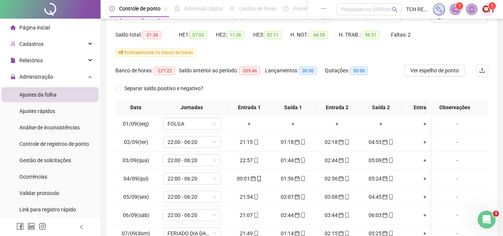
scroll to position [112, 0]
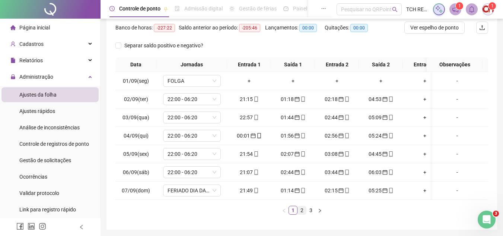
click at [302, 214] on link "2" at bounding box center [302, 210] width 8 height 8
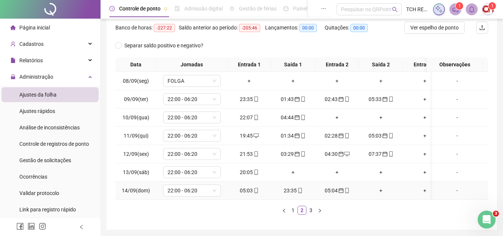
click at [255, 189] on icon "mobile" at bounding box center [255, 190] width 5 height 5
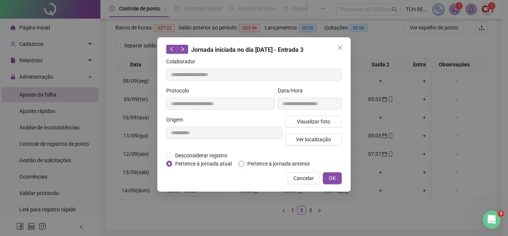
type input "**********"
click at [330, 178] on span "OK" at bounding box center [332, 178] width 7 height 8
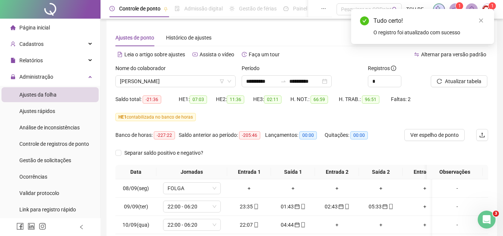
scroll to position [0, 0]
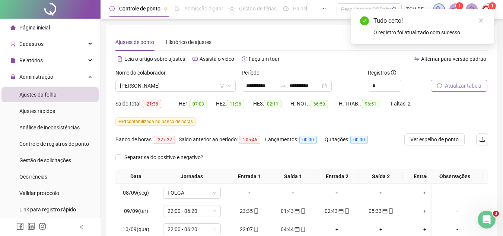
click at [469, 83] on span "Atualizar tabela" at bounding box center [463, 85] width 36 height 8
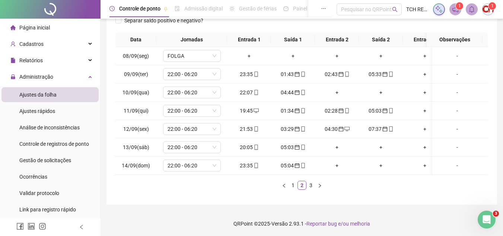
scroll to position [143, 0]
click at [311, 184] on link "3" at bounding box center [311, 184] width 8 height 8
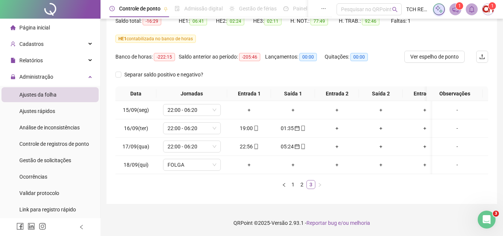
scroll to position [88, 0]
click at [205, 104] on span "22:00 - 06:20" at bounding box center [191, 109] width 49 height 11
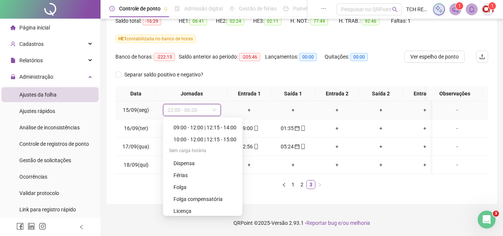
scroll to position [488, 0]
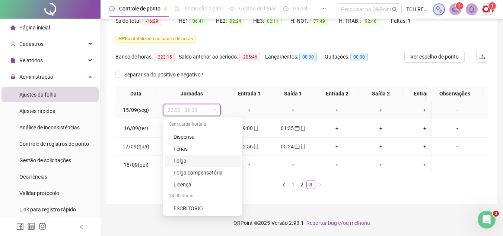
click at [201, 156] on div "Folga" at bounding box center [204, 160] width 63 height 8
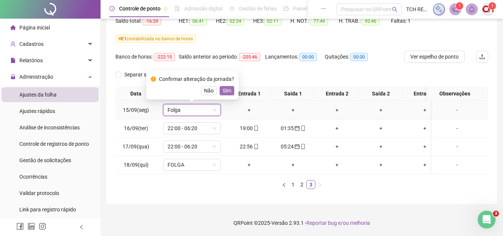
click at [225, 87] on span "Sim" at bounding box center [227, 90] width 9 height 8
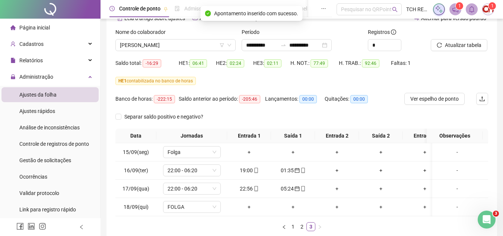
scroll to position [14, 0]
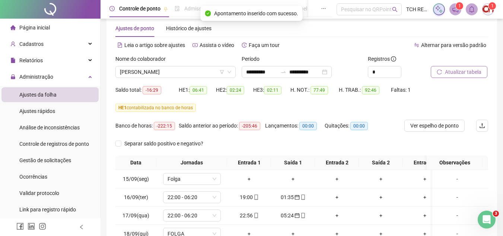
click at [463, 71] on span "Atualizar tabela" at bounding box center [463, 72] width 36 height 8
click at [193, 72] on span "[PERSON_NAME]" at bounding box center [175, 71] width 111 height 11
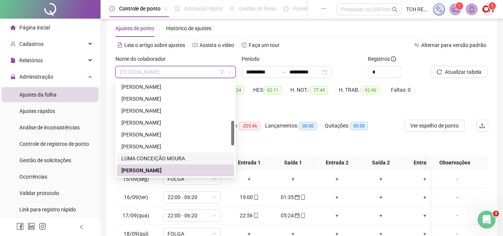
scroll to position [192, 0]
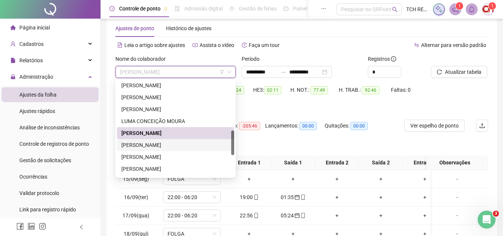
click at [180, 140] on div "[PERSON_NAME]" at bounding box center [175, 145] width 117 height 12
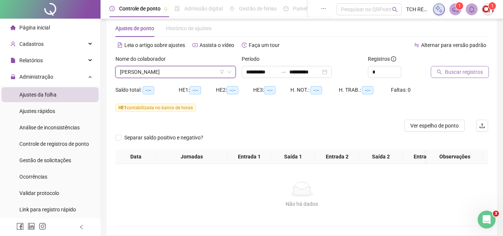
click at [444, 70] on button "Buscar registros" at bounding box center [460, 72] width 58 height 12
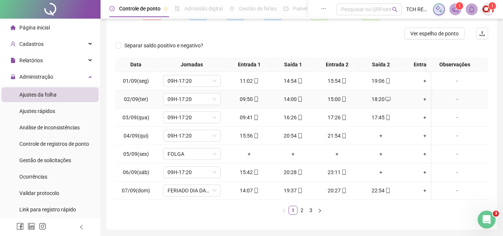
scroll to position [88, 0]
click at [300, 211] on link "2" at bounding box center [302, 209] width 8 height 8
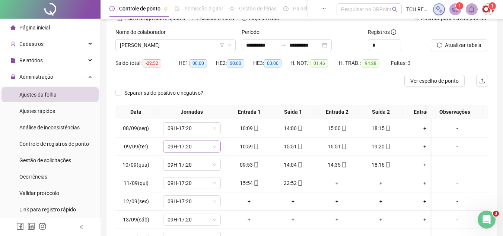
scroll to position [82, 0]
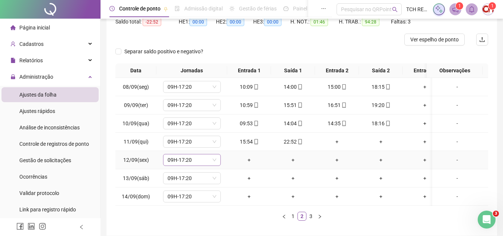
click at [207, 161] on span "09H-17:20" at bounding box center [191, 159] width 49 height 11
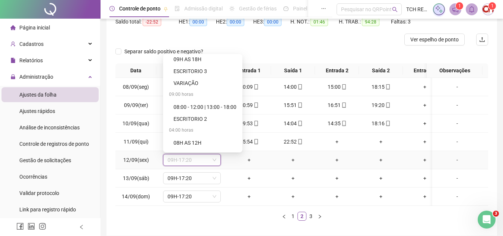
scroll to position [488, 0]
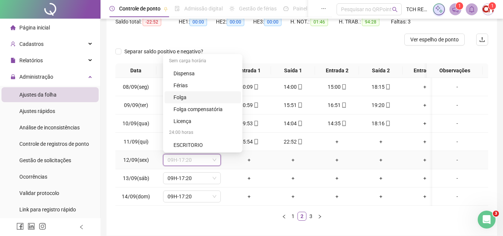
click at [203, 98] on div "Folga" at bounding box center [204, 97] width 63 height 8
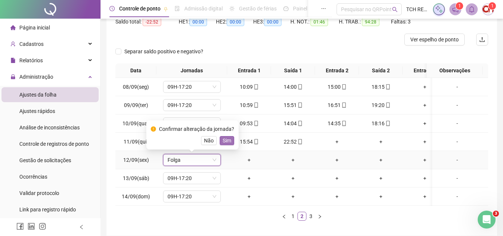
click at [228, 140] on span "Sim" at bounding box center [227, 140] width 9 height 8
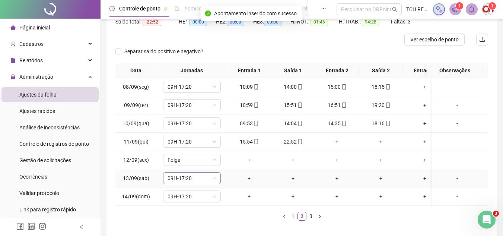
click at [202, 176] on span "09H-17:20" at bounding box center [191, 177] width 49 height 11
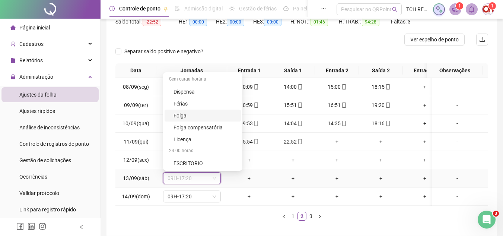
click at [191, 120] on div "Folga" at bounding box center [202, 115] width 76 height 12
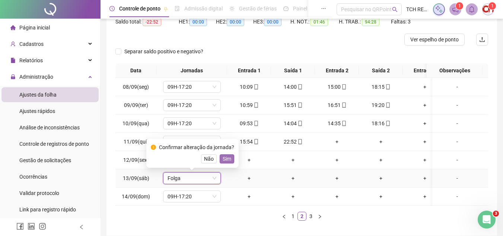
click at [227, 158] on span "Sim" at bounding box center [227, 158] width 9 height 8
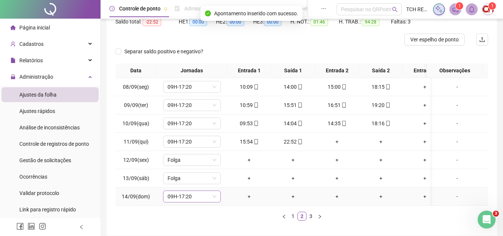
click at [201, 198] on span "09H-17:20" at bounding box center [191, 196] width 49 height 11
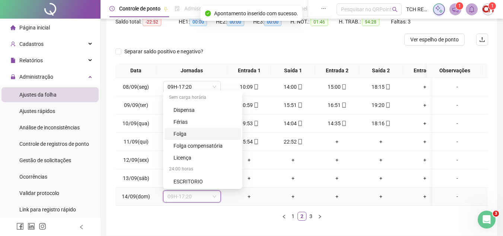
click at [196, 135] on div "Folga" at bounding box center [204, 133] width 63 height 8
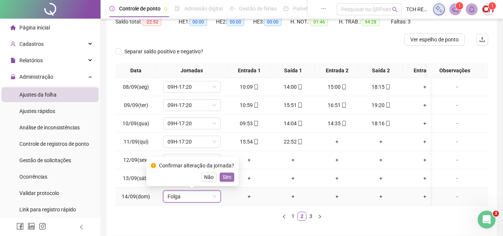
click at [227, 173] on span "Sim" at bounding box center [227, 177] width 9 height 8
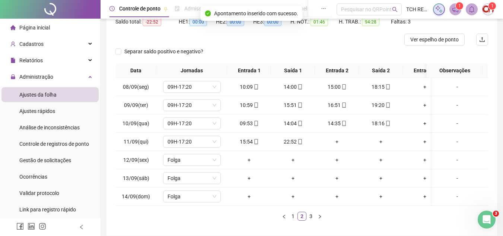
scroll to position [7, 0]
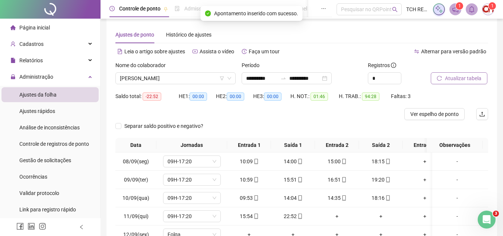
click at [450, 77] on span "Atualizar tabela" at bounding box center [463, 78] width 36 height 8
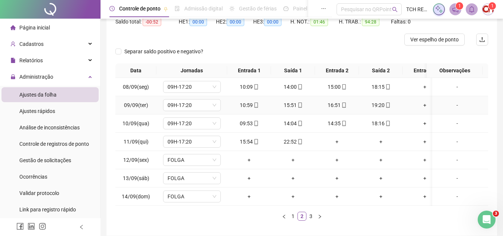
scroll to position [45, 0]
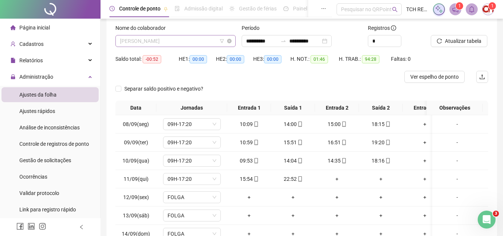
click at [179, 40] on span "[PERSON_NAME]" at bounding box center [175, 40] width 111 height 11
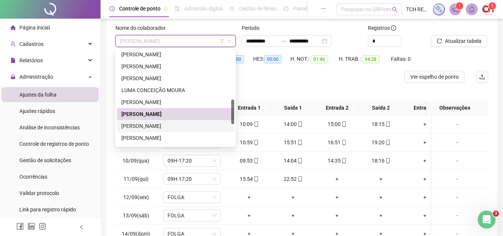
click at [169, 126] on div "[PERSON_NAME]" at bounding box center [175, 126] width 108 height 8
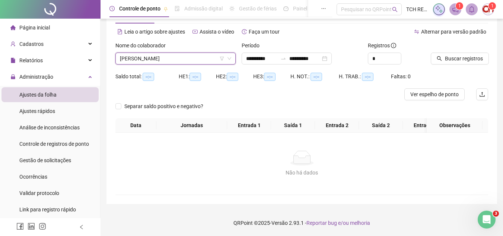
scroll to position [33, 0]
click at [192, 53] on span "[PERSON_NAME]" at bounding box center [175, 58] width 111 height 11
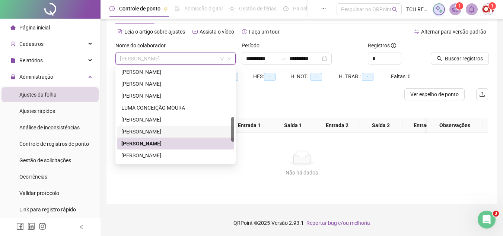
click at [170, 127] on div "[PERSON_NAME]" at bounding box center [175, 131] width 108 height 8
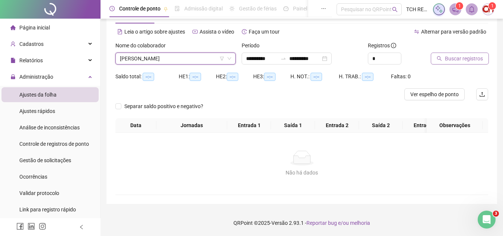
click at [463, 58] on button "Buscar registros" at bounding box center [460, 58] width 58 height 12
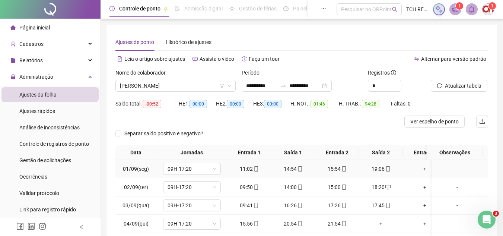
scroll to position [74, 0]
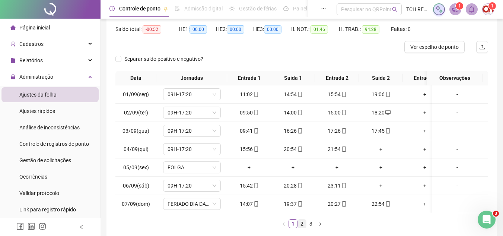
click at [304, 227] on link "2" at bounding box center [302, 223] width 8 height 8
click at [312, 227] on link "3" at bounding box center [311, 223] width 8 height 8
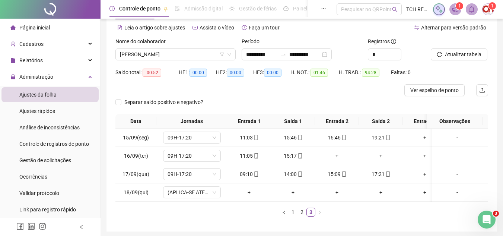
scroll to position [0, 0]
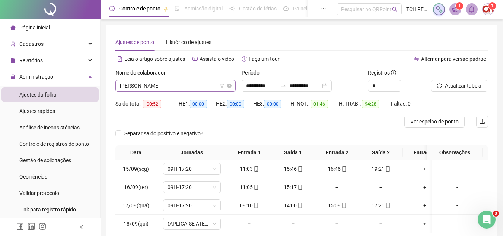
click at [184, 80] on div "[PERSON_NAME]" at bounding box center [175, 86] width 120 height 12
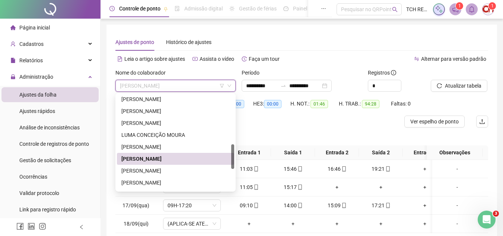
click at [176, 170] on div "[PERSON_NAME]" at bounding box center [175, 170] width 108 height 8
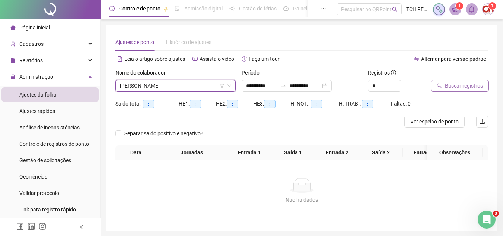
click at [440, 89] on button "Buscar registros" at bounding box center [460, 86] width 58 height 12
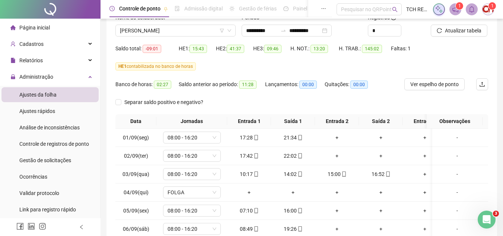
scroll to position [143, 0]
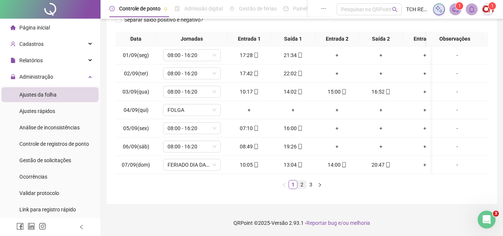
click at [301, 187] on link "2" at bounding box center [302, 184] width 8 height 8
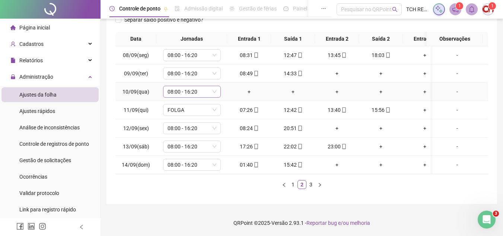
click at [208, 87] on span "08:00 - 16:20" at bounding box center [191, 91] width 49 height 11
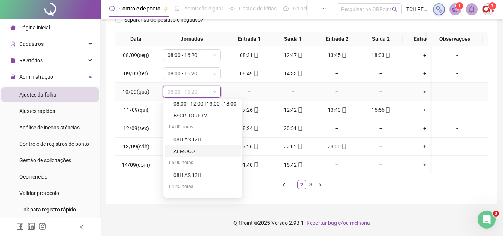
scroll to position [447, 0]
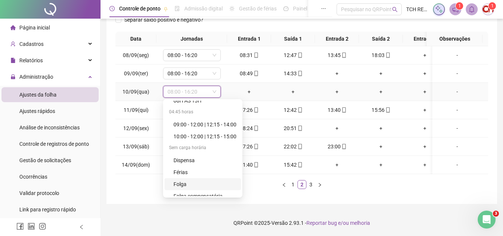
click at [188, 180] on div "Folga" at bounding box center [204, 184] width 63 height 8
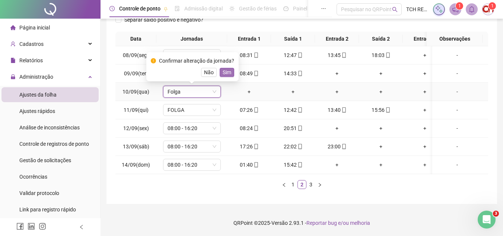
click at [227, 69] on span "Sim" at bounding box center [227, 72] width 9 height 8
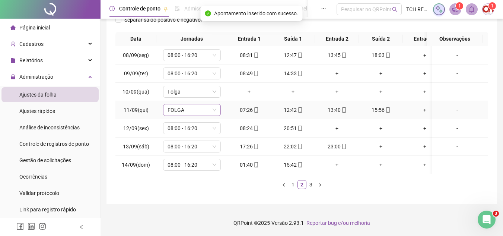
click at [204, 104] on span "FOLGA" at bounding box center [191, 109] width 49 height 11
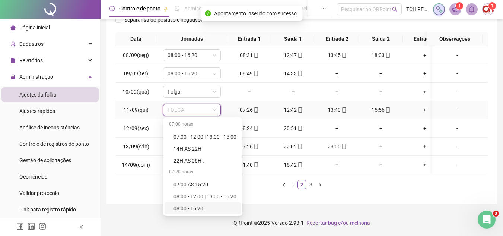
click at [196, 204] on div "08:00 - 16:20" at bounding box center [204, 208] width 63 height 8
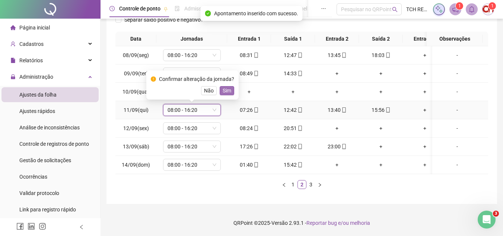
click at [223, 86] on span "Sim" at bounding box center [227, 90] width 9 height 8
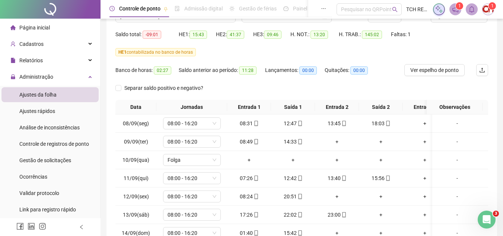
scroll to position [68, 0]
click at [449, 70] on span "Ver espelho de ponto" at bounding box center [434, 71] width 48 height 8
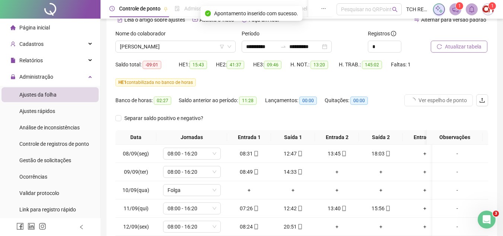
scroll to position [0, 0]
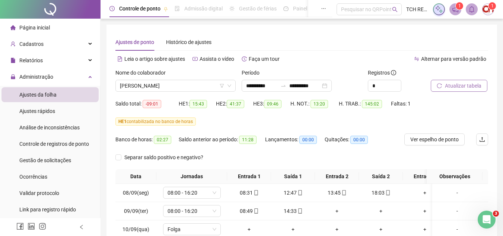
click at [473, 81] on button "Atualizar tabela" at bounding box center [459, 86] width 57 height 12
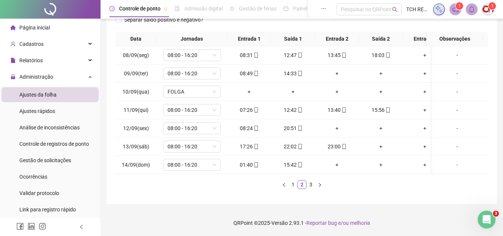
scroll to position [143, 0]
click at [310, 186] on link "3" at bounding box center [311, 184] width 8 height 8
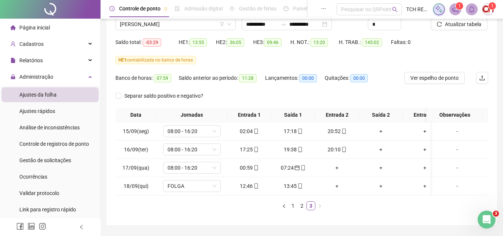
scroll to position [74, 0]
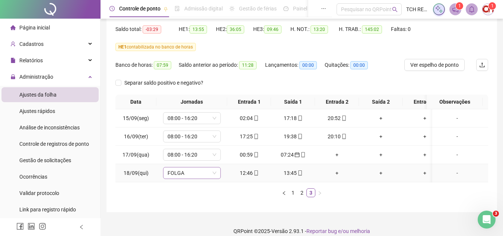
click at [201, 170] on span "FOLGA" at bounding box center [191, 172] width 49 height 11
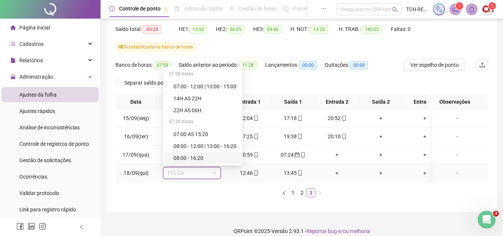
click at [204, 157] on div "08:00 - 16:20" at bounding box center [204, 158] width 63 height 8
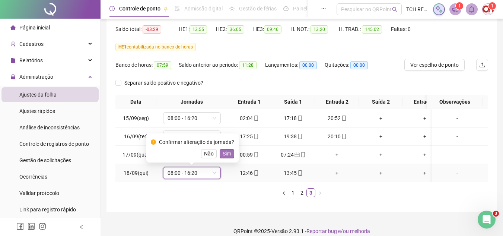
click at [229, 156] on span "Sim" at bounding box center [227, 153] width 9 height 8
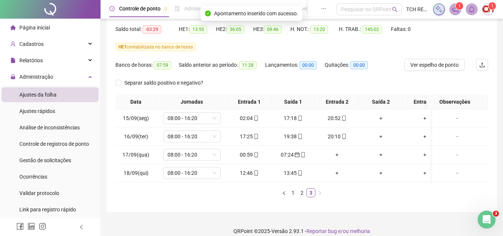
scroll to position [37, 0]
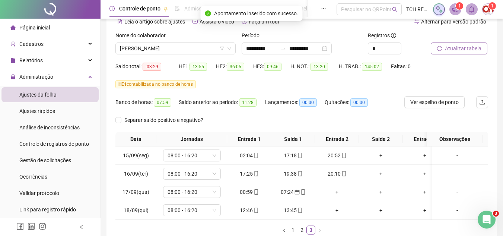
click at [444, 51] on button "Atualizar tabela" at bounding box center [459, 48] width 57 height 12
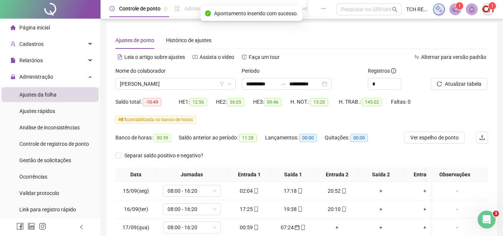
scroll to position [0, 0]
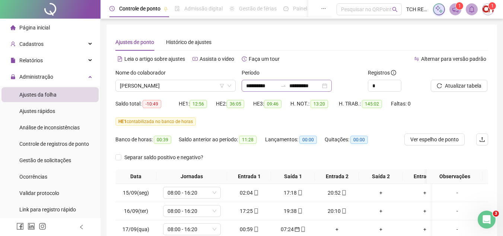
click at [332, 86] on div "**********" at bounding box center [287, 86] width 90 height 12
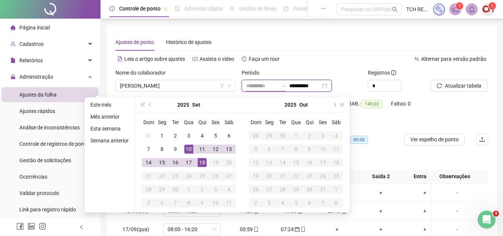
type input "**********"
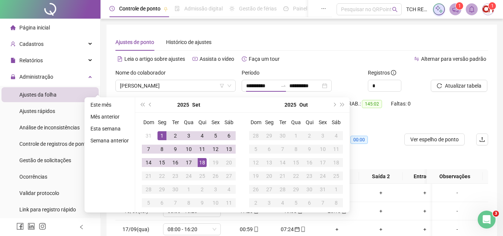
click at [378, 146] on div "Banco de horas: 00:39 Saldo anterior ao período: 11:28 Lançamentos: 00:00 Quita…" at bounding box center [254, 142] width 279 height 18
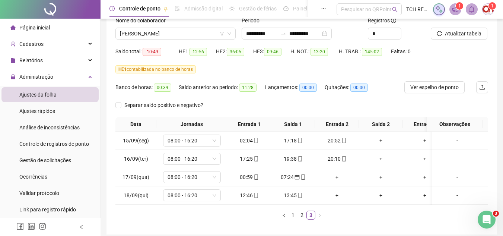
scroll to position [74, 0]
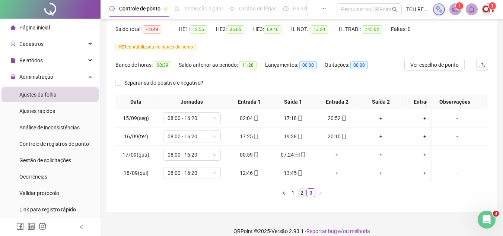
click at [299, 195] on link "2" at bounding box center [302, 192] width 8 height 8
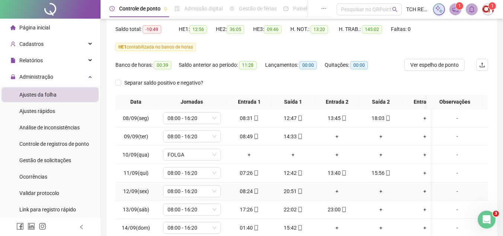
scroll to position [112, 0]
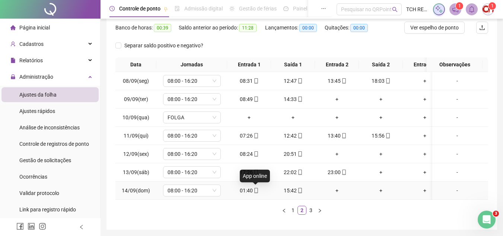
click at [258, 189] on icon "mobile" at bounding box center [255, 190] width 5 height 5
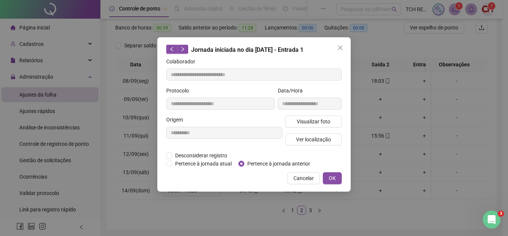
type input "**********"
click at [256, 164] on span "Pertence à jornada anterior" at bounding box center [278, 163] width 69 height 8
click at [335, 175] on span "OK" at bounding box center [332, 178] width 7 height 8
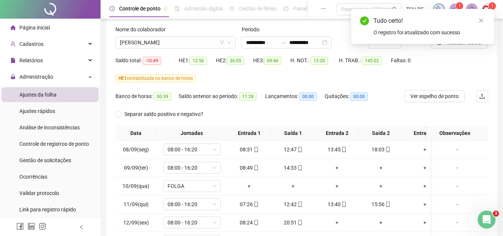
scroll to position [37, 0]
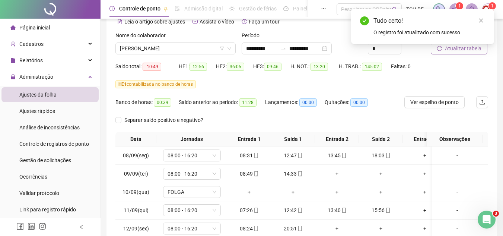
click at [440, 54] on button "Atualizar tabela" at bounding box center [459, 48] width 57 height 12
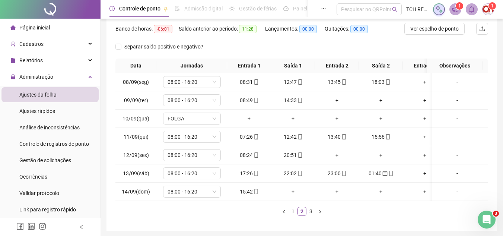
scroll to position [112, 0]
click at [307, 214] on link "3" at bounding box center [311, 210] width 8 height 8
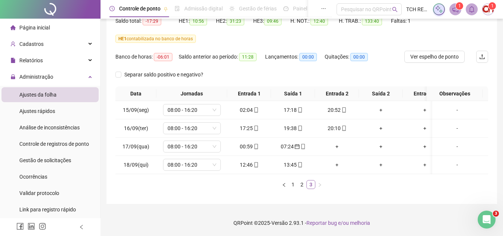
scroll to position [88, 0]
click at [256, 107] on icon "mobile" at bounding box center [255, 109] width 5 height 5
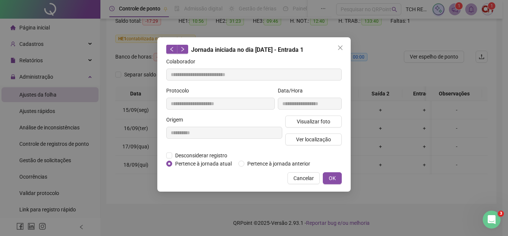
type input "**********"
click at [246, 164] on span "Pertence à jornada anterior" at bounding box center [278, 163] width 69 height 8
click at [339, 174] on button "OK" at bounding box center [332, 178] width 19 height 12
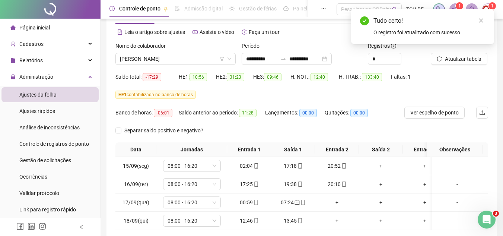
scroll to position [14, 0]
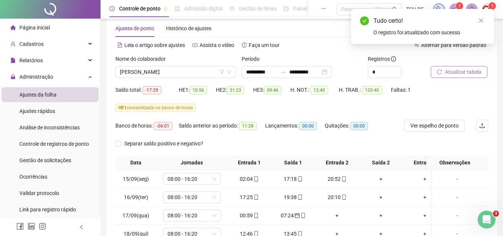
click at [455, 75] on span "Atualizar tabela" at bounding box center [463, 72] width 36 height 8
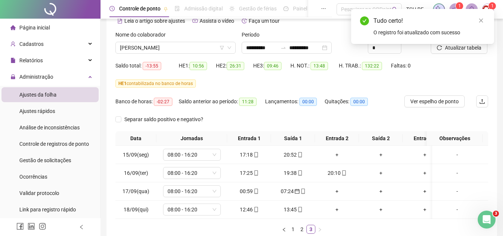
scroll to position [51, 0]
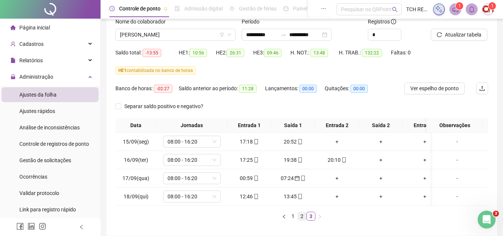
click at [299, 220] on link "2" at bounding box center [302, 216] width 8 height 8
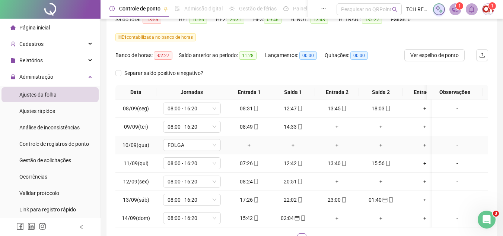
scroll to position [125, 0]
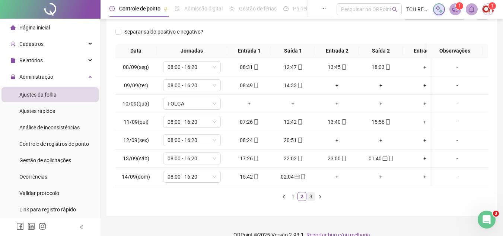
click at [307, 199] on link "3" at bounding box center [311, 196] width 8 height 8
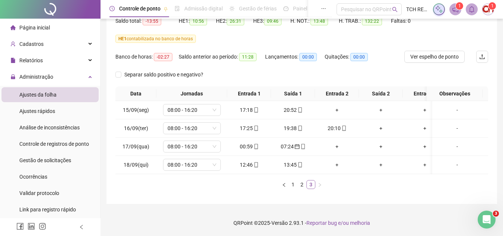
scroll to position [88, 0]
click at [253, 144] on icon "mobile" at bounding box center [255, 146] width 5 height 5
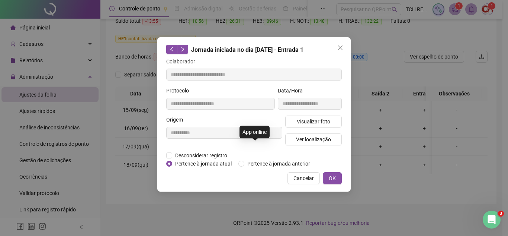
type input "**********"
click at [247, 167] on span "Pertence à jornada anterior" at bounding box center [278, 163] width 69 height 8
click at [336, 177] on button "OK" at bounding box center [332, 178] width 19 height 12
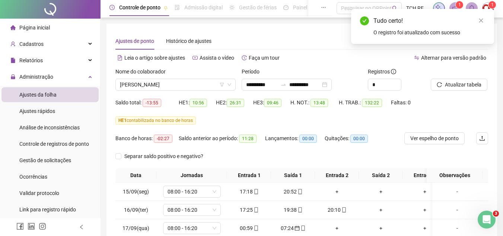
scroll to position [0, 0]
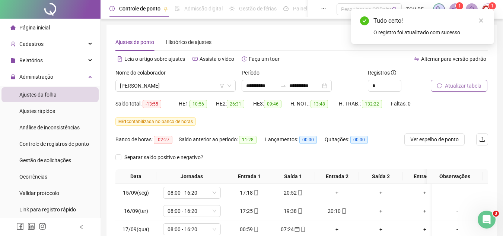
click at [457, 87] on span "Atualizar tabela" at bounding box center [463, 85] width 36 height 8
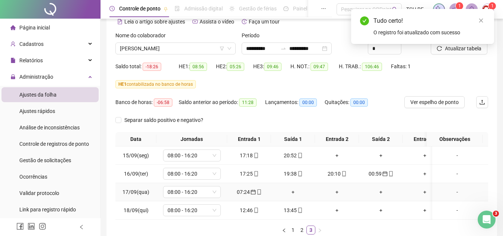
click at [258, 191] on icon "mobile" at bounding box center [258, 191] width 5 height 5
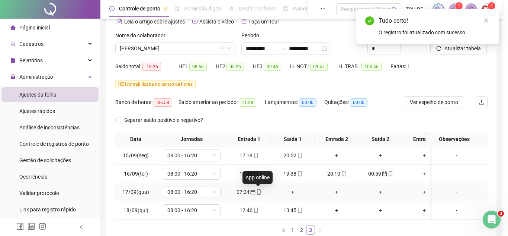
type input "**********"
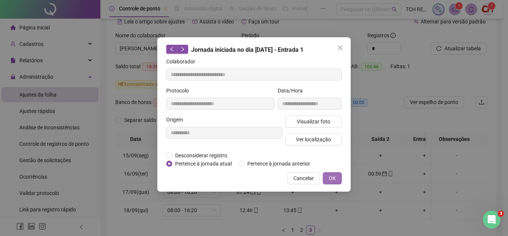
click at [334, 179] on span "OK" at bounding box center [332, 178] width 7 height 8
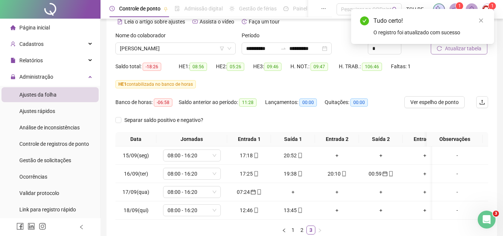
click at [466, 50] on span "Atualizar tabela" at bounding box center [463, 48] width 36 height 8
click at [189, 194] on span "08:00 - 16:20" at bounding box center [191, 191] width 49 height 11
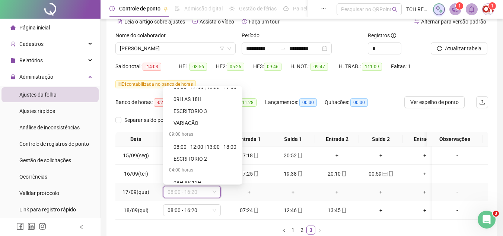
scroll to position [488, 0]
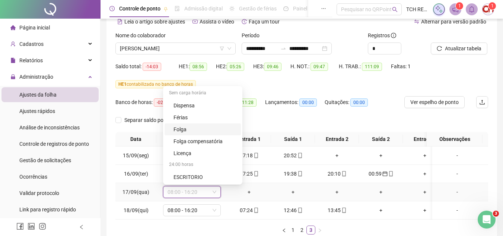
click at [210, 132] on div "Folga" at bounding box center [204, 129] width 63 height 8
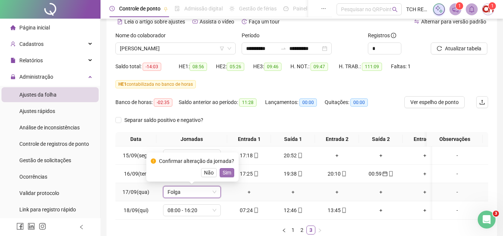
click at [224, 170] on span "Sim" at bounding box center [227, 172] width 9 height 8
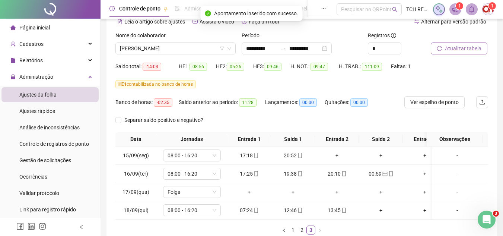
click at [453, 46] on span "Atualizar tabela" at bounding box center [463, 48] width 36 height 8
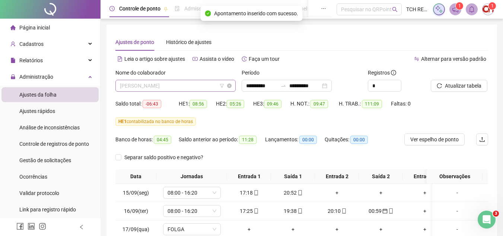
click at [208, 90] on span "[PERSON_NAME]" at bounding box center [175, 85] width 111 height 11
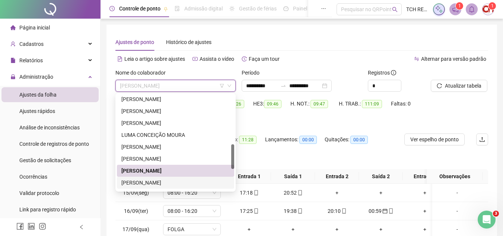
click at [192, 179] on div "[PERSON_NAME]" at bounding box center [175, 182] width 108 height 8
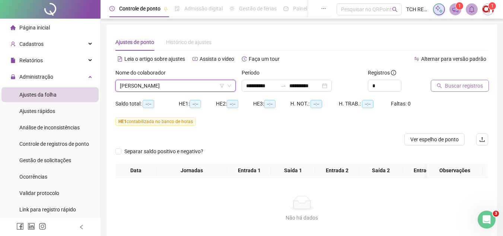
click at [471, 84] on span "Buscar registros" at bounding box center [464, 85] width 38 height 8
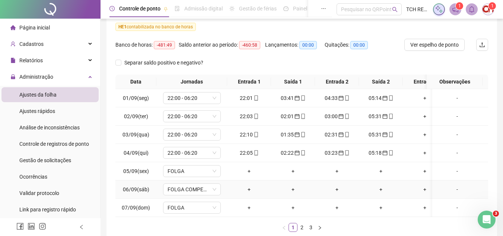
scroll to position [112, 0]
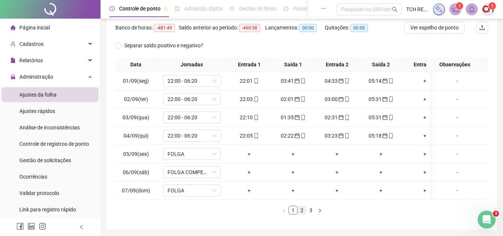
click at [303, 212] on link "2" at bounding box center [302, 210] width 8 height 8
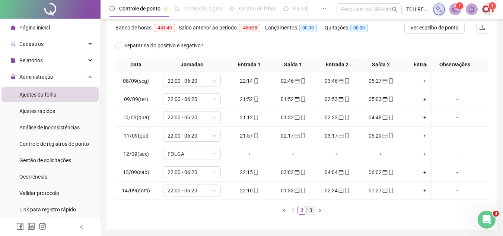
click at [311, 214] on link "3" at bounding box center [311, 210] width 8 height 8
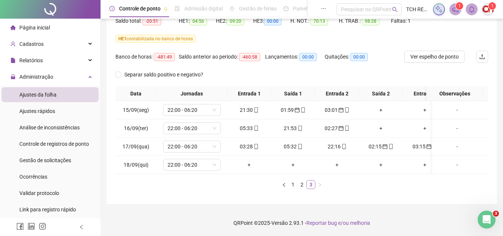
scroll to position [88, 0]
click at [300, 186] on link "2" at bounding box center [302, 184] width 8 height 8
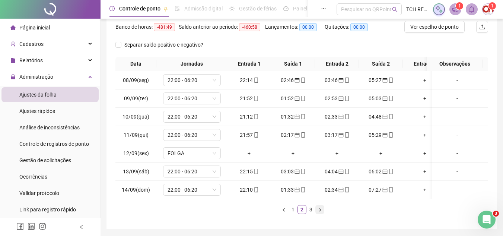
scroll to position [125, 0]
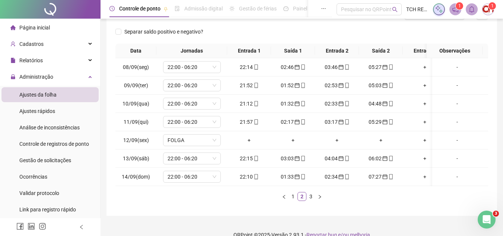
click at [310, 200] on link "3" at bounding box center [311, 196] width 8 height 8
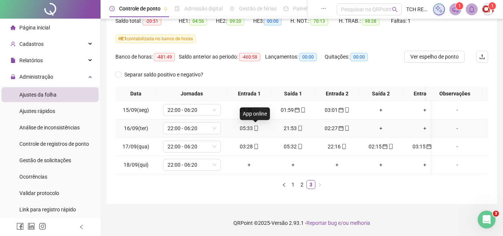
click at [255, 125] on icon "mobile" at bounding box center [255, 127] width 5 height 5
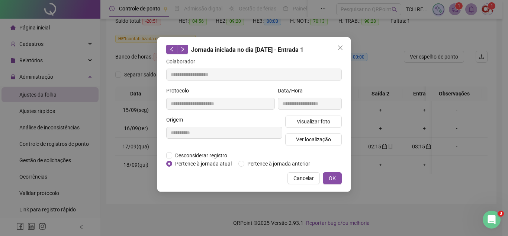
type input "**********"
click at [254, 166] on span "Pertence à jornada anterior" at bounding box center [278, 163] width 69 height 8
click at [329, 177] on span "OK" at bounding box center [332, 178] width 7 height 8
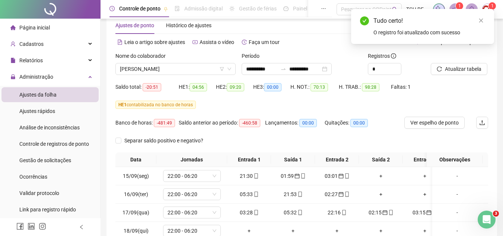
scroll to position [14, 0]
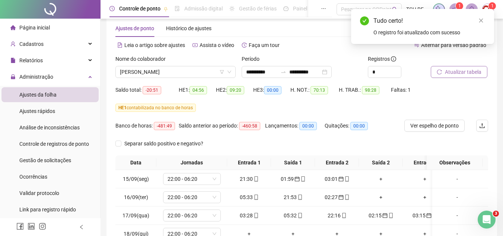
click at [457, 71] on span "Atualizar tabela" at bounding box center [463, 72] width 36 height 8
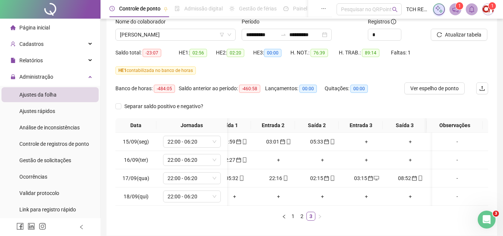
scroll to position [0, 0]
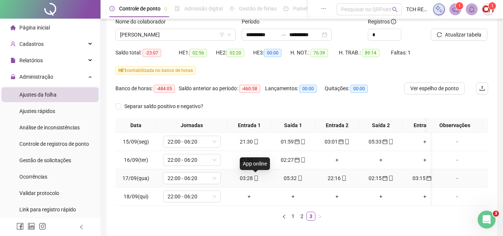
click at [255, 179] on icon "mobile" at bounding box center [255, 177] width 5 height 5
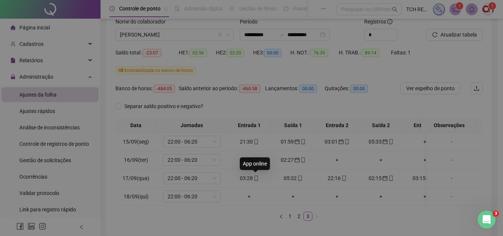
type input "**********"
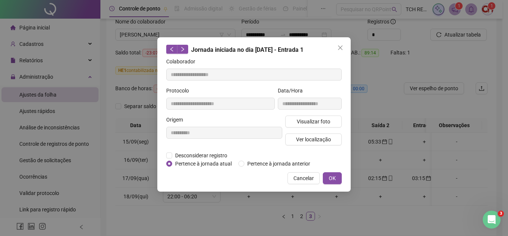
click at [229, 232] on div "**********" at bounding box center [254, 118] width 508 height 236
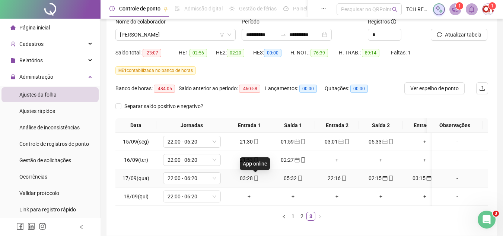
click at [253, 178] on span "mobile" at bounding box center [256, 177] width 6 height 5
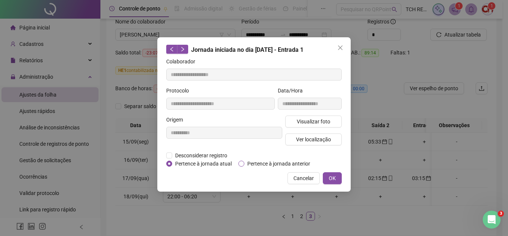
click at [255, 161] on span "Pertence à jornada anterior" at bounding box center [278, 163] width 69 height 8
click at [338, 177] on button "OK" at bounding box center [332, 178] width 19 height 12
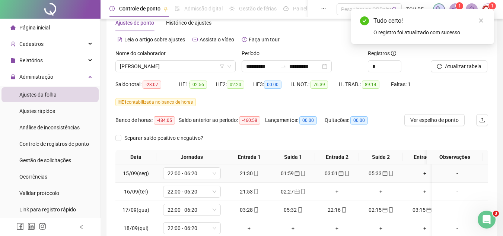
scroll to position [14, 0]
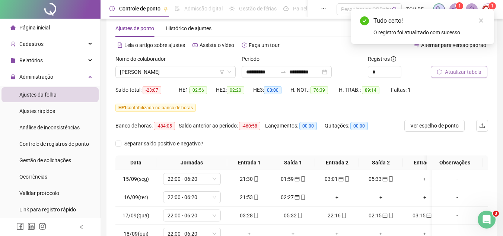
click at [442, 75] on button "Atualizar tabela" at bounding box center [459, 72] width 57 height 12
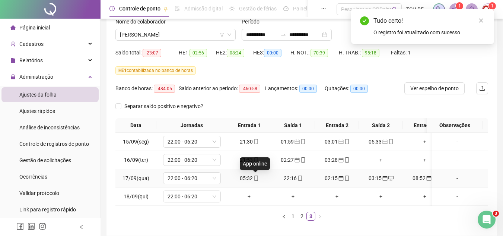
click at [257, 181] on span at bounding box center [256, 178] width 6 height 6
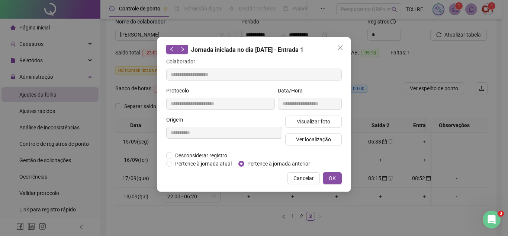
type input "**********"
click at [299, 162] on span "Pertence à jornada anterior" at bounding box center [278, 163] width 69 height 8
click at [334, 176] on span "OK" at bounding box center [332, 178] width 7 height 8
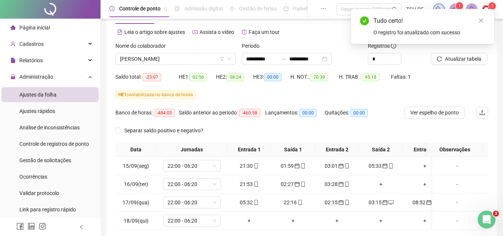
scroll to position [14, 0]
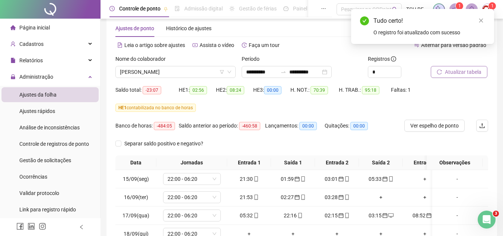
click at [458, 69] on span "Atualizar tabela" at bounding box center [463, 72] width 36 height 8
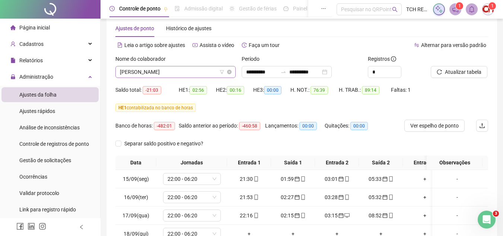
click at [186, 71] on span "[PERSON_NAME]" at bounding box center [175, 71] width 111 height 11
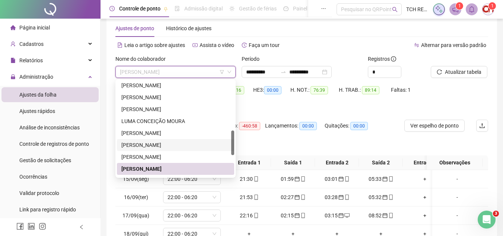
scroll to position [229, 0]
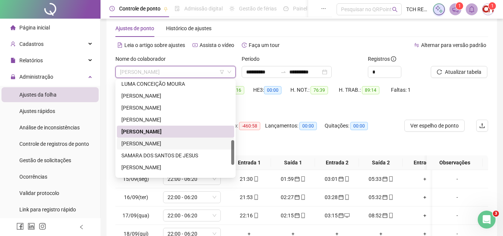
click at [177, 145] on div "[PERSON_NAME]" at bounding box center [175, 143] width 108 height 8
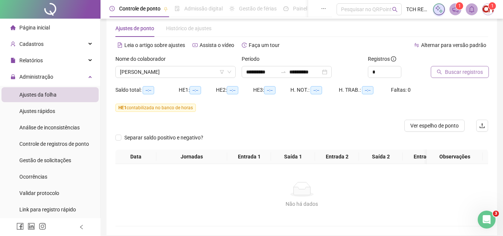
click at [444, 70] on button "Buscar registros" at bounding box center [460, 72] width 58 height 12
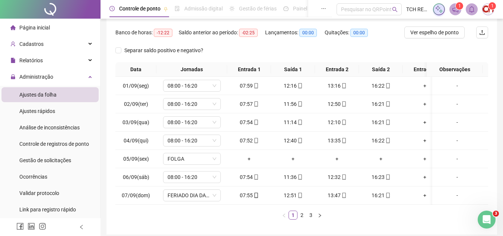
scroll to position [125, 0]
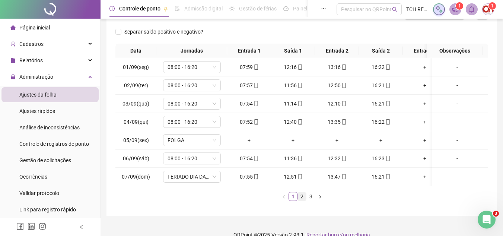
click at [304, 198] on link "2" at bounding box center [302, 196] width 8 height 8
click at [208, 174] on span "08:00 - 16:20" at bounding box center [191, 176] width 49 height 11
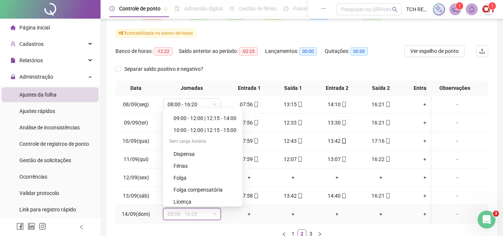
scroll to position [488, 0]
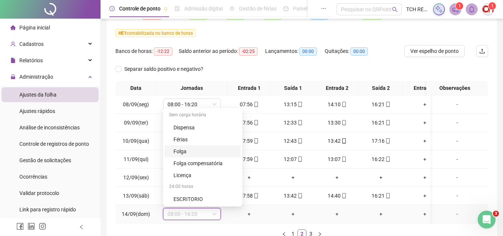
click at [192, 152] on div "Folga" at bounding box center [204, 151] width 63 height 8
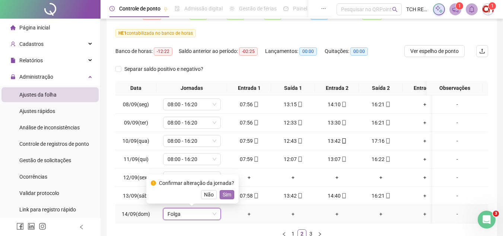
click at [225, 194] on span "Sim" at bounding box center [227, 194] width 9 height 8
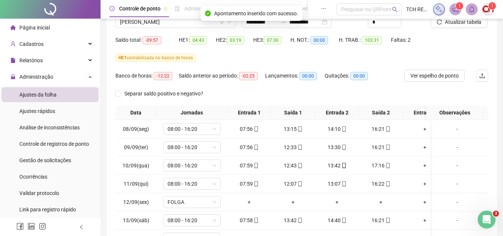
scroll to position [51, 0]
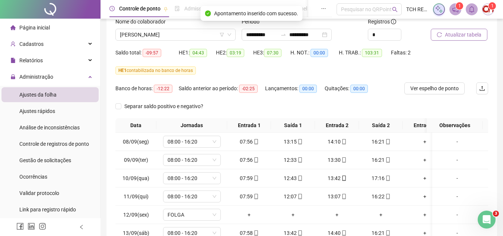
click at [469, 32] on span "Atualizar tabela" at bounding box center [463, 35] width 36 height 8
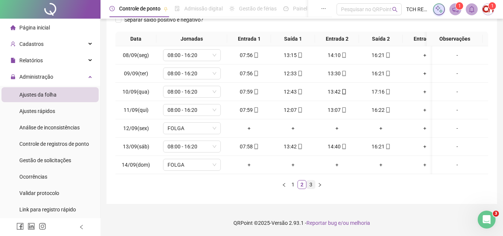
click at [310, 184] on link "3" at bounding box center [311, 184] width 8 height 8
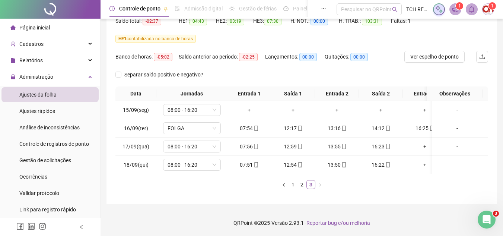
scroll to position [88, 0]
click at [192, 105] on span "08:00 - 16:20" at bounding box center [191, 109] width 49 height 11
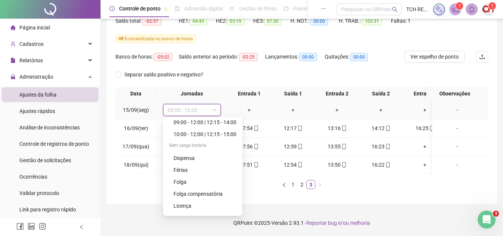
scroll to position [488, 0]
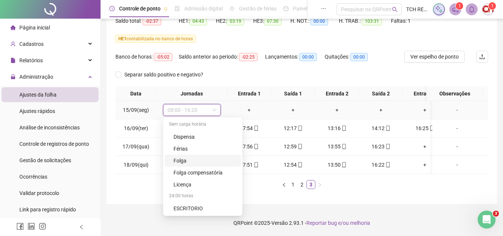
click at [194, 156] on div "Folga" at bounding box center [204, 160] width 63 height 8
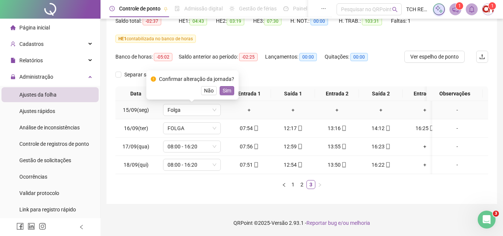
click at [230, 86] on button "Sim" at bounding box center [227, 90] width 15 height 9
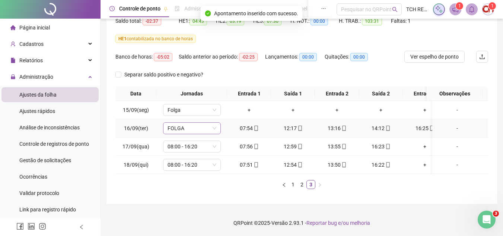
click at [205, 122] on span "FOLGA" at bounding box center [191, 127] width 49 height 11
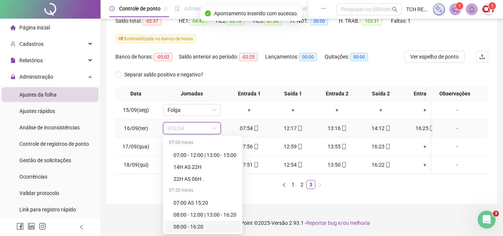
click at [191, 222] on div "08:00 - 16:20" at bounding box center [204, 226] width 63 height 8
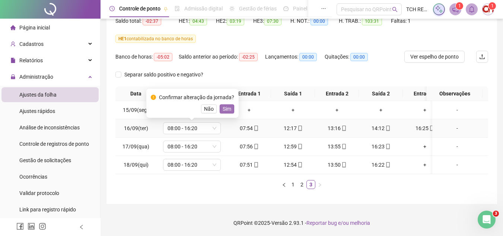
click at [224, 105] on span "Sim" at bounding box center [227, 109] width 9 height 8
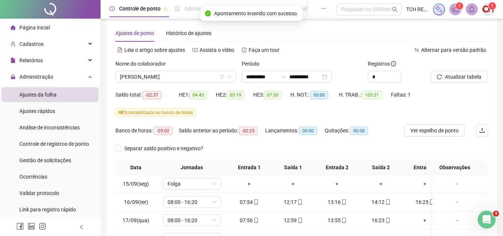
scroll to position [0, 0]
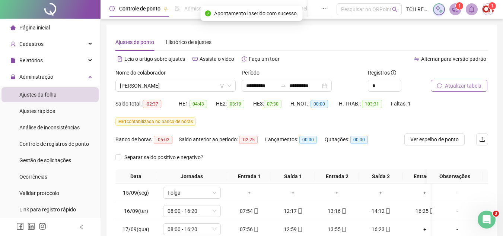
click at [450, 87] on span "Atualizar tabela" at bounding box center [463, 85] width 36 height 8
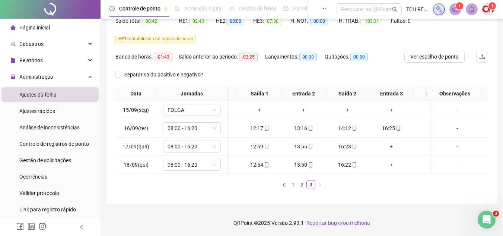
scroll to position [0, 33]
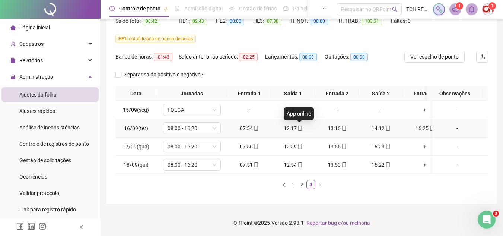
click at [298, 125] on icon "mobile" at bounding box center [299, 127] width 5 height 5
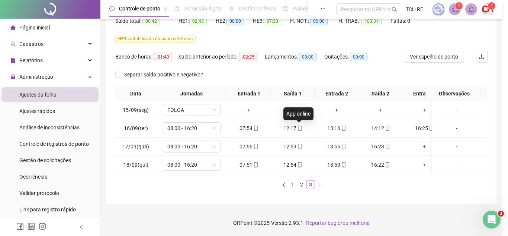
type input "**********"
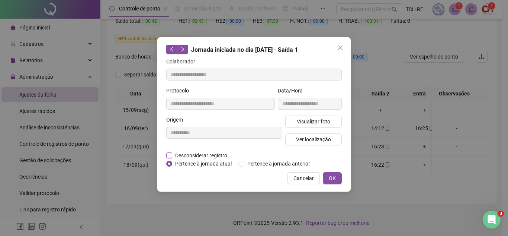
click at [206, 151] on span "Desconsiderar registro" at bounding box center [201, 155] width 58 height 8
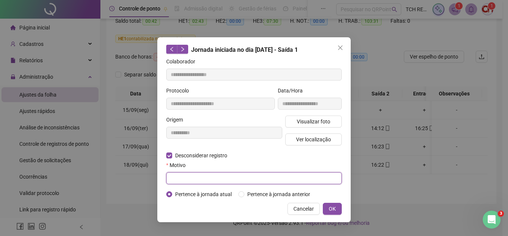
click at [207, 179] on input "text" at bounding box center [254, 178] width 176 height 12
type input "****"
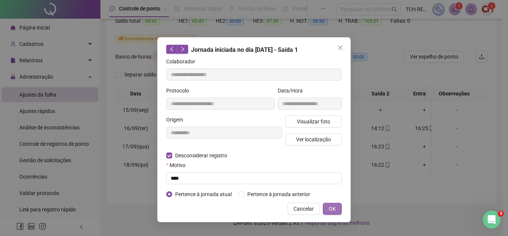
click at [333, 207] on span "OK" at bounding box center [332, 208] width 7 height 8
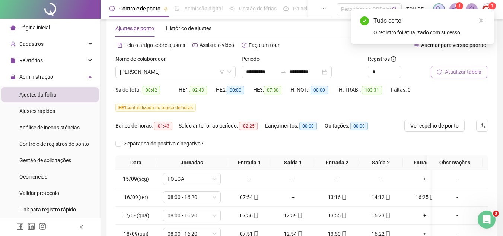
click at [453, 75] on span "Atualizar tabela" at bounding box center [463, 72] width 36 height 8
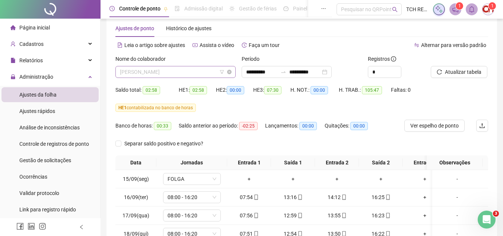
click at [193, 72] on span "[PERSON_NAME]" at bounding box center [175, 71] width 111 height 11
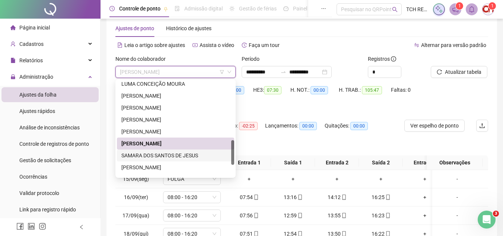
click at [193, 154] on div "SAMARA DOS SANTOS DE JESUS" at bounding box center [175, 155] width 108 height 8
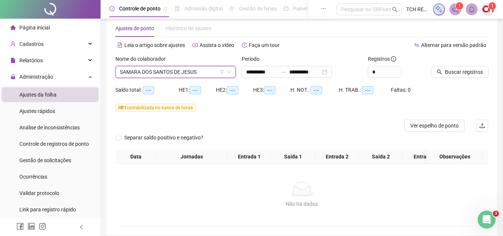
click at [452, 79] on div "Buscar registros" at bounding box center [459, 69] width 63 height 29
click at [451, 75] on span "Buscar registros" at bounding box center [464, 72] width 38 height 8
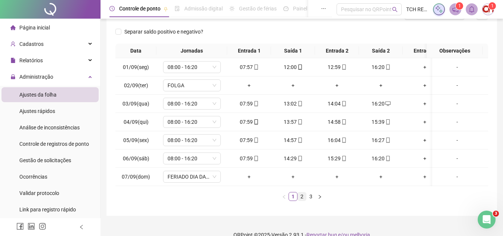
click at [299, 199] on link "2" at bounding box center [302, 196] width 8 height 8
click at [308, 200] on link "3" at bounding box center [311, 196] width 8 height 8
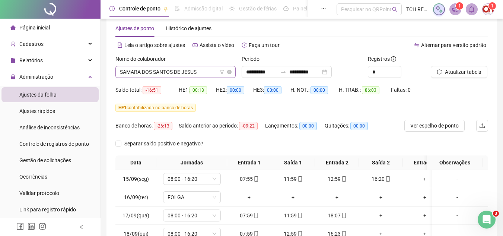
click at [200, 73] on span "SAMARA DOS SANTOS DE JESUS" at bounding box center [175, 71] width 111 height 11
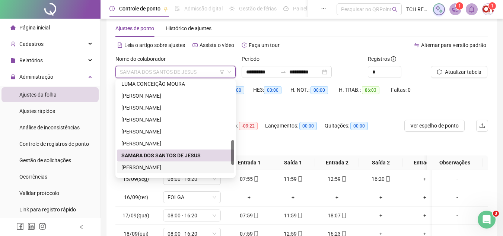
drag, startPoint x: 168, startPoint y: 165, endPoint x: 407, endPoint y: 76, distance: 255.1
click at [173, 163] on div "[PERSON_NAME]" at bounding box center [175, 167] width 108 height 8
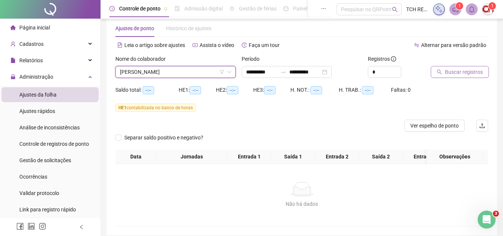
click at [464, 75] on span "Buscar registros" at bounding box center [464, 72] width 38 height 8
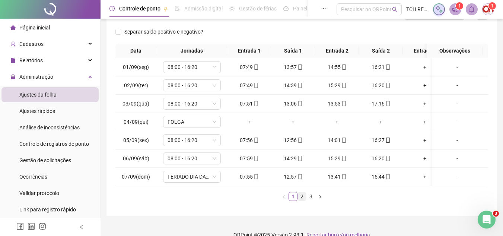
click at [299, 200] on link "2" at bounding box center [302, 196] width 8 height 8
click at [309, 200] on link "3" at bounding box center [311, 196] width 8 height 8
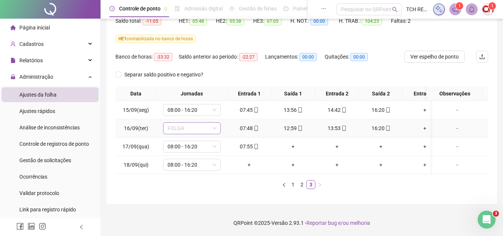
click at [199, 124] on span "FOLGA" at bounding box center [191, 127] width 49 height 11
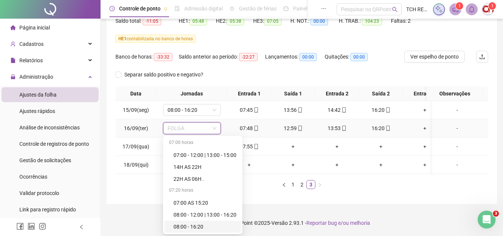
drag, startPoint x: 203, startPoint y: 218, endPoint x: 220, endPoint y: 207, distance: 20.5
click at [202, 222] on div "08:00 - 16:20" at bounding box center [204, 226] width 63 height 8
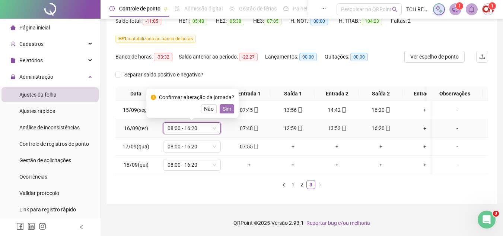
click at [227, 105] on span "Sim" at bounding box center [227, 109] width 9 height 8
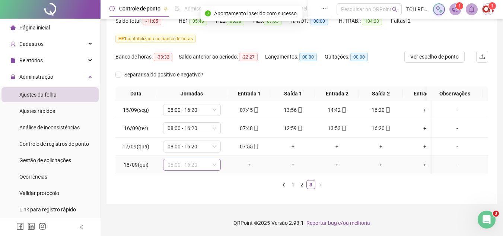
click at [203, 163] on span "08:00 - 16:20" at bounding box center [191, 164] width 49 height 11
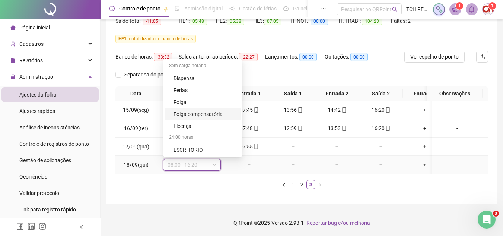
drag, startPoint x: 241, startPoint y: 70, endPoint x: 234, endPoint y: 160, distance: 90.4
click at [234, 153] on body "**********" at bounding box center [251, 35] width 503 height 236
click at [204, 100] on div "Folga" at bounding box center [204, 102] width 63 height 8
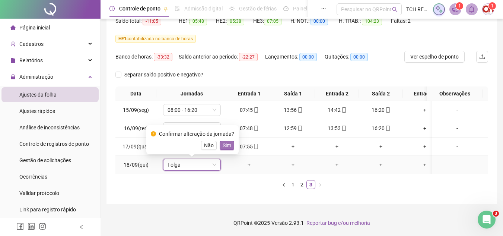
click at [223, 141] on span "Sim" at bounding box center [227, 145] width 9 height 8
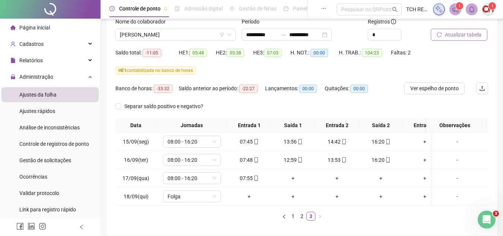
click at [455, 35] on span "Atualizar tabela" at bounding box center [463, 35] width 36 height 8
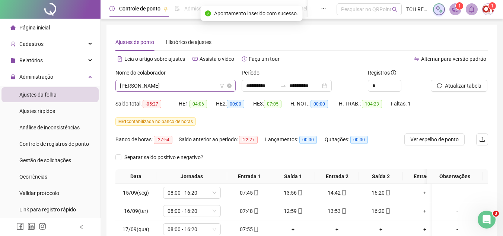
click at [197, 86] on span "[PERSON_NAME]" at bounding box center [175, 85] width 111 height 11
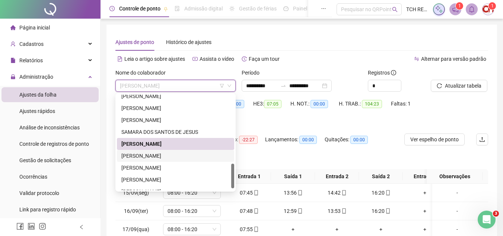
click at [187, 154] on div "[PERSON_NAME]" at bounding box center [175, 155] width 108 height 8
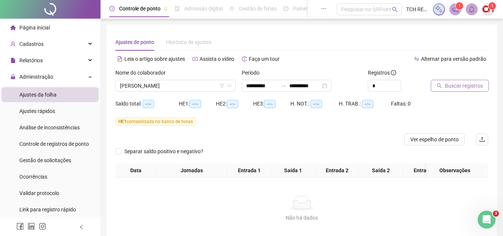
click at [457, 81] on button "Buscar registros" at bounding box center [460, 86] width 58 height 12
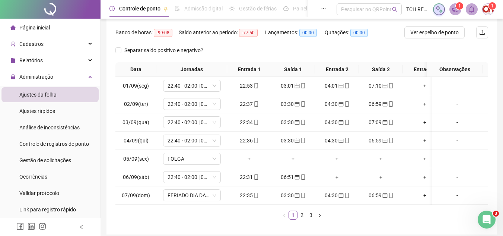
scroll to position [112, 0]
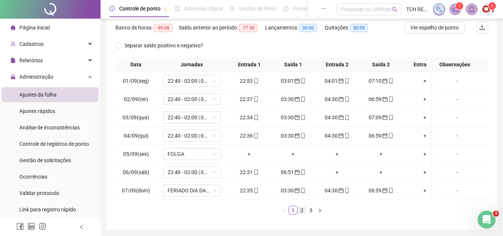
click at [303, 214] on link "2" at bounding box center [302, 210] width 8 height 8
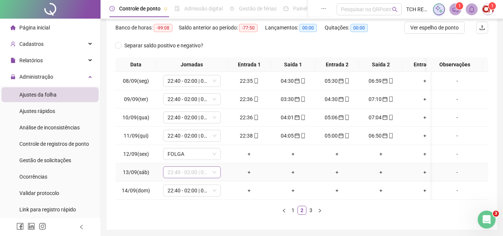
click at [210, 170] on span "22:40 - 02:00 | 03:00 - 07:00" at bounding box center [191, 171] width 49 height 11
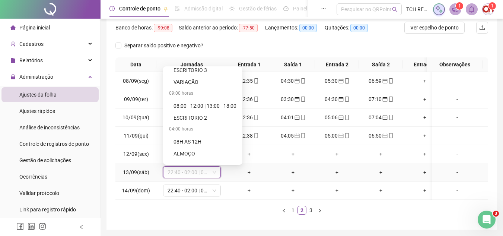
scroll to position [488, 0]
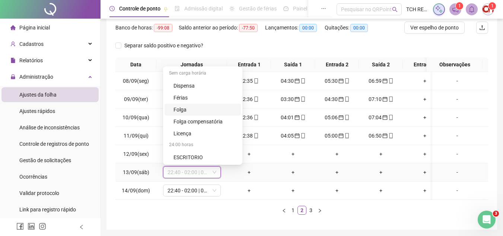
click at [199, 108] on div "Folga" at bounding box center [204, 109] width 63 height 8
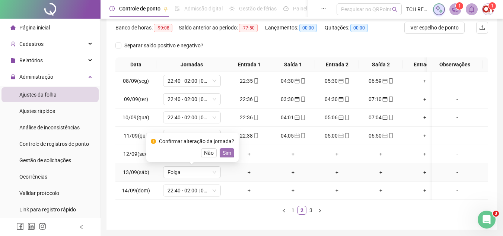
click at [227, 150] on span "Sim" at bounding box center [227, 152] width 9 height 8
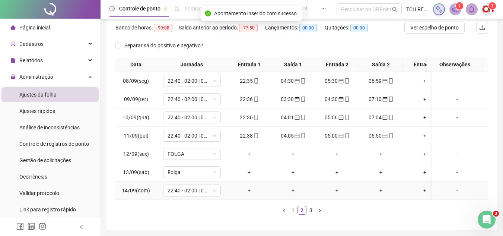
click at [209, 183] on td "22:40 - 02:00 | 03:00 - 07:00" at bounding box center [191, 190] width 71 height 18
click at [208, 189] on span "22:40 - 02:00 | 03:00 - 07:00" at bounding box center [191, 190] width 49 height 11
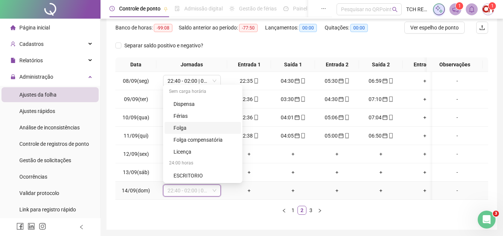
click at [201, 127] on div "Folga" at bounding box center [204, 128] width 63 height 8
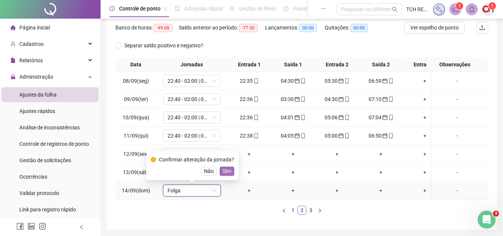
click at [224, 168] on span "Sim" at bounding box center [227, 171] width 9 height 8
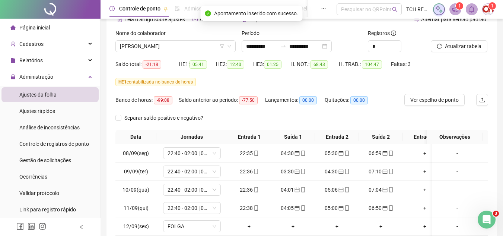
scroll to position [37, 0]
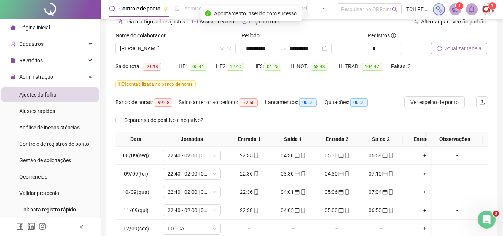
click at [462, 52] on span "Atualizar tabela" at bounding box center [463, 48] width 36 height 8
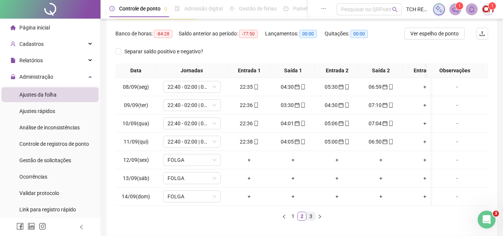
click at [308, 220] on link "3" at bounding box center [311, 216] width 8 height 8
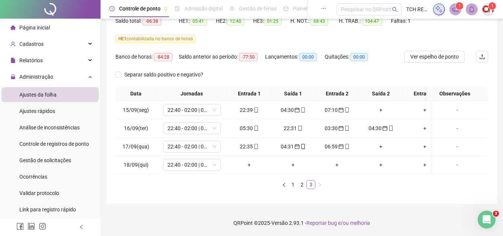
scroll to position [88, 0]
click at [255, 125] on icon "mobile" at bounding box center [255, 127] width 5 height 5
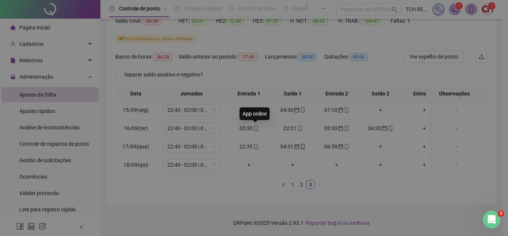
type input "**********"
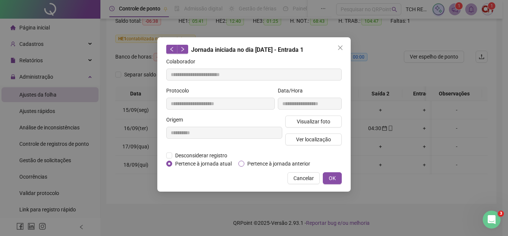
click at [249, 163] on span "Pertence à jornada anterior" at bounding box center [278, 163] width 69 height 8
click at [328, 174] on button "OK" at bounding box center [332, 178] width 19 height 12
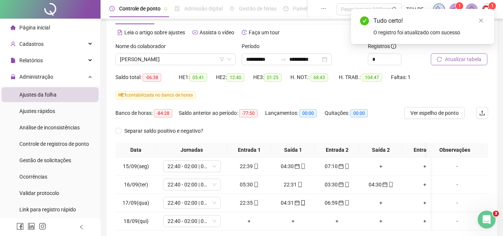
scroll to position [14, 0]
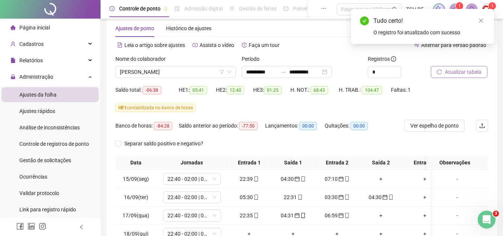
click at [450, 73] on span "Atualizar tabela" at bounding box center [463, 72] width 36 height 8
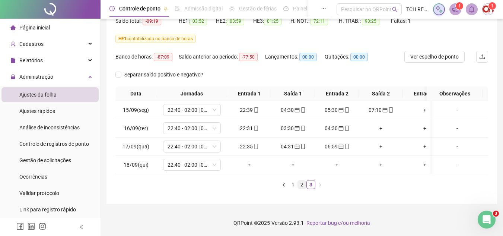
click at [301, 183] on link "2" at bounding box center [302, 184] width 8 height 8
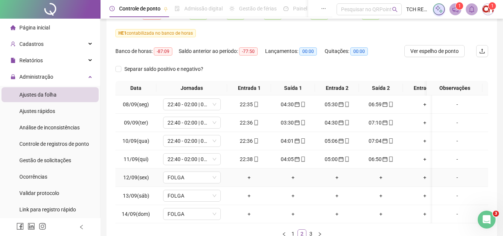
scroll to position [125, 0]
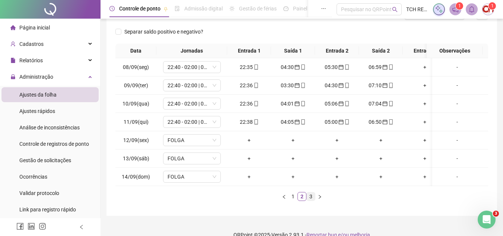
click at [311, 200] on link "3" at bounding box center [311, 196] width 8 height 8
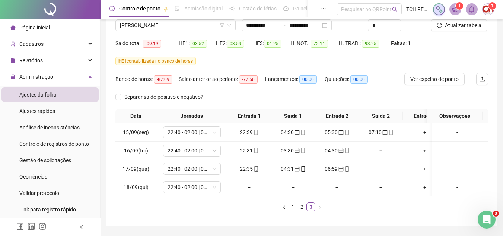
scroll to position [14, 0]
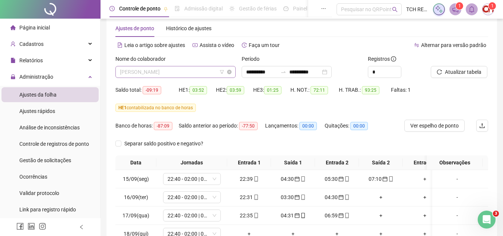
click at [199, 74] on span "[PERSON_NAME]" at bounding box center [175, 71] width 111 height 11
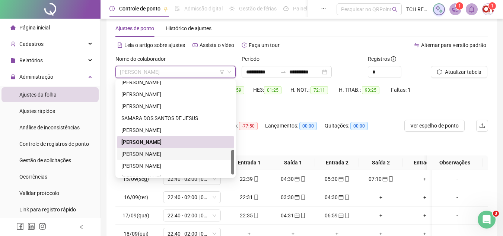
click at [191, 148] on div "[PERSON_NAME]" at bounding box center [175, 154] width 117 height 12
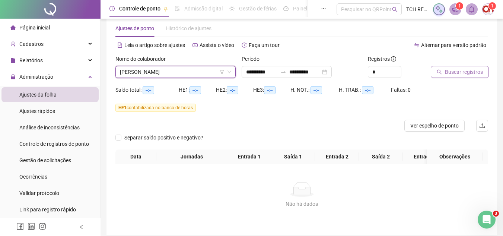
click at [455, 67] on button "Buscar registros" at bounding box center [460, 72] width 58 height 12
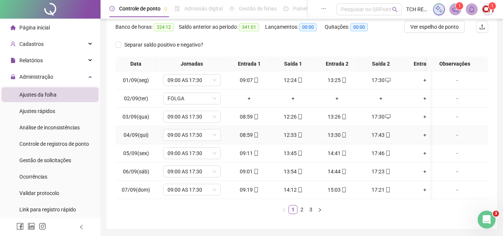
scroll to position [125, 0]
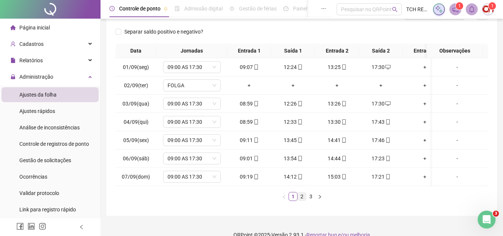
click at [299, 197] on li "2" at bounding box center [301, 196] width 9 height 9
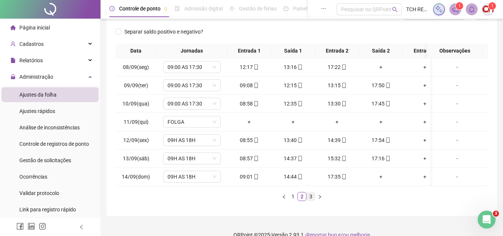
click at [312, 199] on link "3" at bounding box center [311, 196] width 8 height 8
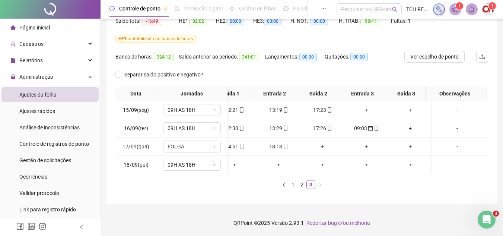
scroll to position [0, 64]
click at [374, 125] on icon "mobile" at bounding box center [376, 127] width 5 height 5
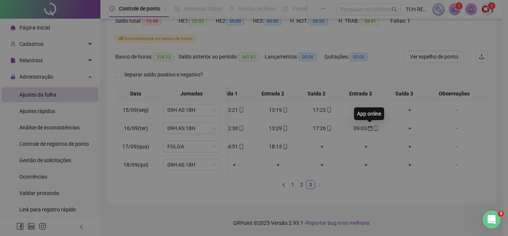
type input "**********"
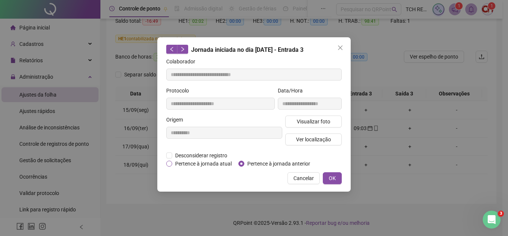
click at [220, 162] on span "Pertence à jornada atual" at bounding box center [203, 163] width 63 height 8
click at [326, 178] on button "OK" at bounding box center [332, 178] width 19 height 12
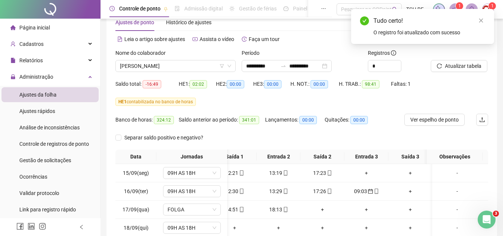
scroll to position [14, 0]
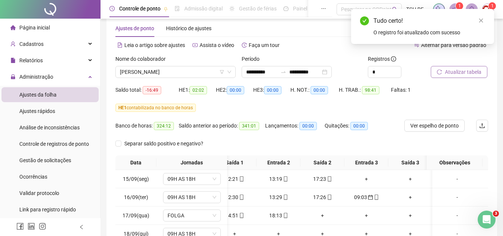
click at [453, 68] on span "Atualizar tabela" at bounding box center [463, 72] width 36 height 8
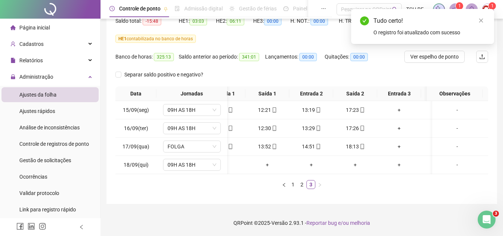
scroll to position [0, 0]
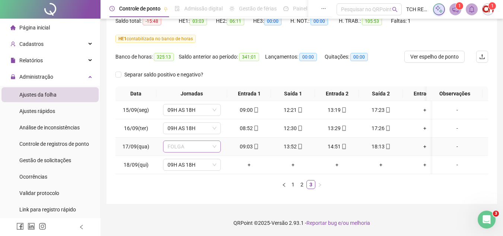
click at [201, 141] on span "FOLGA" at bounding box center [191, 146] width 49 height 11
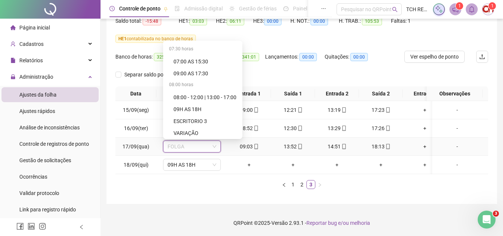
scroll to position [298, 0]
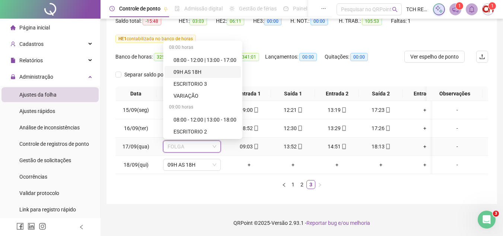
click at [202, 69] on div "09H AS 18H" at bounding box center [204, 72] width 63 height 8
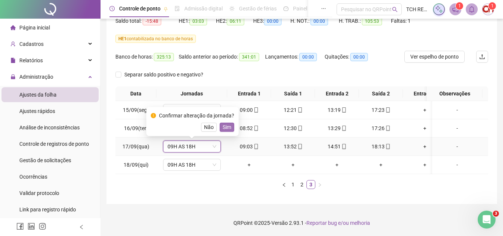
click at [226, 123] on span "Sim" at bounding box center [227, 127] width 9 height 8
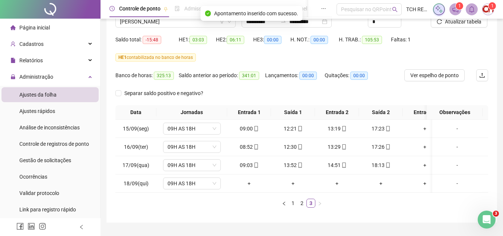
scroll to position [51, 0]
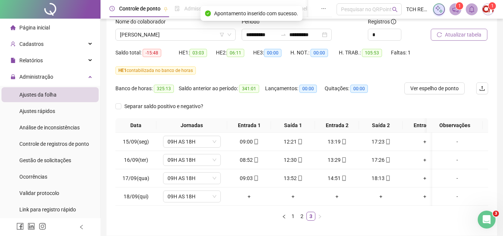
click at [457, 39] on button "Atualizar tabela" at bounding box center [459, 35] width 57 height 12
click at [193, 198] on span "09H AS 18H" at bounding box center [191, 196] width 49 height 11
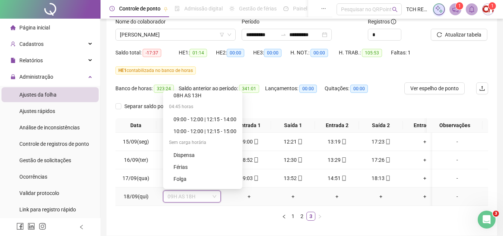
scroll to position [488, 0]
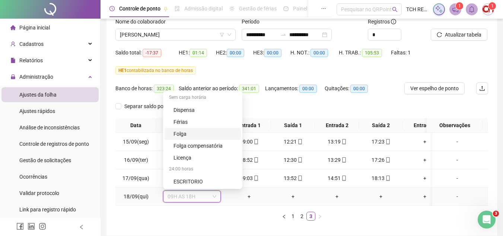
click at [201, 134] on div "Folga" at bounding box center [204, 133] width 63 height 8
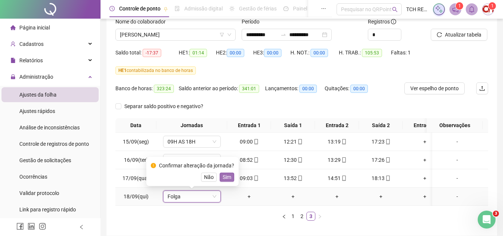
click at [231, 178] on button "Sim" at bounding box center [227, 176] width 15 height 9
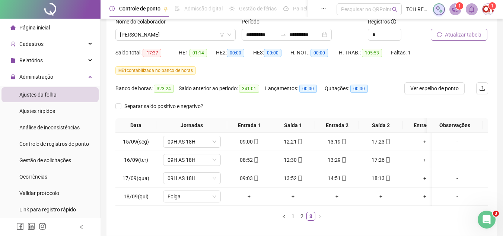
click at [463, 32] on span "Atualizar tabela" at bounding box center [463, 35] width 36 height 8
click at [290, 220] on link "1" at bounding box center [293, 216] width 8 height 8
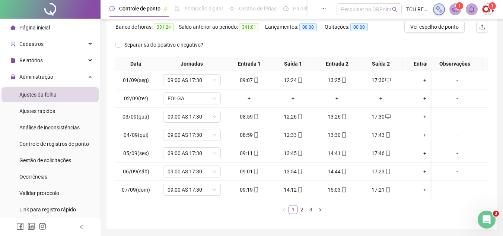
scroll to position [125, 0]
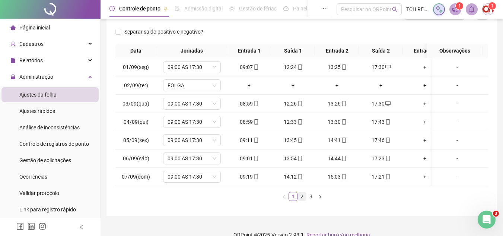
click at [302, 200] on link "2" at bounding box center [302, 196] width 8 height 8
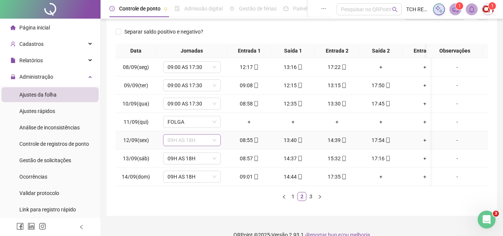
click at [202, 137] on span "09H AS 18H" at bounding box center [191, 139] width 49 height 11
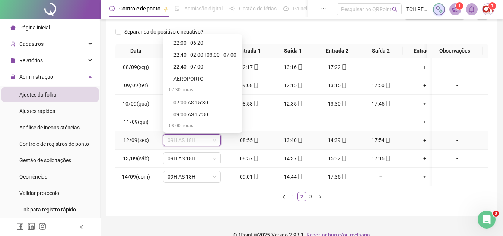
scroll to position [223, 0]
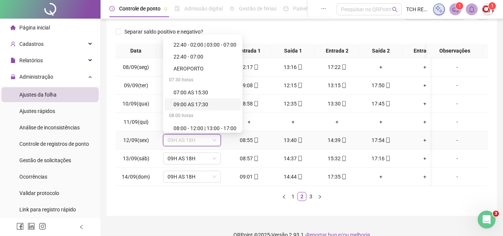
click at [213, 108] on div "09:00 AS 17:30" at bounding box center [204, 104] width 63 height 8
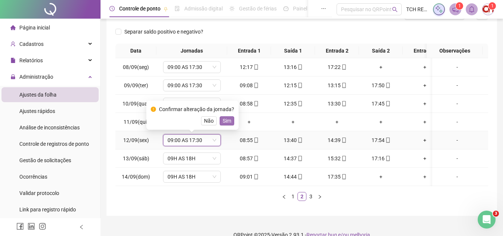
click at [230, 120] on button "Sim" at bounding box center [227, 120] width 15 height 9
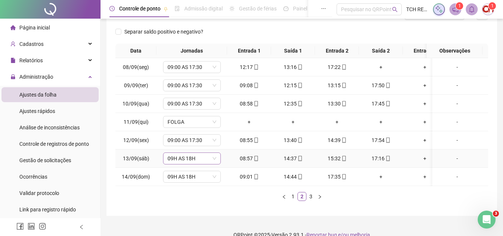
click at [199, 156] on span "09H AS 18H" at bounding box center [191, 158] width 49 height 11
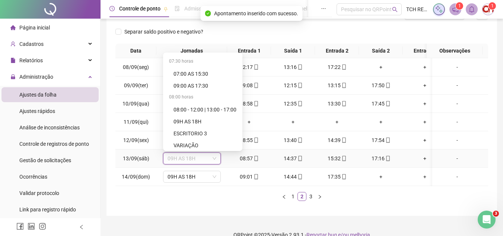
scroll to position [260, 0]
click at [196, 87] on div "09:00 AS 17:30" at bounding box center [204, 85] width 63 height 8
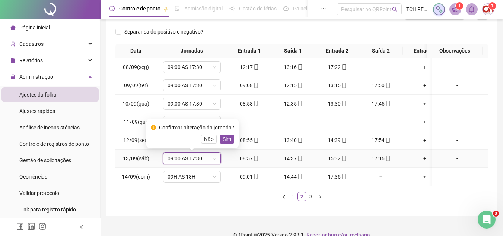
click at [224, 132] on div "Confirmar alteração da jornada? Não Sim" at bounding box center [192, 133] width 83 height 20
click at [226, 136] on span "Sim" at bounding box center [227, 139] width 9 height 8
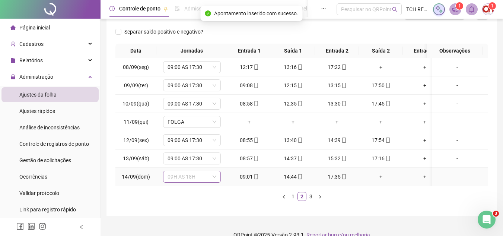
click at [188, 178] on span "09H AS 18H" at bounding box center [191, 176] width 49 height 11
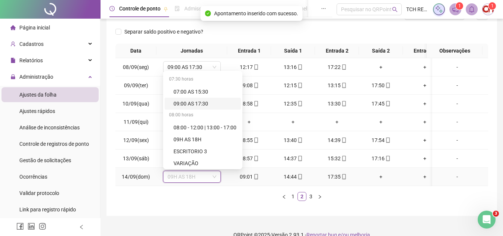
click at [204, 106] on div "09:00 AS 17:30" at bounding box center [204, 103] width 63 height 8
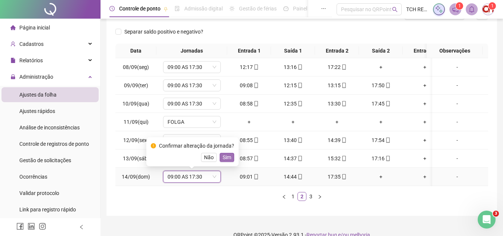
click at [229, 156] on span "Sim" at bounding box center [227, 157] width 9 height 8
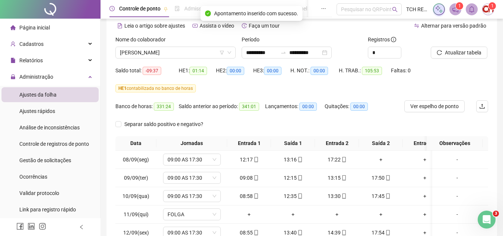
scroll to position [14, 0]
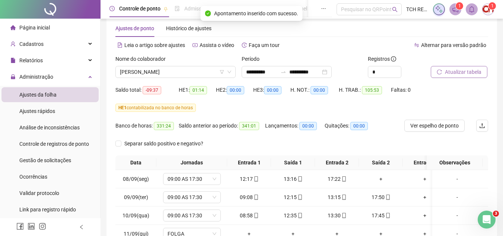
click at [454, 71] on span "Atualizar tabela" at bounding box center [463, 72] width 36 height 8
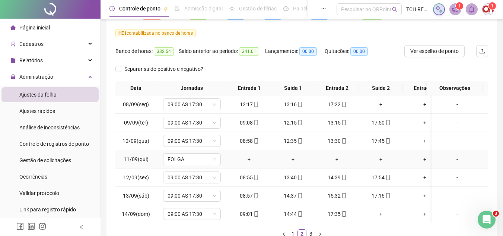
scroll to position [125, 0]
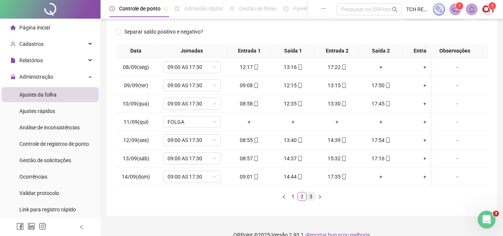
click at [307, 200] on link "3" at bounding box center [311, 196] width 8 height 8
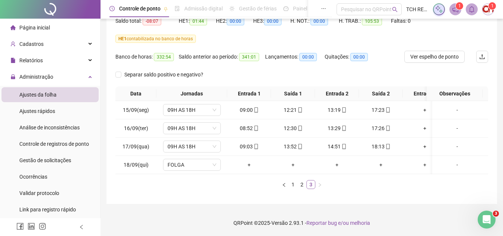
scroll to position [88, 0]
click at [193, 104] on span "09H AS 18H" at bounding box center [191, 109] width 49 height 11
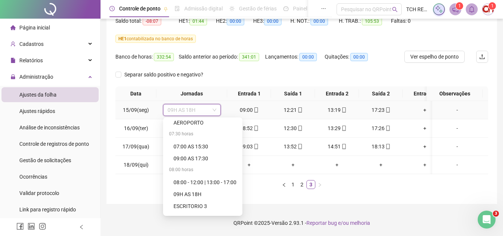
scroll to position [260, 0]
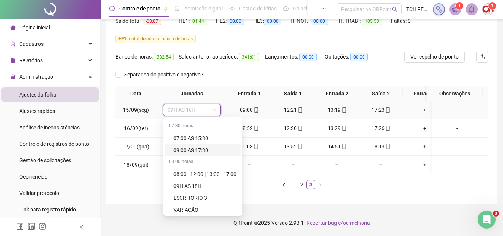
click at [200, 146] on div "09:00 AS 17:30" at bounding box center [204, 150] width 63 height 8
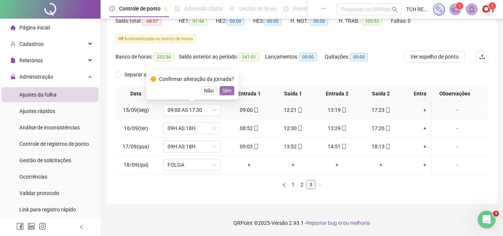
click at [226, 86] on span "Sim" at bounding box center [227, 90] width 9 height 8
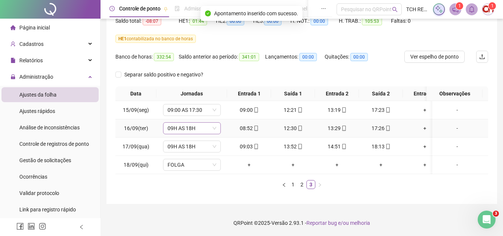
click at [192, 122] on span "09H AS 18H" at bounding box center [191, 127] width 49 height 11
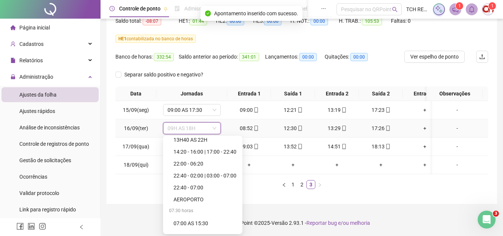
scroll to position [223, 0]
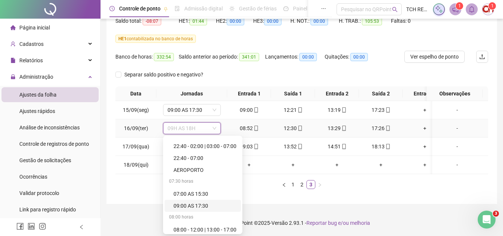
click at [209, 201] on div "09:00 AS 17:30" at bounding box center [204, 205] width 63 height 8
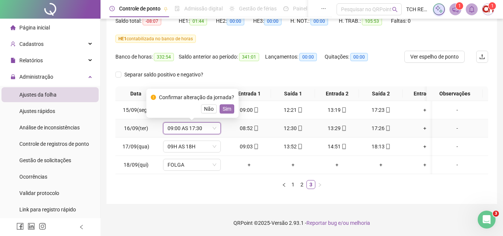
click at [227, 105] on span "Sim" at bounding box center [227, 109] width 9 height 8
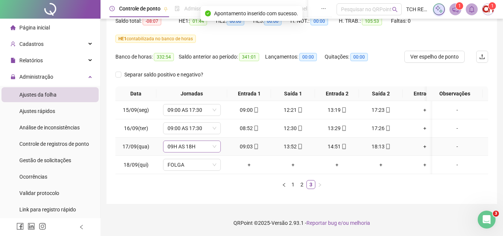
click at [202, 141] on span "09H AS 18H" at bounding box center [191, 146] width 49 height 11
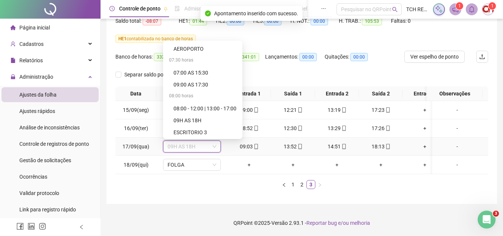
scroll to position [260, 0]
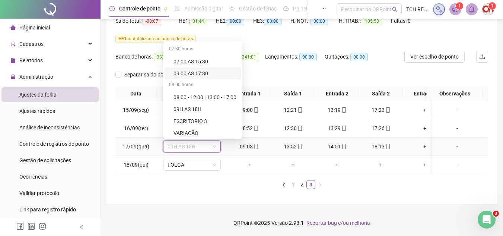
click at [196, 67] on div "09:00 AS 17:30" at bounding box center [202, 73] width 76 height 12
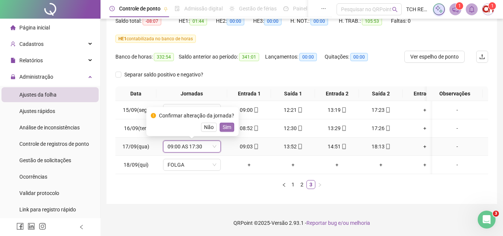
click at [228, 123] on span "Sim" at bounding box center [227, 127] width 9 height 8
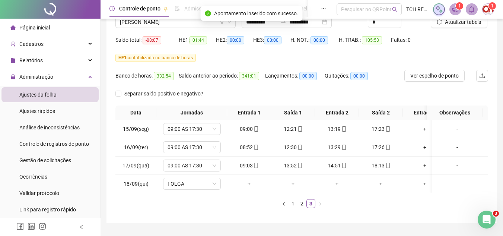
scroll to position [51, 0]
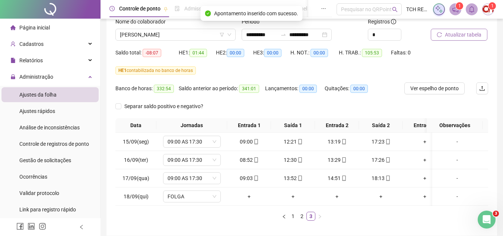
click at [461, 34] on span "Atualizar tabela" at bounding box center [463, 35] width 36 height 8
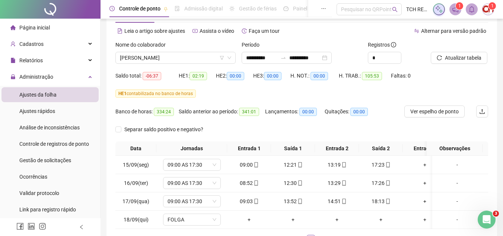
scroll to position [0, 0]
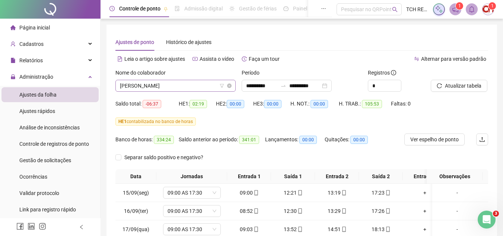
click at [185, 87] on span "[PERSON_NAME]" at bounding box center [175, 85] width 111 height 11
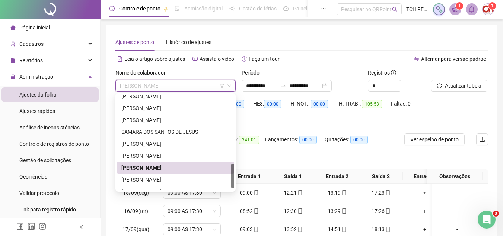
click at [173, 176] on div "[PERSON_NAME]" at bounding box center [175, 179] width 108 height 8
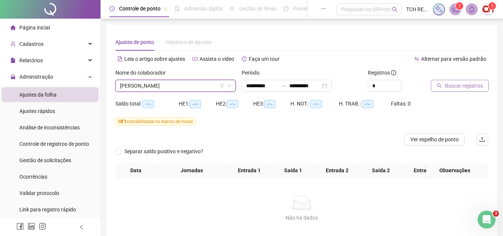
click at [453, 84] on span "Buscar registros" at bounding box center [464, 85] width 38 height 8
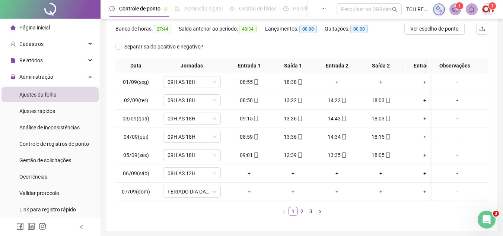
scroll to position [112, 0]
click at [211, 171] on span "08H AS 12H" at bounding box center [191, 171] width 49 height 11
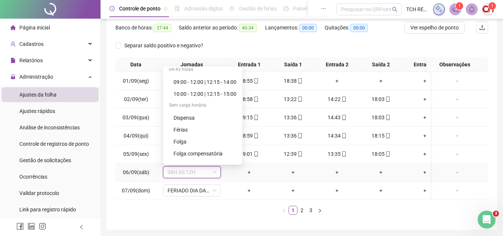
scroll to position [488, 0]
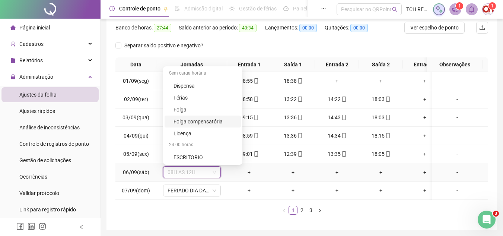
click at [207, 121] on div "Folga compensatória" at bounding box center [204, 121] width 63 height 8
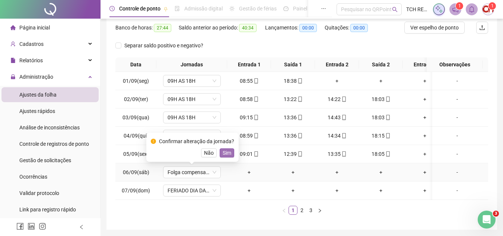
click at [229, 154] on span "Sim" at bounding box center [227, 152] width 9 height 8
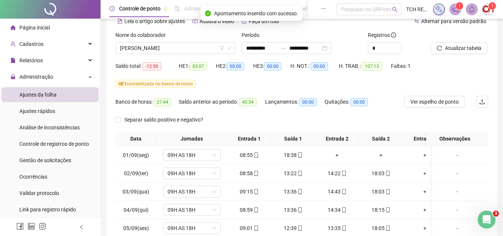
scroll to position [37, 0]
click at [463, 53] on button "Atualizar tabela" at bounding box center [459, 48] width 57 height 12
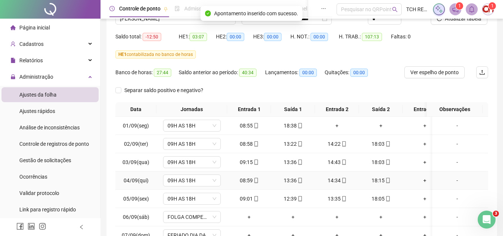
scroll to position [143, 0]
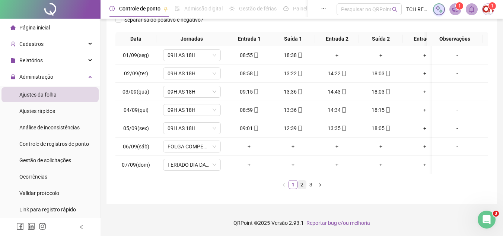
click at [301, 182] on link "2" at bounding box center [302, 184] width 8 height 8
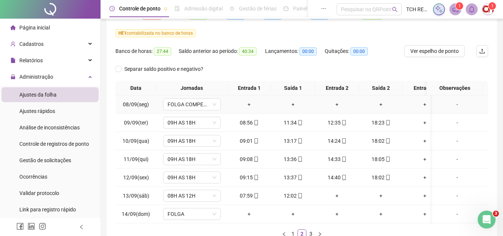
scroll to position [106, 0]
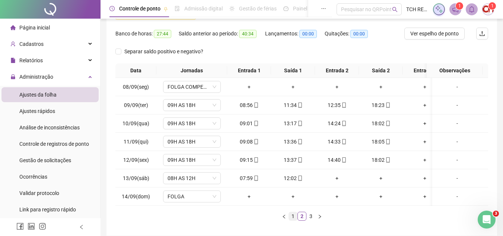
click at [296, 219] on link "1" at bounding box center [293, 216] width 8 height 8
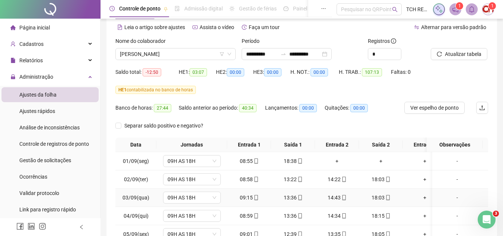
scroll to position [31, 0]
click at [189, 51] on span "[PERSON_NAME]" at bounding box center [175, 54] width 111 height 11
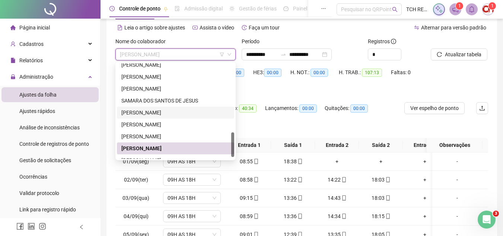
scroll to position [274, 0]
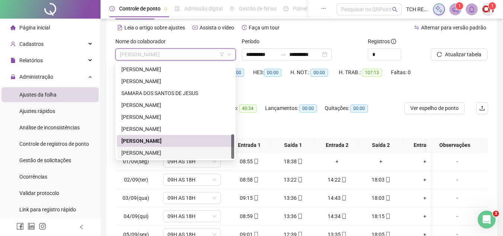
click at [187, 156] on div "[PERSON_NAME]" at bounding box center [175, 152] width 108 height 8
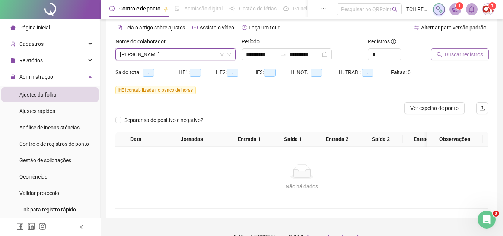
click at [434, 55] on button "Buscar registros" at bounding box center [460, 54] width 58 height 12
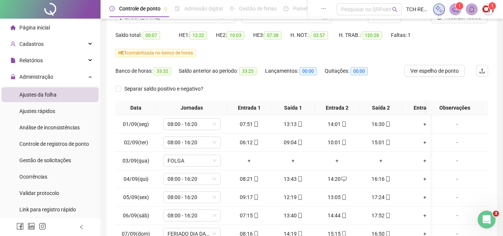
scroll to position [106, 0]
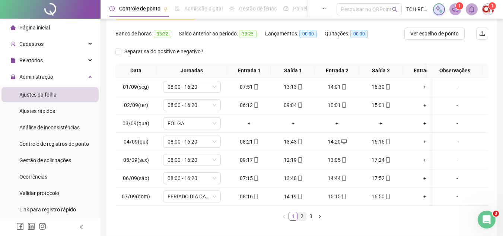
click at [301, 220] on link "2" at bounding box center [302, 216] width 8 height 8
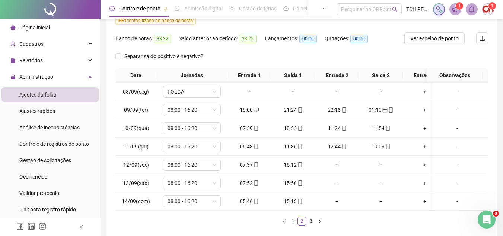
scroll to position [112, 0]
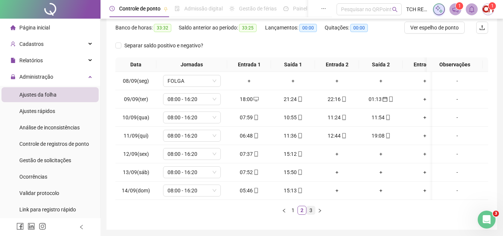
click at [307, 214] on link "3" at bounding box center [311, 210] width 8 height 8
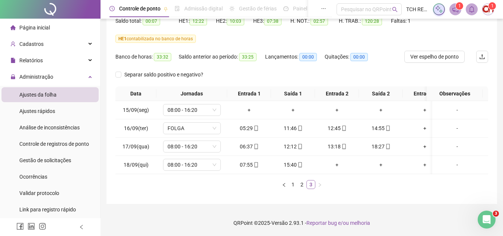
scroll to position [88, 0]
click at [208, 123] on span "FOLGA" at bounding box center [191, 127] width 49 height 11
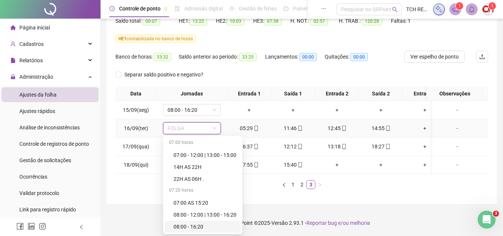
click at [201, 222] on div "08:00 - 16:20" at bounding box center [204, 226] width 63 height 8
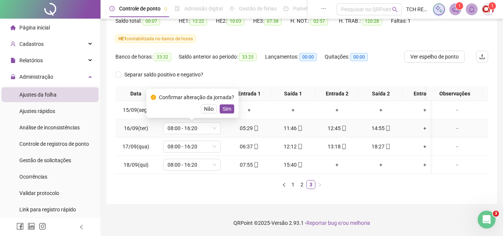
click at [222, 94] on div "Confirmar alteração da jornada?" at bounding box center [196, 97] width 75 height 8
click at [227, 105] on span "Sim" at bounding box center [227, 109] width 9 height 8
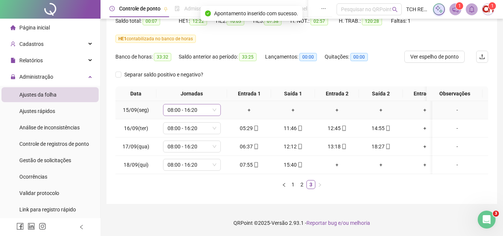
click at [204, 104] on span "08:00 - 16:20" at bounding box center [191, 109] width 49 height 11
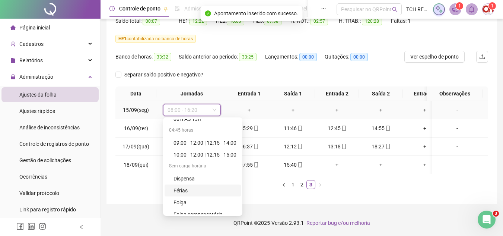
scroll to position [484, 0]
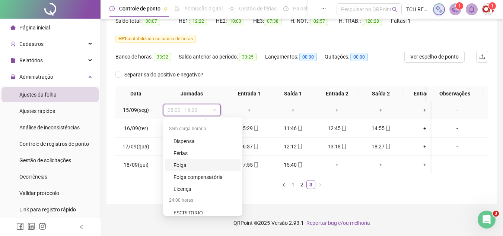
click at [194, 161] on div "Folga" at bounding box center [204, 165] width 63 height 8
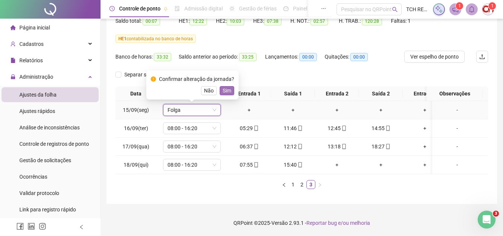
click at [224, 86] on span "Sim" at bounding box center [227, 90] width 9 height 8
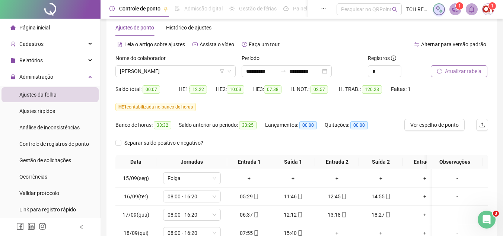
scroll to position [14, 0]
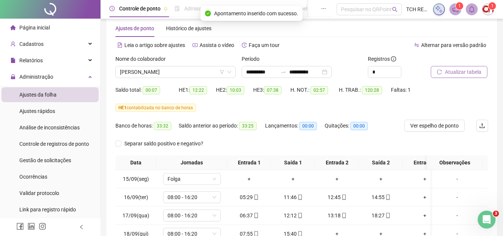
click at [445, 69] on span "Atualizar tabela" at bounding box center [463, 72] width 36 height 8
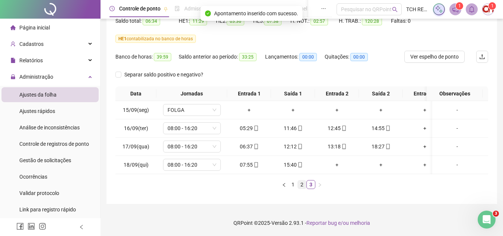
click at [302, 185] on link "2" at bounding box center [302, 184] width 8 height 8
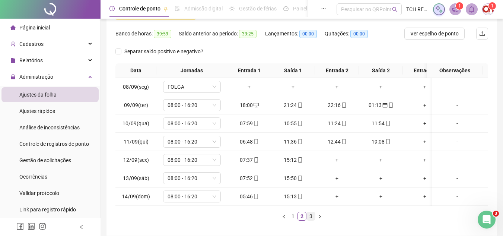
drag, startPoint x: 310, startPoint y: 220, endPoint x: 347, endPoint y: 232, distance: 38.7
click at [310, 220] on link "3" at bounding box center [311, 216] width 8 height 8
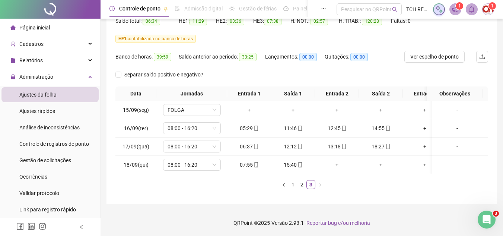
scroll to position [51, 0]
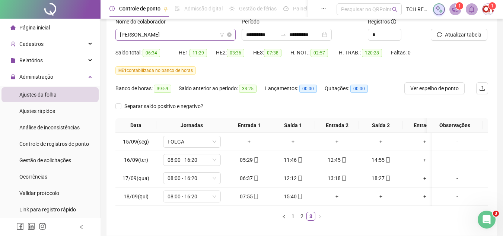
click at [195, 30] on span "[PERSON_NAME]" at bounding box center [175, 34] width 111 height 11
click at [295, 103] on div "Separar saldo positivo e negativo?" at bounding box center [301, 109] width 372 height 18
click at [66, 153] on div "Gestão de solicitações" at bounding box center [45, 160] width 52 height 15
